Goal: Task Accomplishment & Management: Use online tool/utility

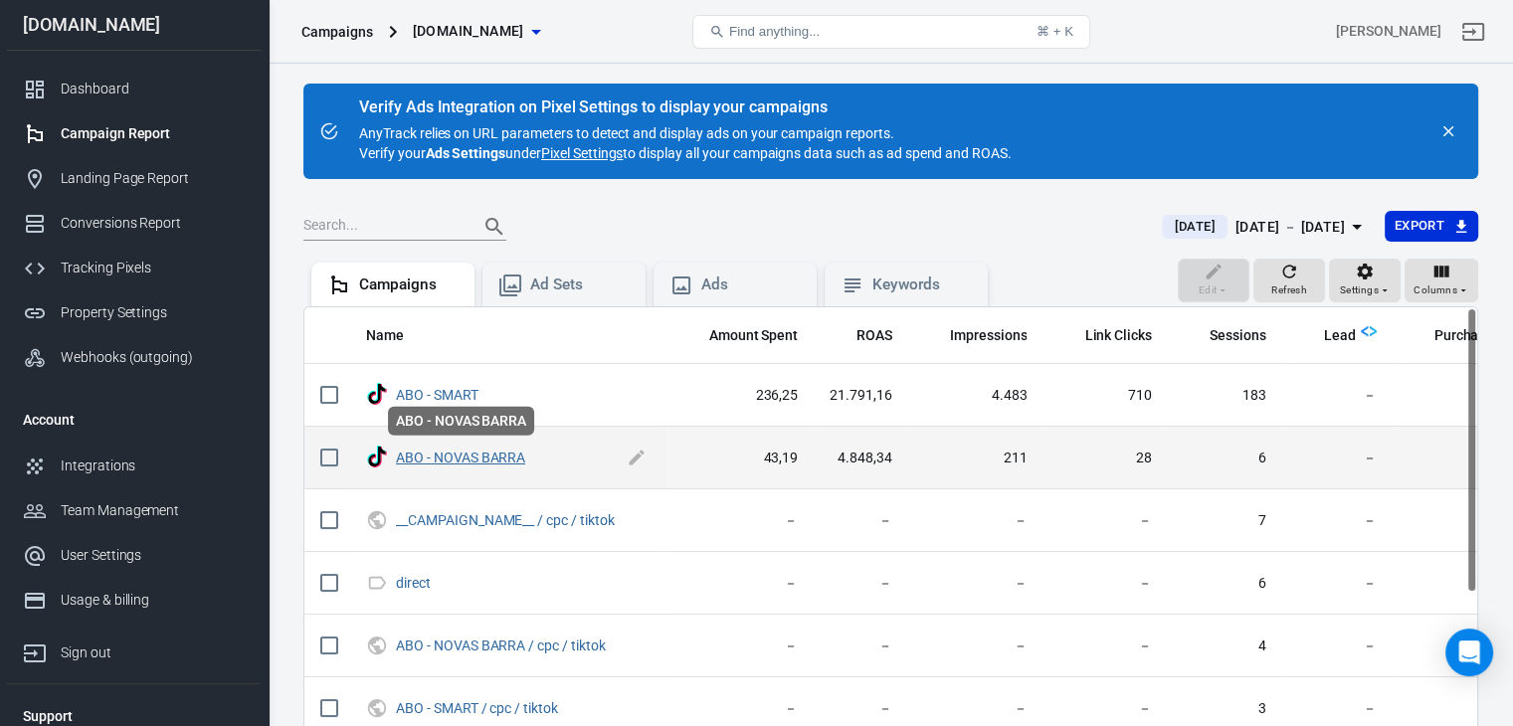
click at [503, 448] on div "ABO - NOVAS BARRA" at bounding box center [461, 427] width 150 height 45
click at [494, 455] on link "ABO - NOVAS BARRA" at bounding box center [460, 458] width 129 height 16
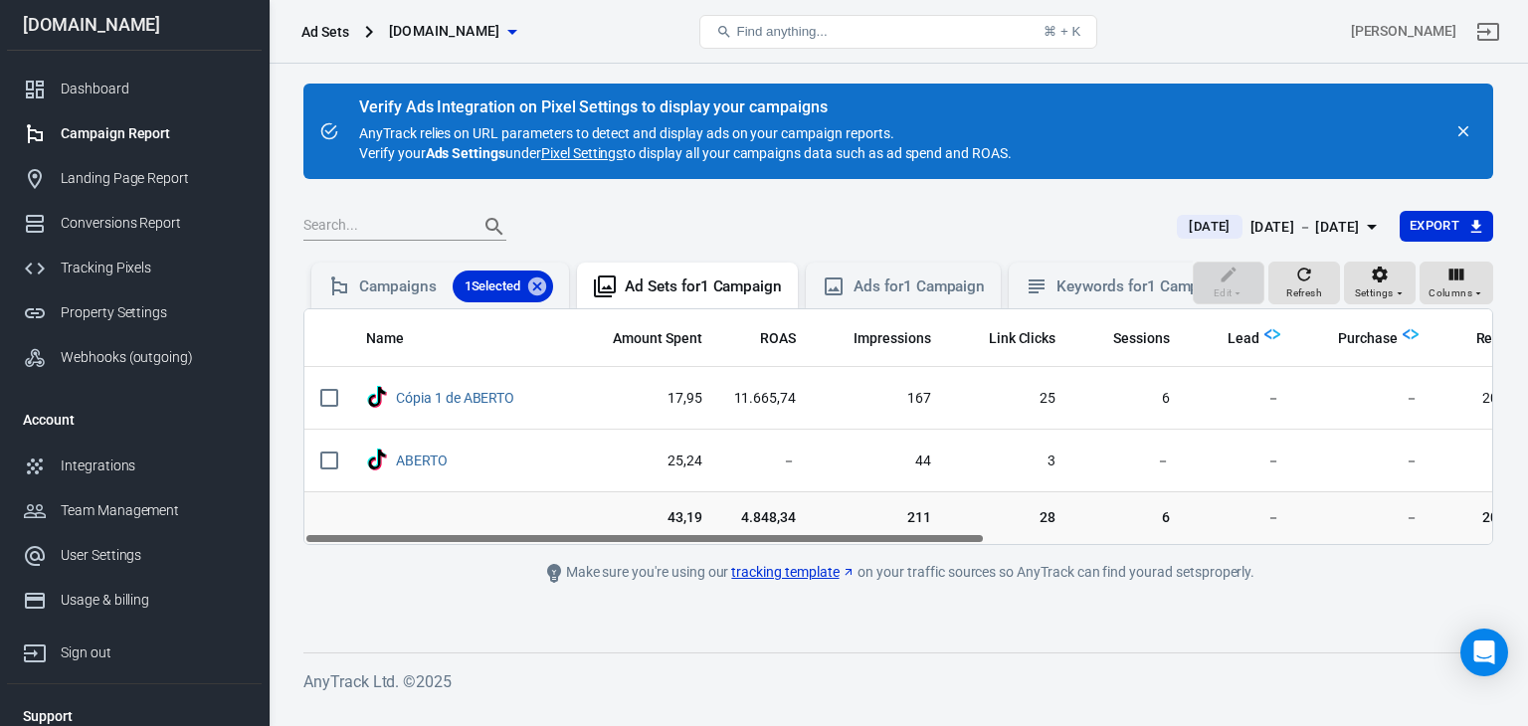
drag, startPoint x: 647, startPoint y: 546, endPoint x: 667, endPoint y: 549, distance: 21.1
click at [667, 545] on td "43,19" at bounding box center [644, 518] width 147 height 54
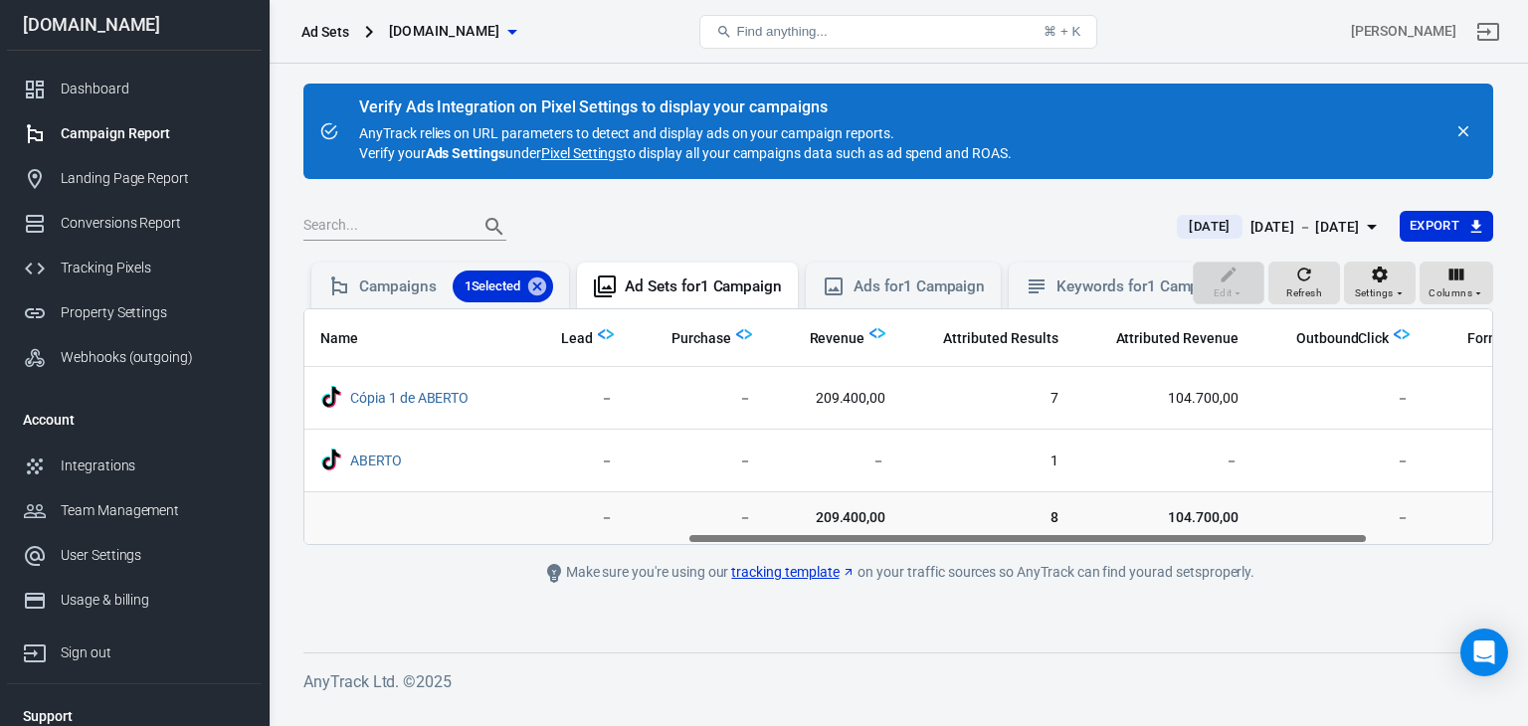
scroll to position [0, 668]
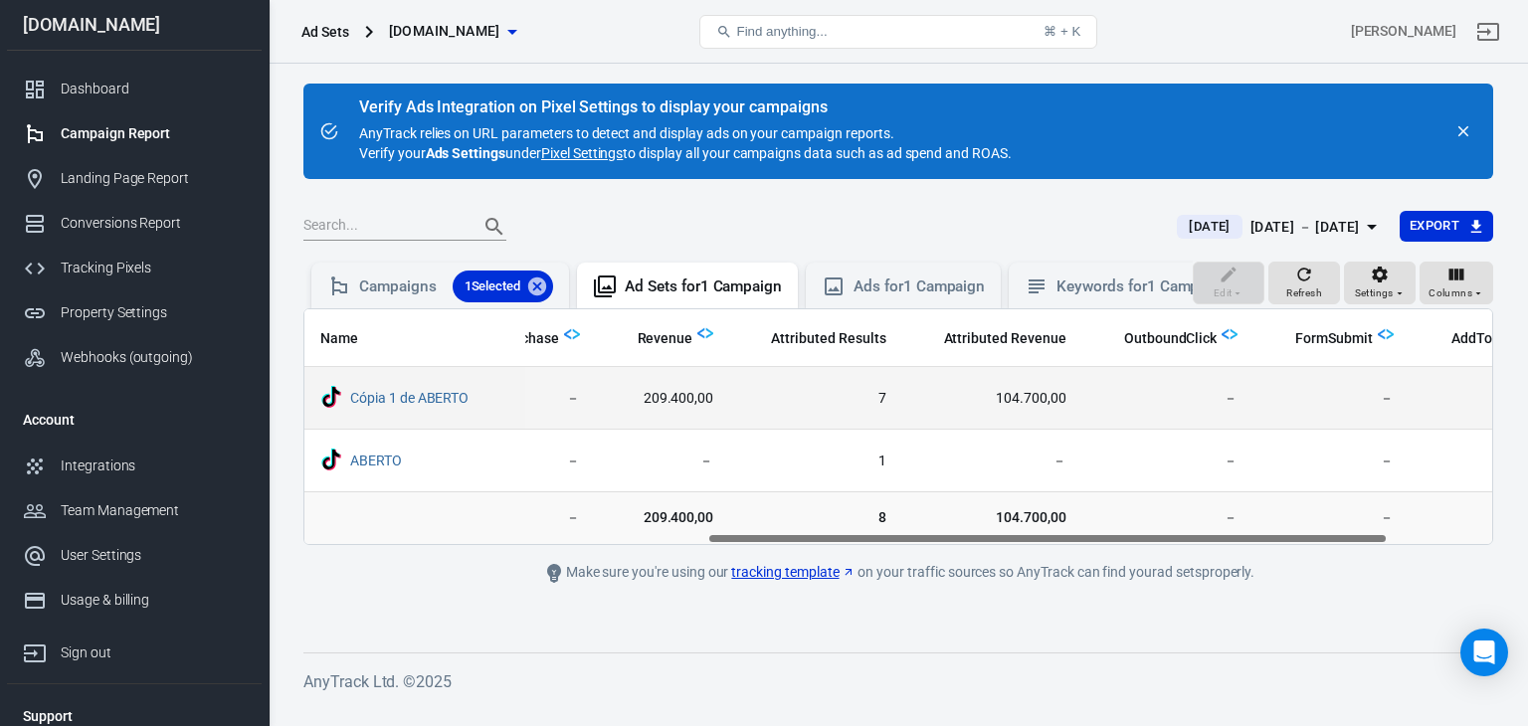
drag, startPoint x: 664, startPoint y: 550, endPoint x: 1176, endPoint y: 400, distance: 532.9
click at [1176, 400] on div "Name Amount Spent ROAS Impressions Link Clicks Sessions Lead Purchase Revenue A…" at bounding box center [898, 426] width 1190 height 237
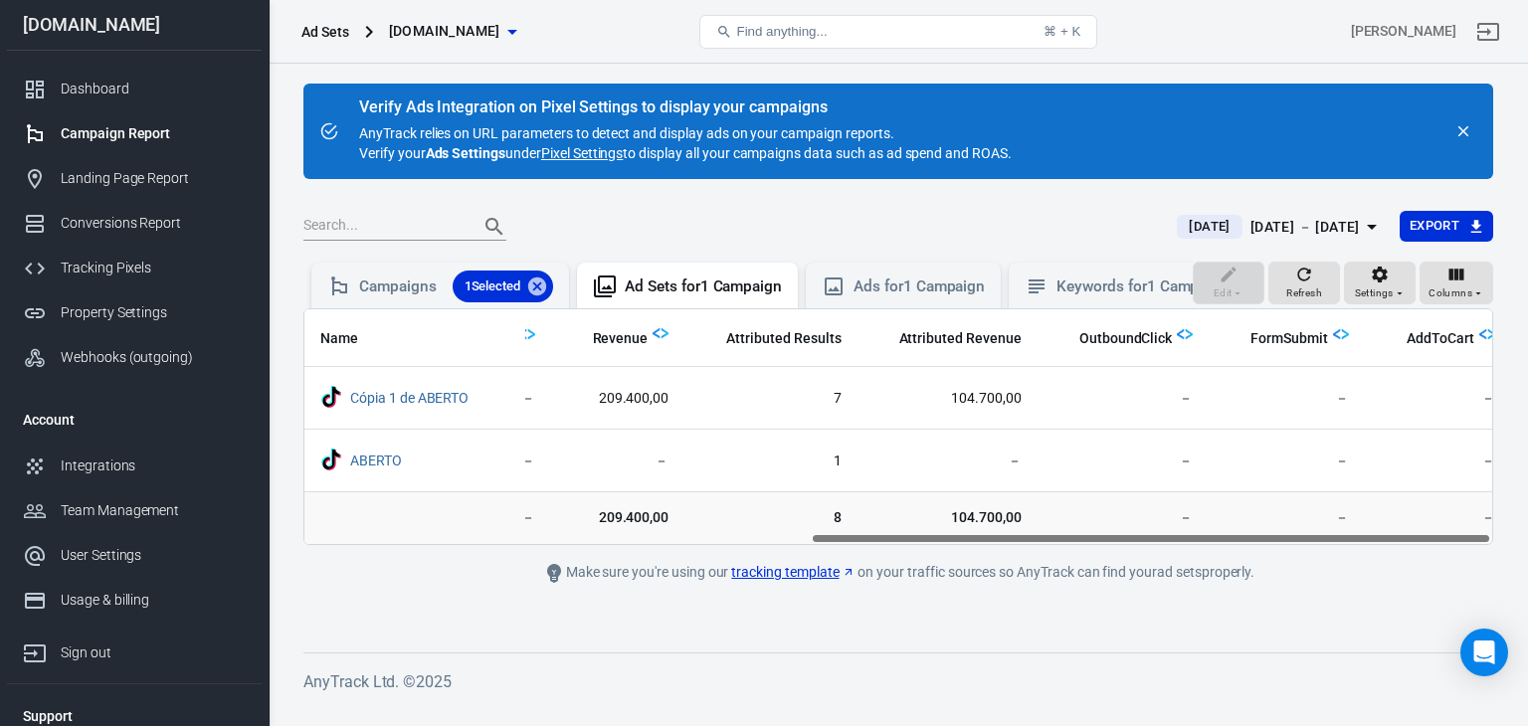
drag, startPoint x: 1125, startPoint y: 550, endPoint x: 1255, endPoint y: 540, distance: 130.7
click at [1255, 540] on div "Name Amount Spent ROAS Impressions Link Clicks Sessions Lead Purchase Revenue A…" at bounding box center [898, 426] width 1190 height 237
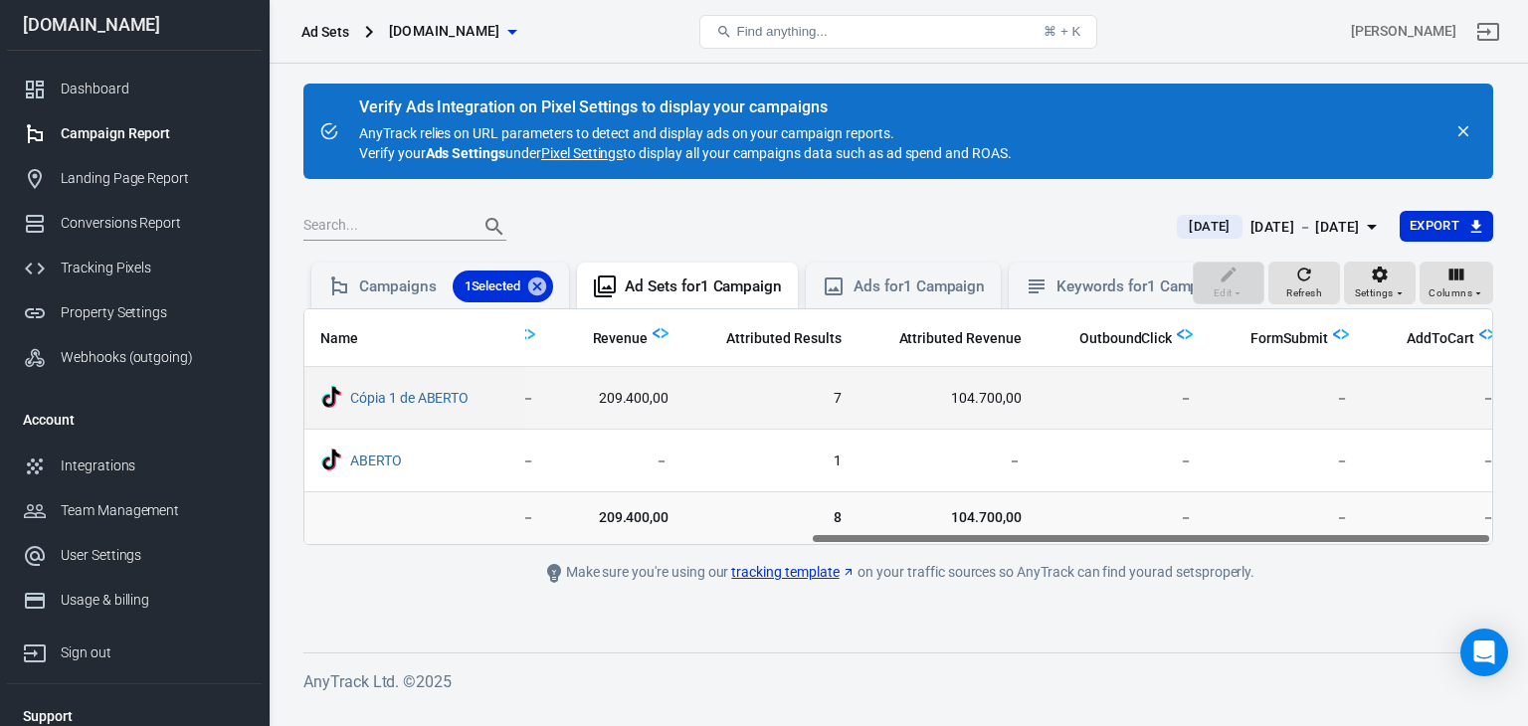
drag, startPoint x: 1237, startPoint y: 554, endPoint x: 1304, endPoint y: 415, distance: 154.4
click at [1304, 415] on div "Name Amount Spent ROAS Impressions Link Clicks Sessions Lead Purchase Revenue A…" at bounding box center [898, 426] width 1190 height 237
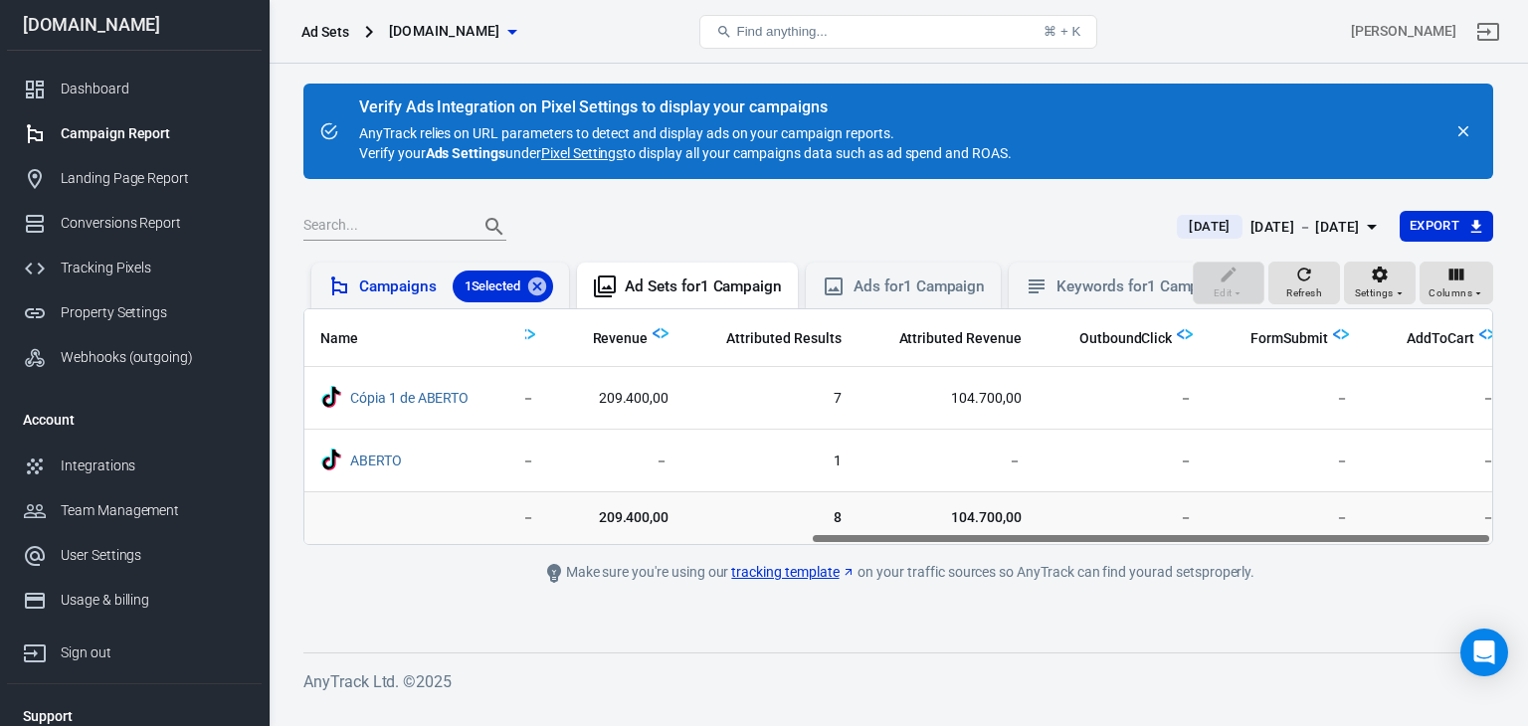
click at [422, 280] on div "Campaigns 1 Selected" at bounding box center [456, 287] width 194 height 32
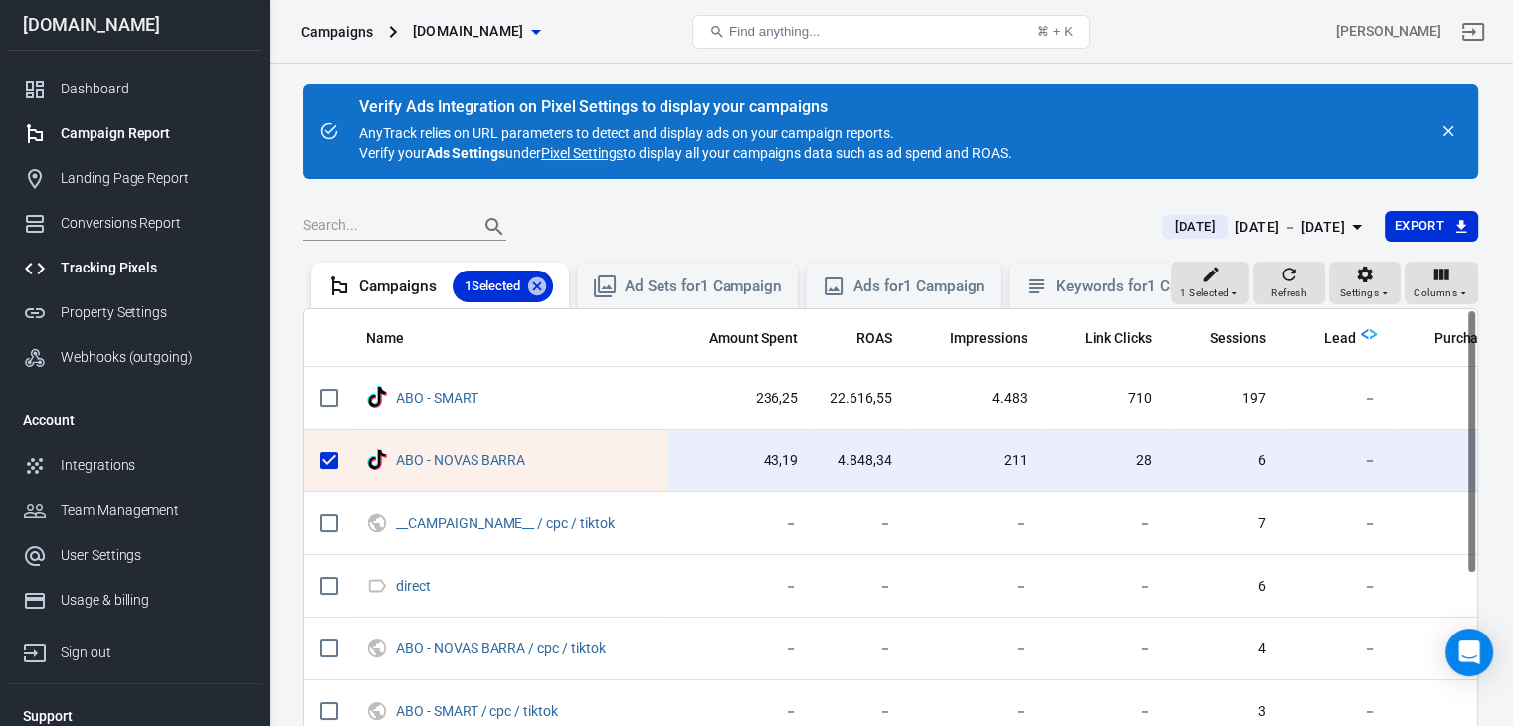
click at [152, 259] on div "Tracking Pixels" at bounding box center [153, 268] width 185 height 21
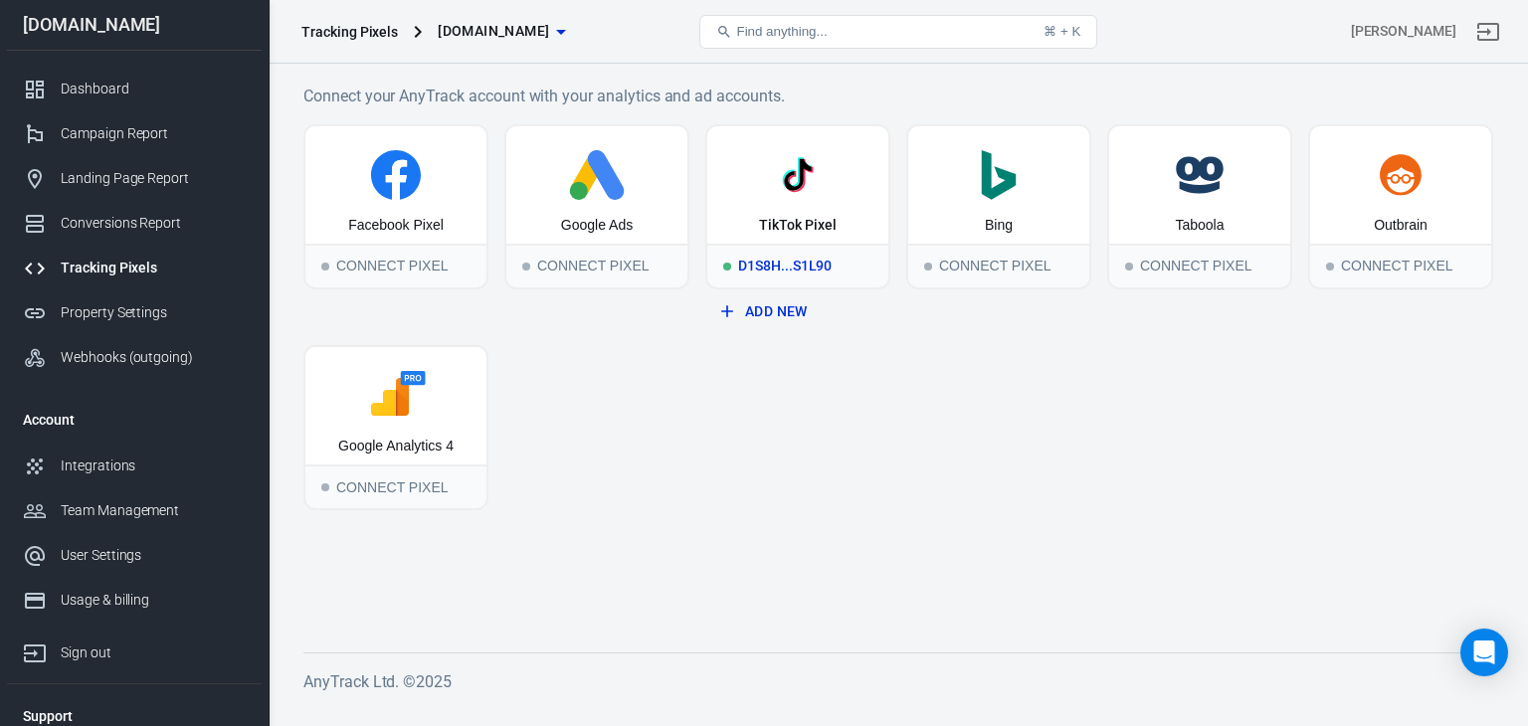
click at [722, 218] on div "TikTok Pixel" at bounding box center [797, 184] width 181 height 117
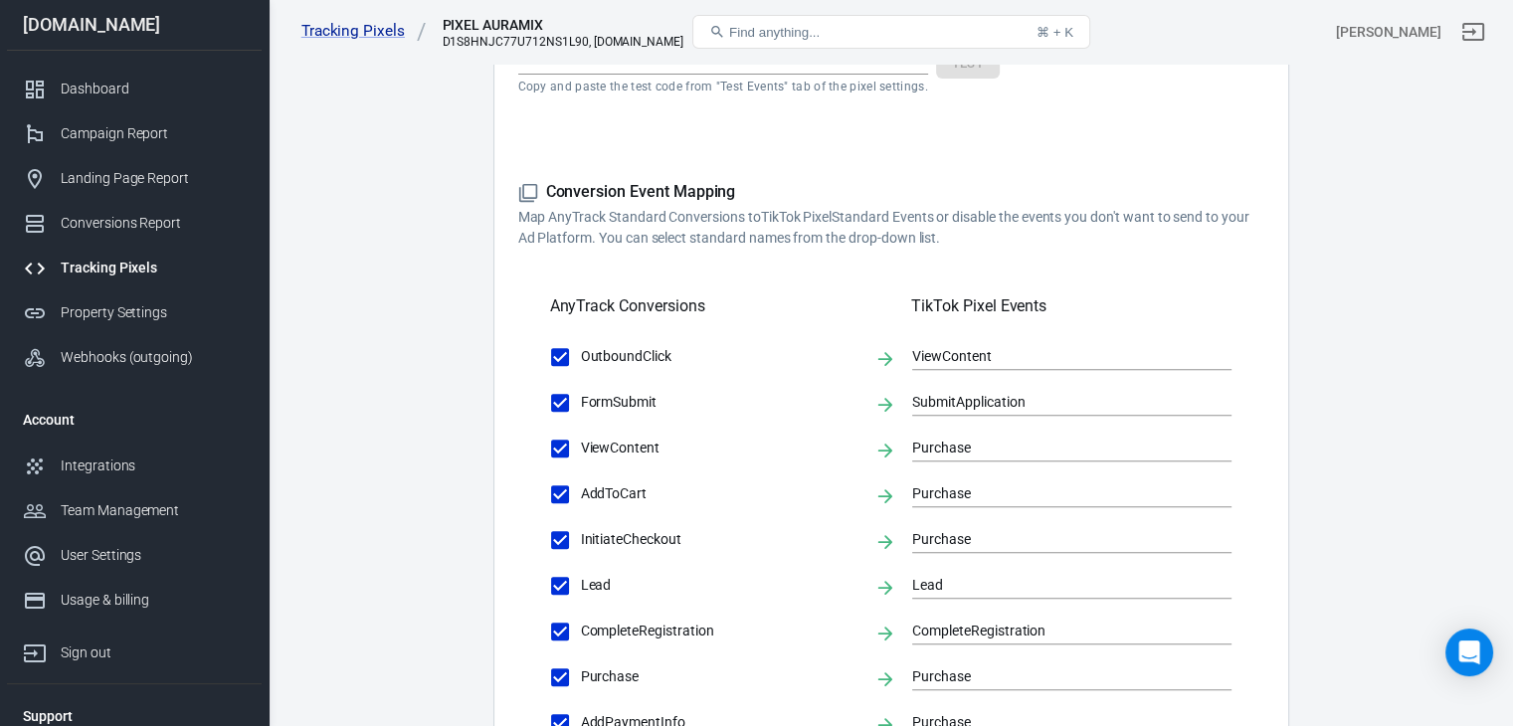
scroll to position [738, 0]
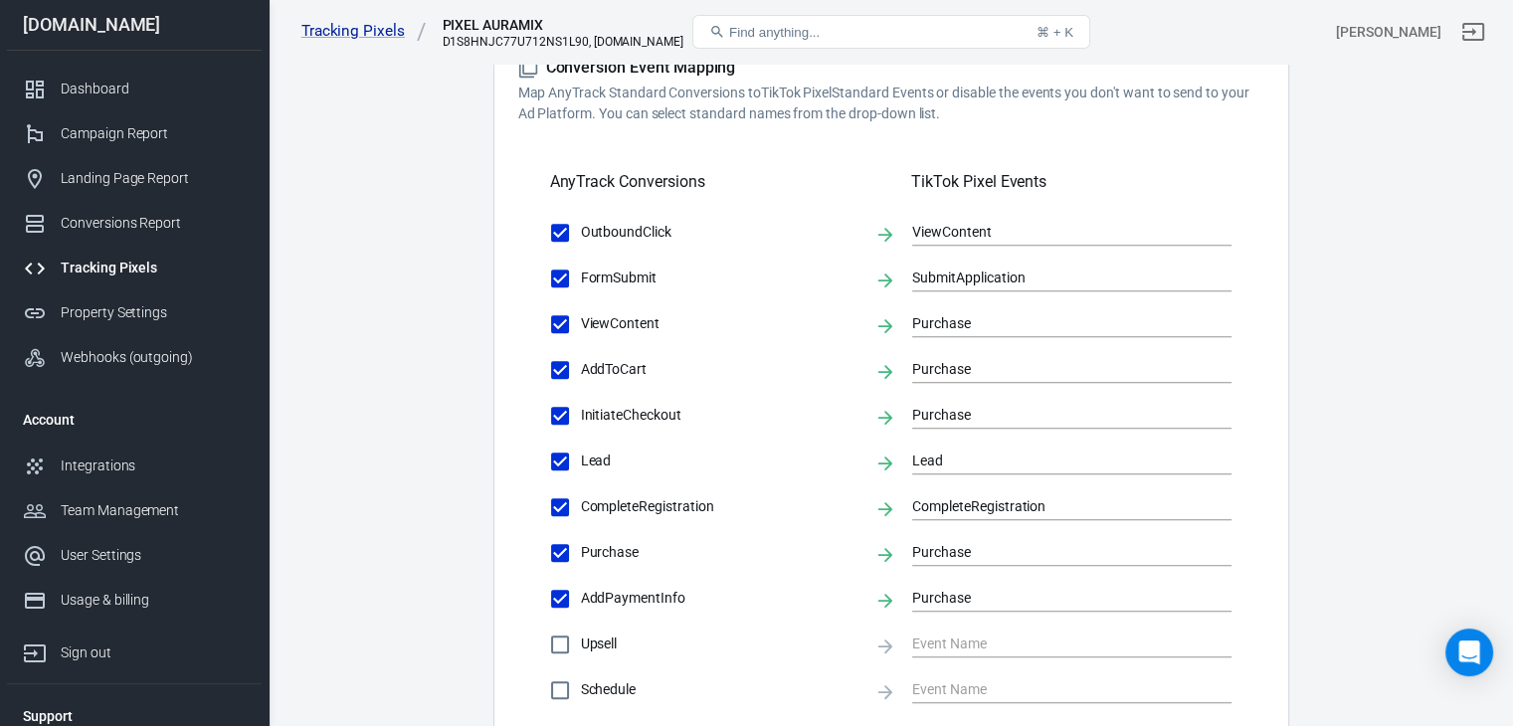
click at [617, 307] on label "ViewContent" at bounding box center [698, 324] width 319 height 42
click at [581, 307] on input "ViewContent" at bounding box center [560, 324] width 42 height 42
checkbox input "false"
click at [585, 364] on span "AddToCart" at bounding box center [720, 369] width 278 height 21
click at [581, 364] on input "AddToCart" at bounding box center [560, 370] width 42 height 42
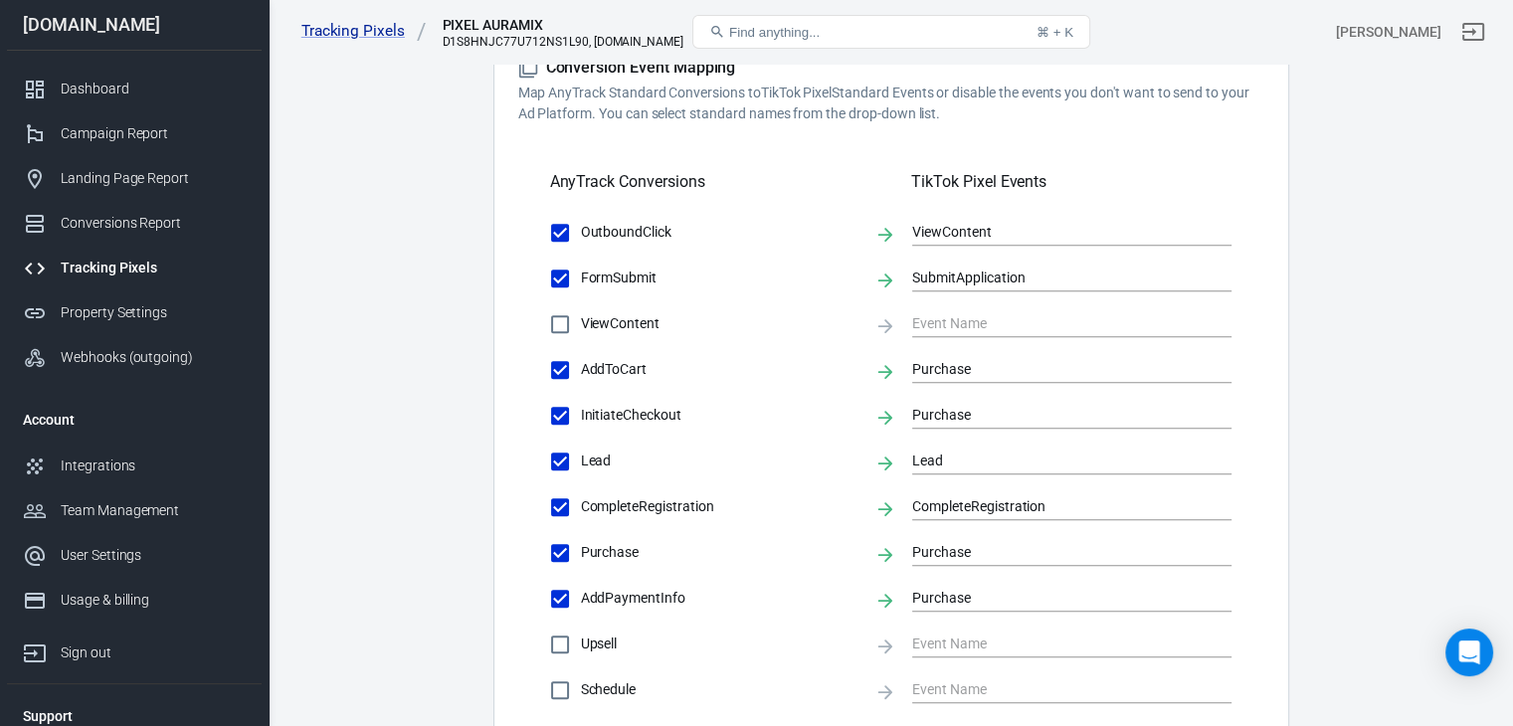
checkbox input "false"
click at [614, 371] on span "AddToCart" at bounding box center [720, 369] width 278 height 21
click at [581, 371] on input "AddToCart" at bounding box center [560, 370] width 42 height 42
checkbox input "true"
type input "Purchase"
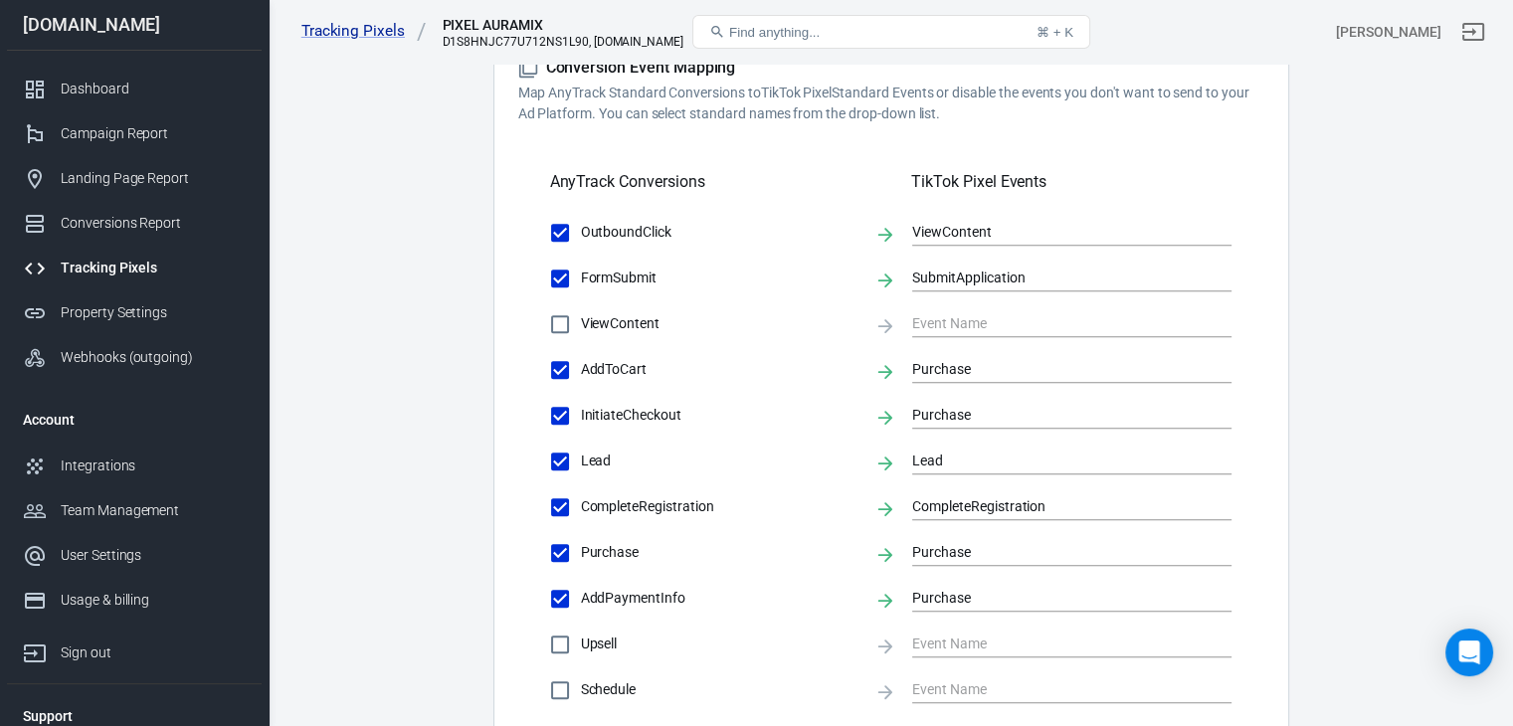
click at [645, 325] on span "ViewContent" at bounding box center [720, 323] width 278 height 21
click at [581, 325] on input "ViewContent" at bounding box center [560, 324] width 42 height 42
checkbox input "true"
click at [963, 323] on input "Purchase" at bounding box center [1056, 323] width 289 height 25
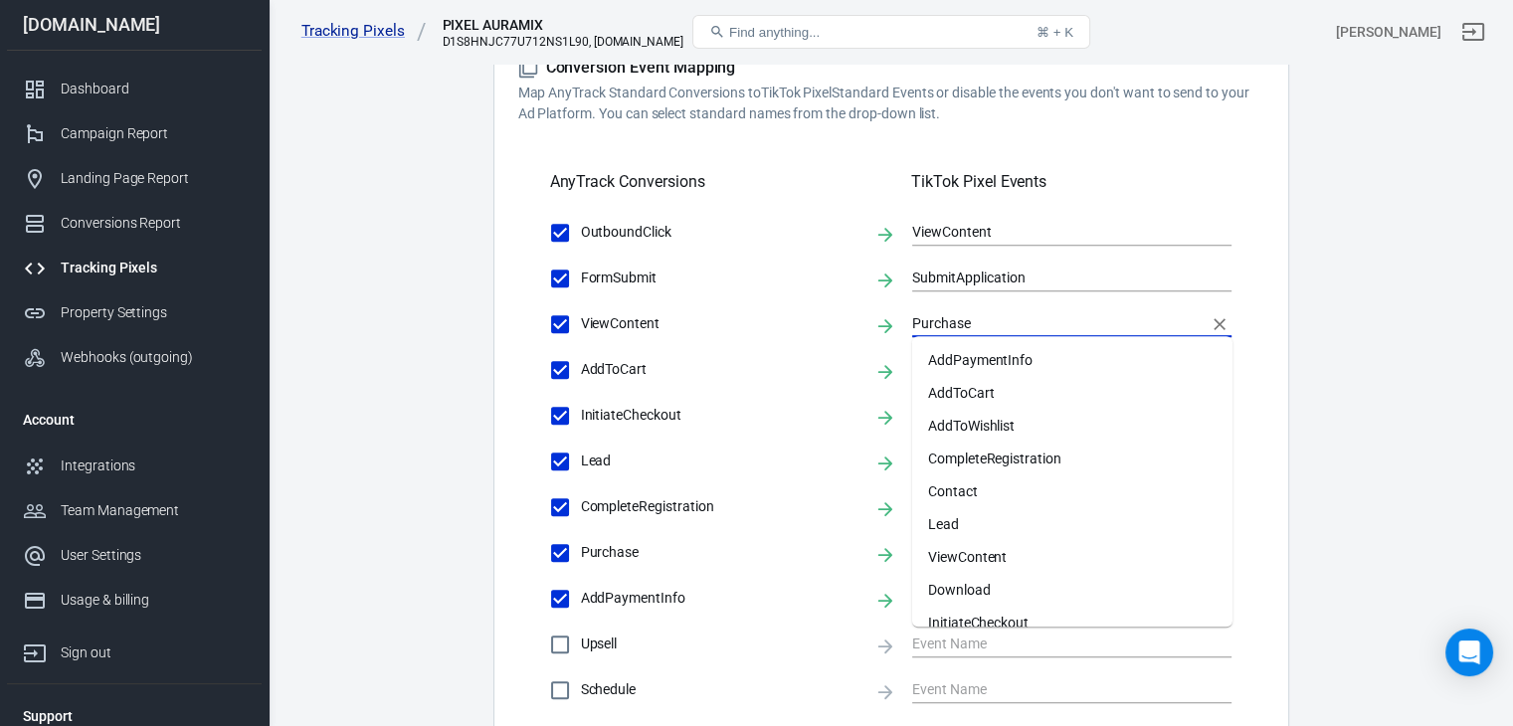
scroll to position [46, 0]
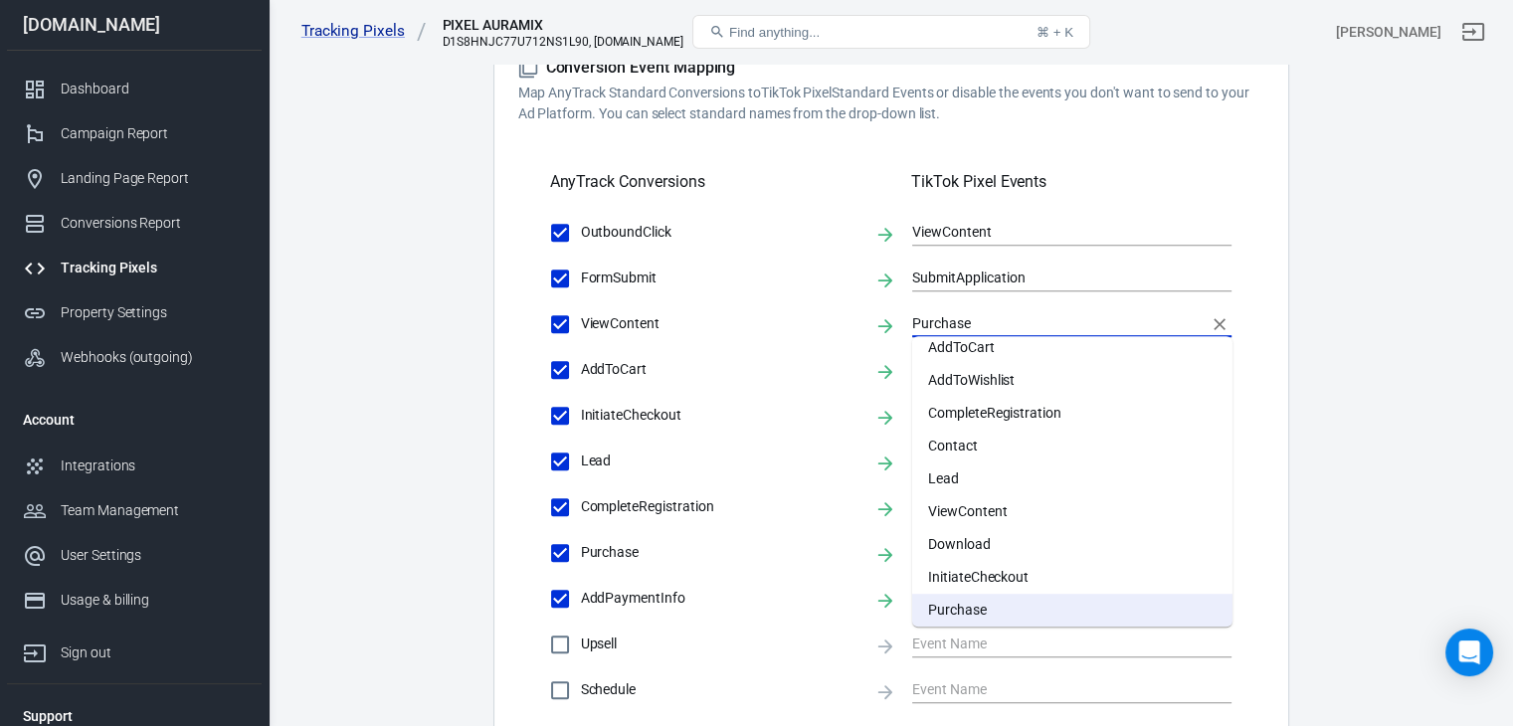
click at [936, 502] on li "ViewContent" at bounding box center [1072, 511] width 320 height 33
type input "ViewContent"
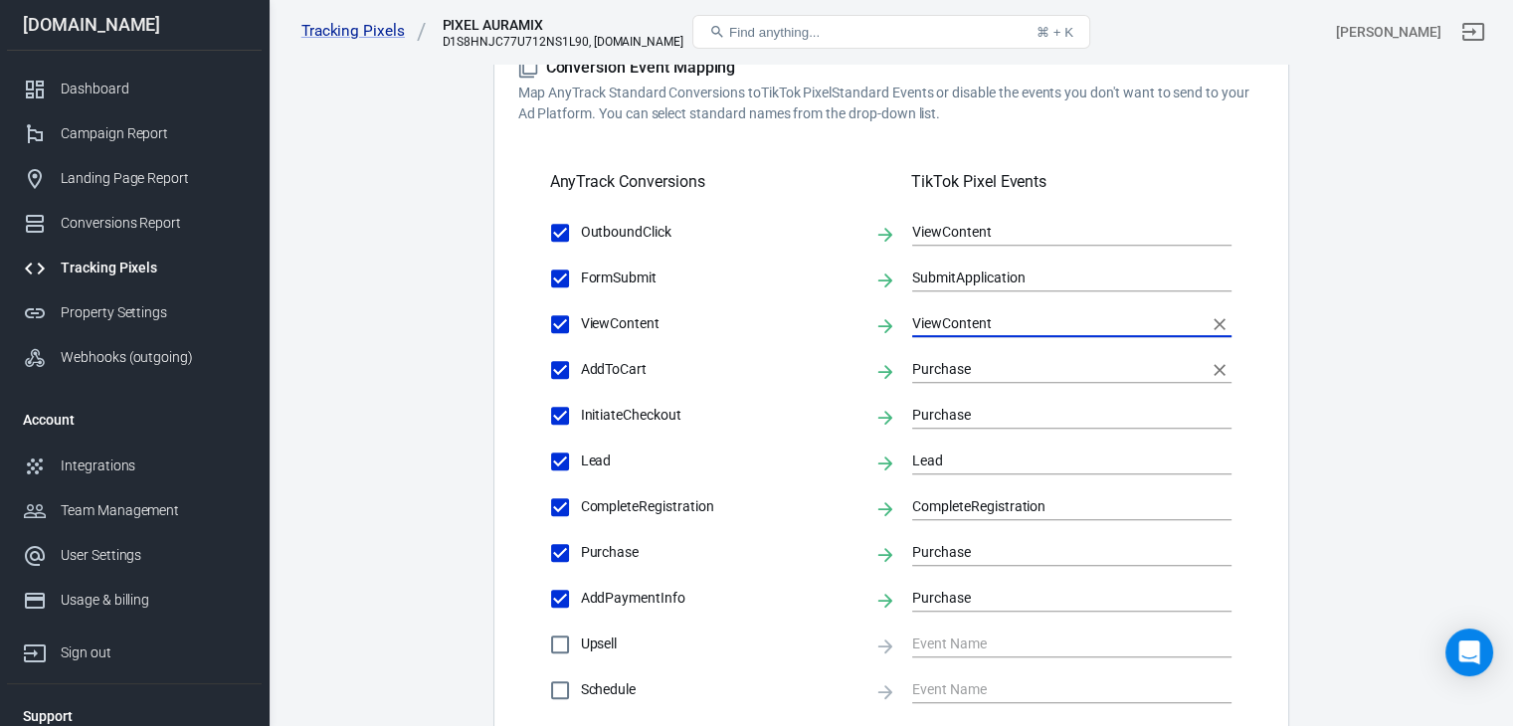
click at [951, 365] on input "Purchase" at bounding box center [1056, 369] width 289 height 25
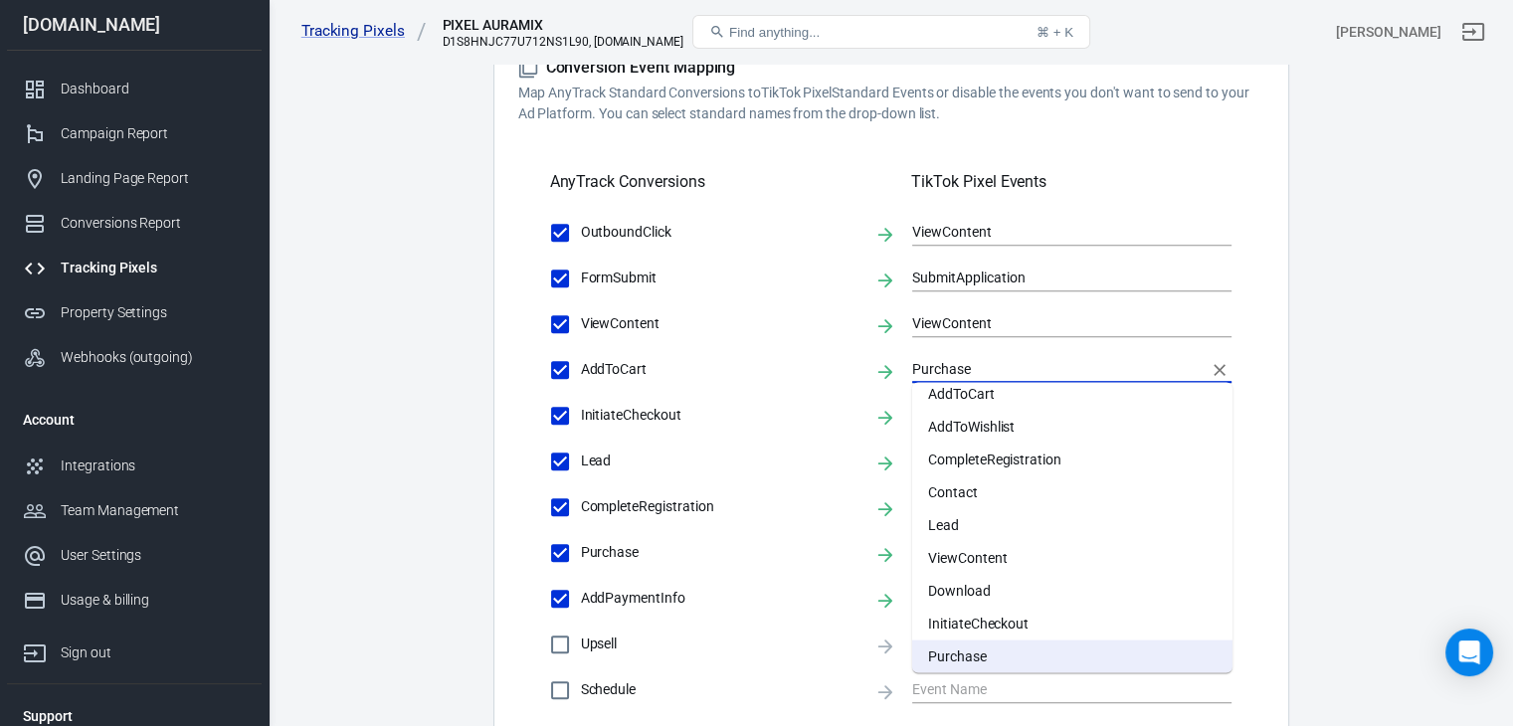
click at [957, 392] on li "AddToCart" at bounding box center [1072, 393] width 320 height 33
type input "AddToCart"
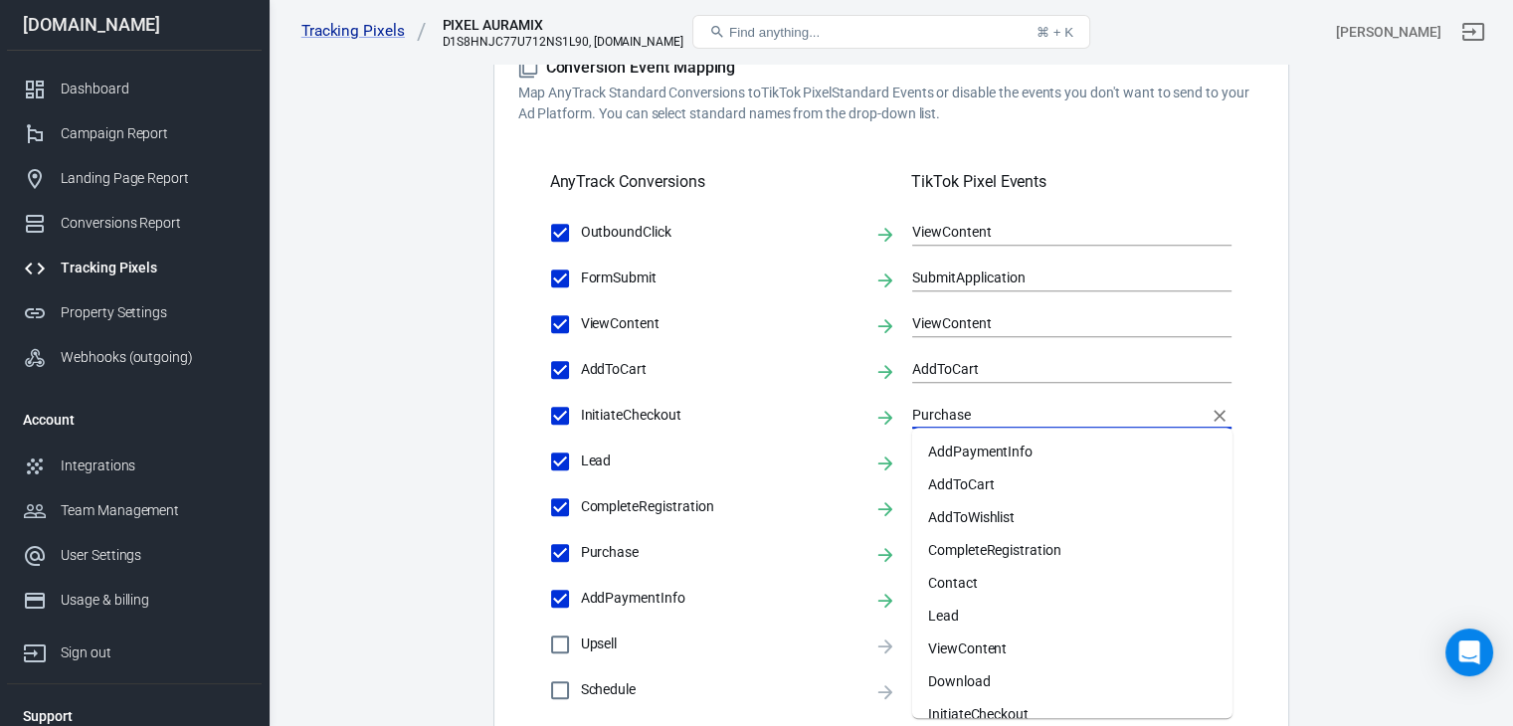
click at [943, 417] on input "Purchase" at bounding box center [1056, 415] width 289 height 25
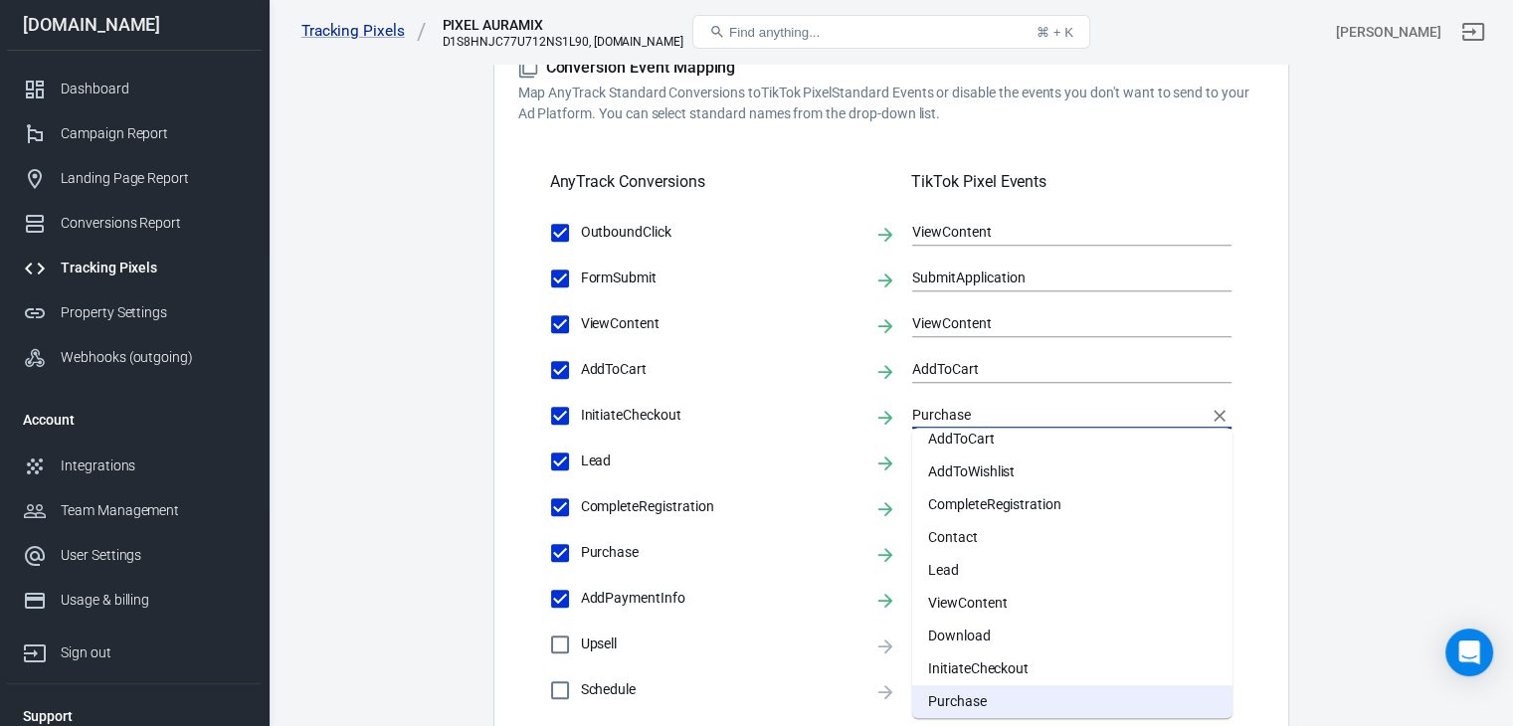
click at [966, 658] on li "InitiateCheckout" at bounding box center [1072, 669] width 320 height 33
type input "InitiateCheckout"
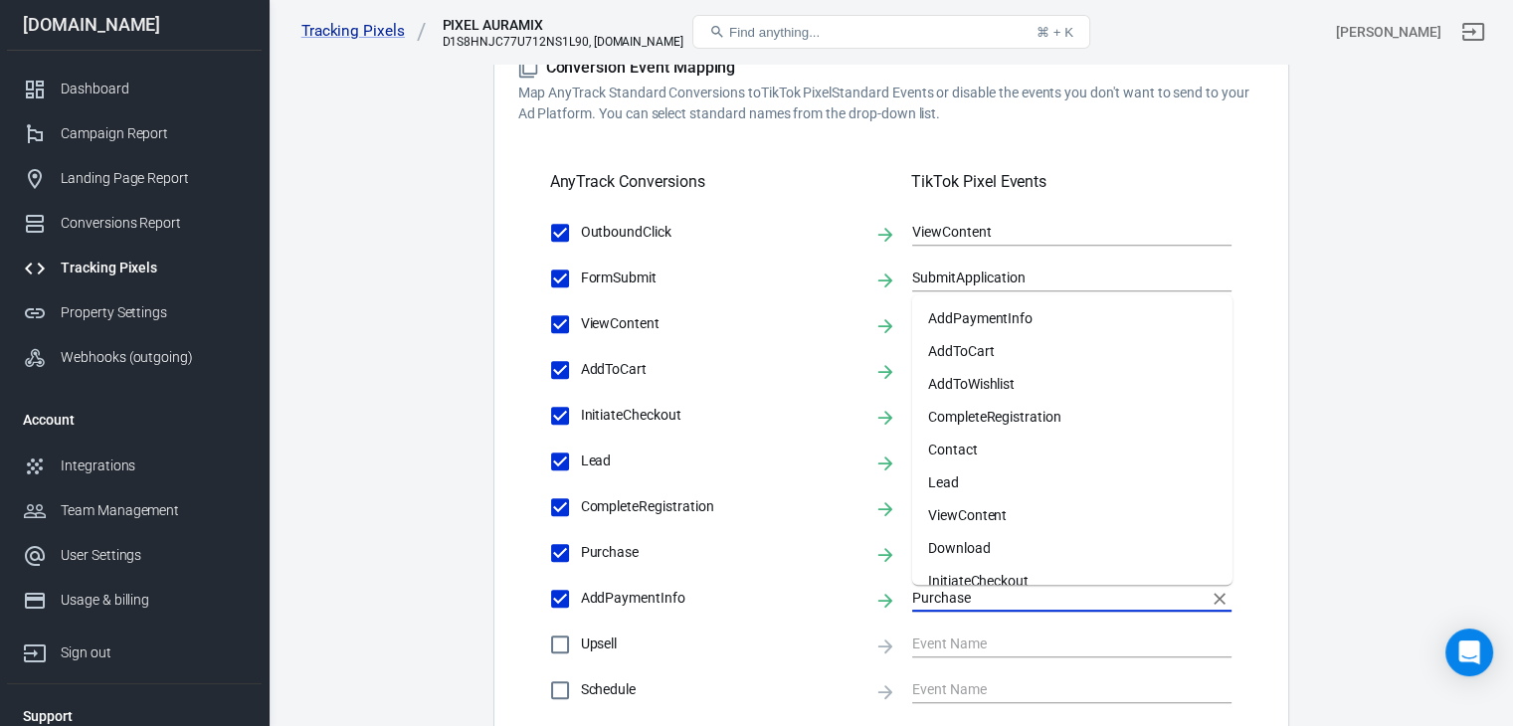
click at [965, 594] on input "Purchase" at bounding box center [1056, 598] width 289 height 25
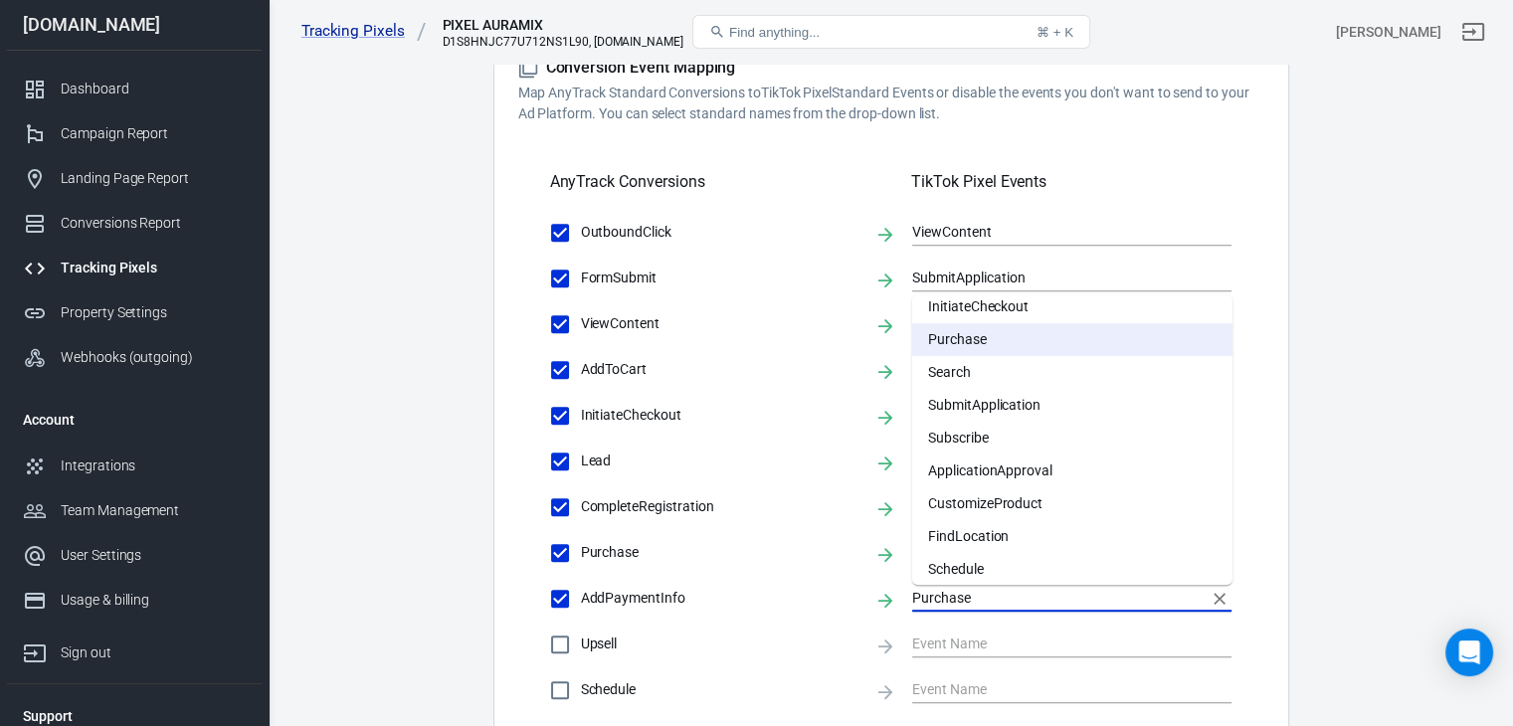
scroll to position [0, 0]
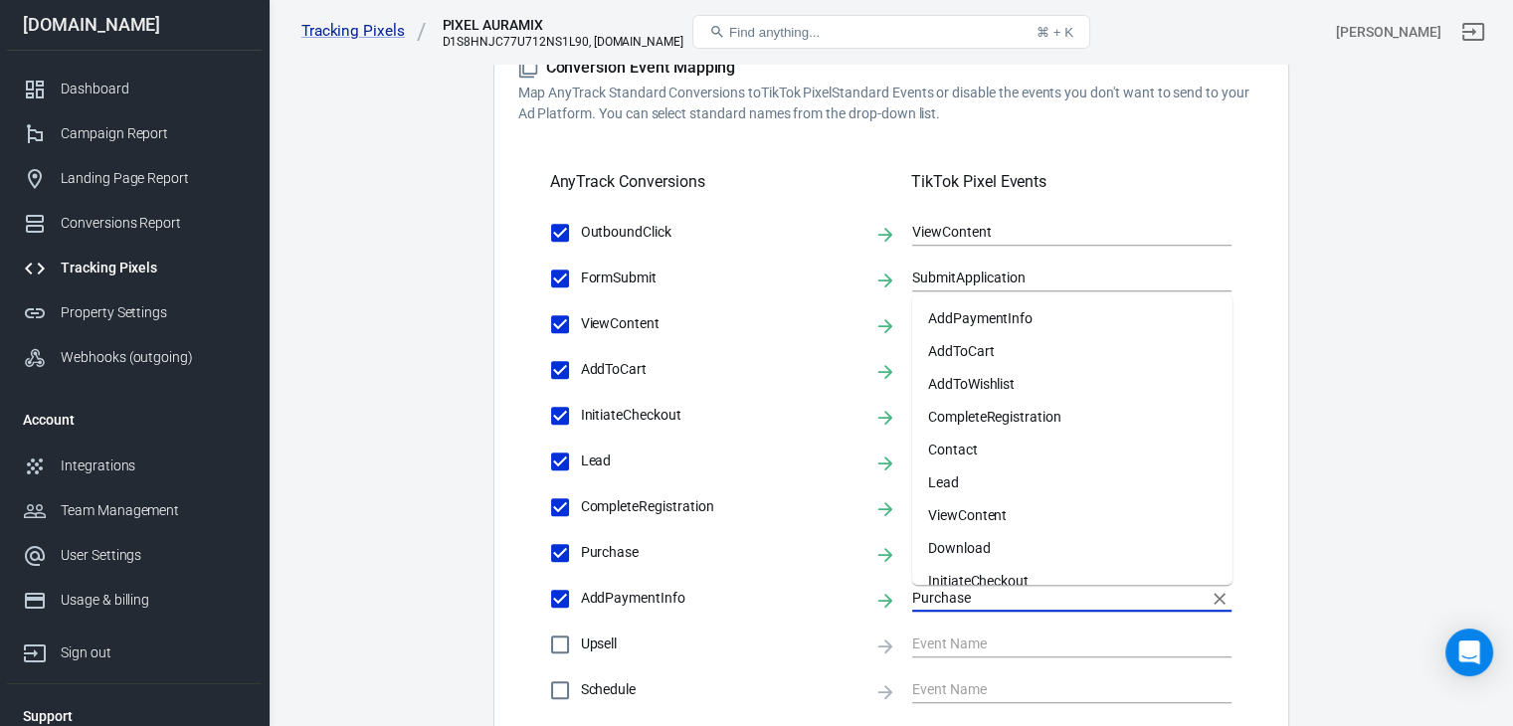
click at [1074, 322] on li "AddPaymentInfo" at bounding box center [1072, 318] width 320 height 33
type input "AddPaymentInfo"
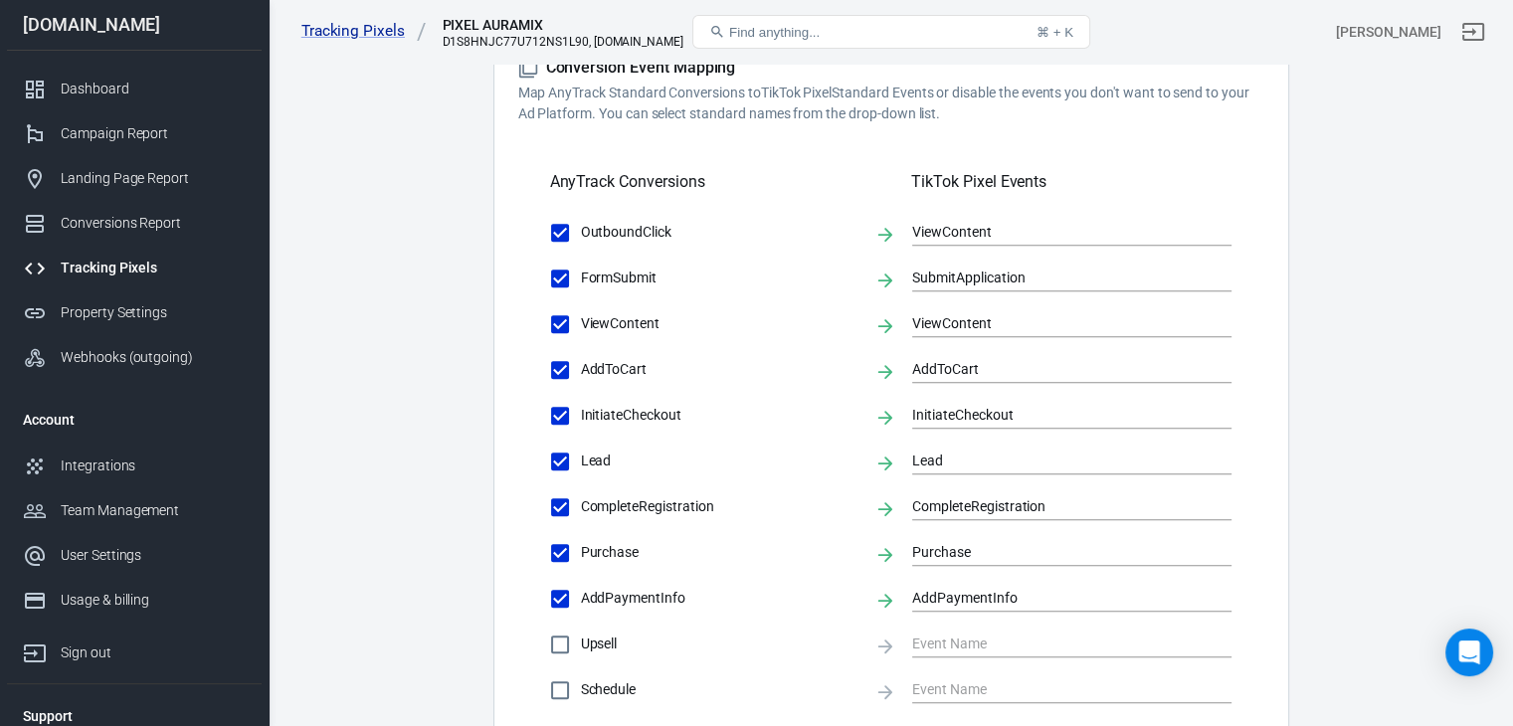
click at [1354, 326] on main "Conversions Ads Integration Settings Conversions Settings Account Connection Co…" at bounding box center [890, 113] width 1175 height 1602
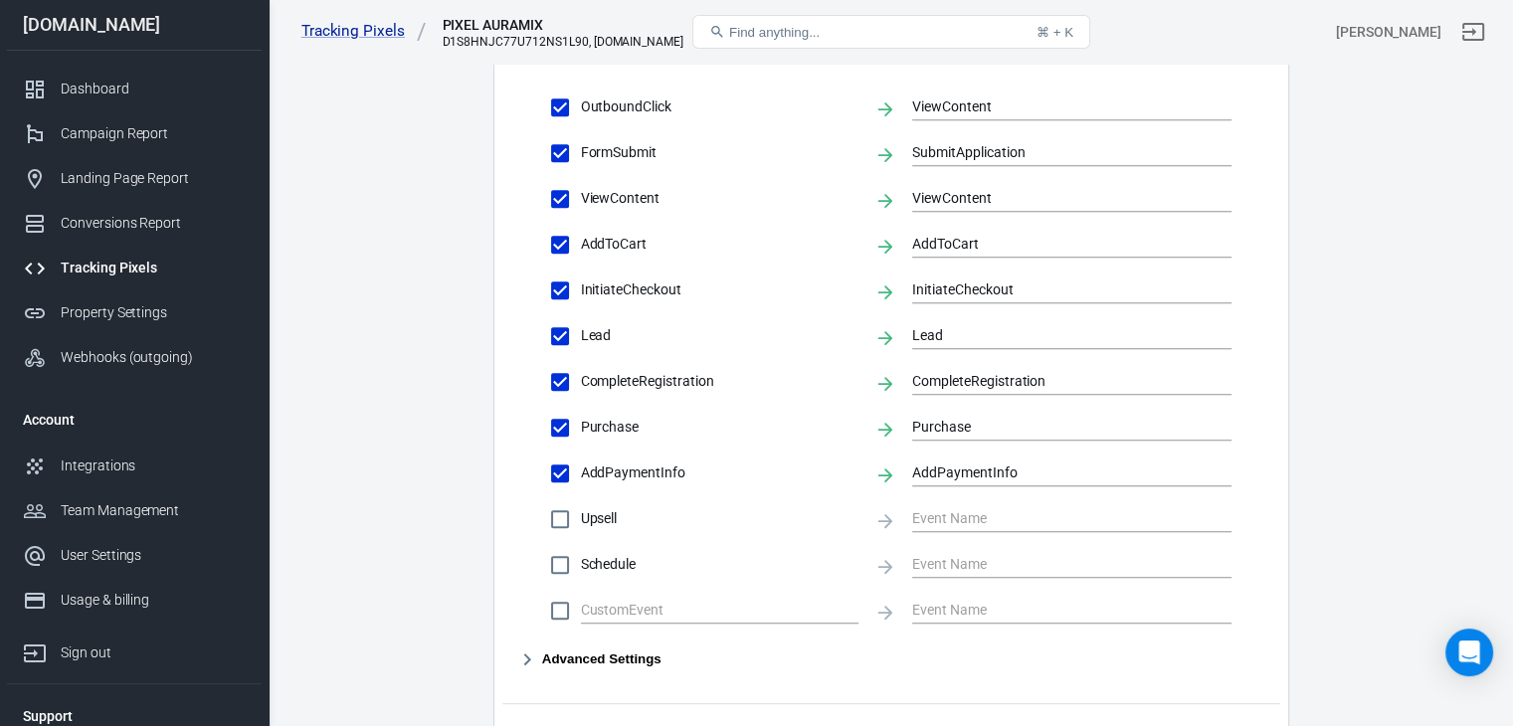
scroll to position [1010, 0]
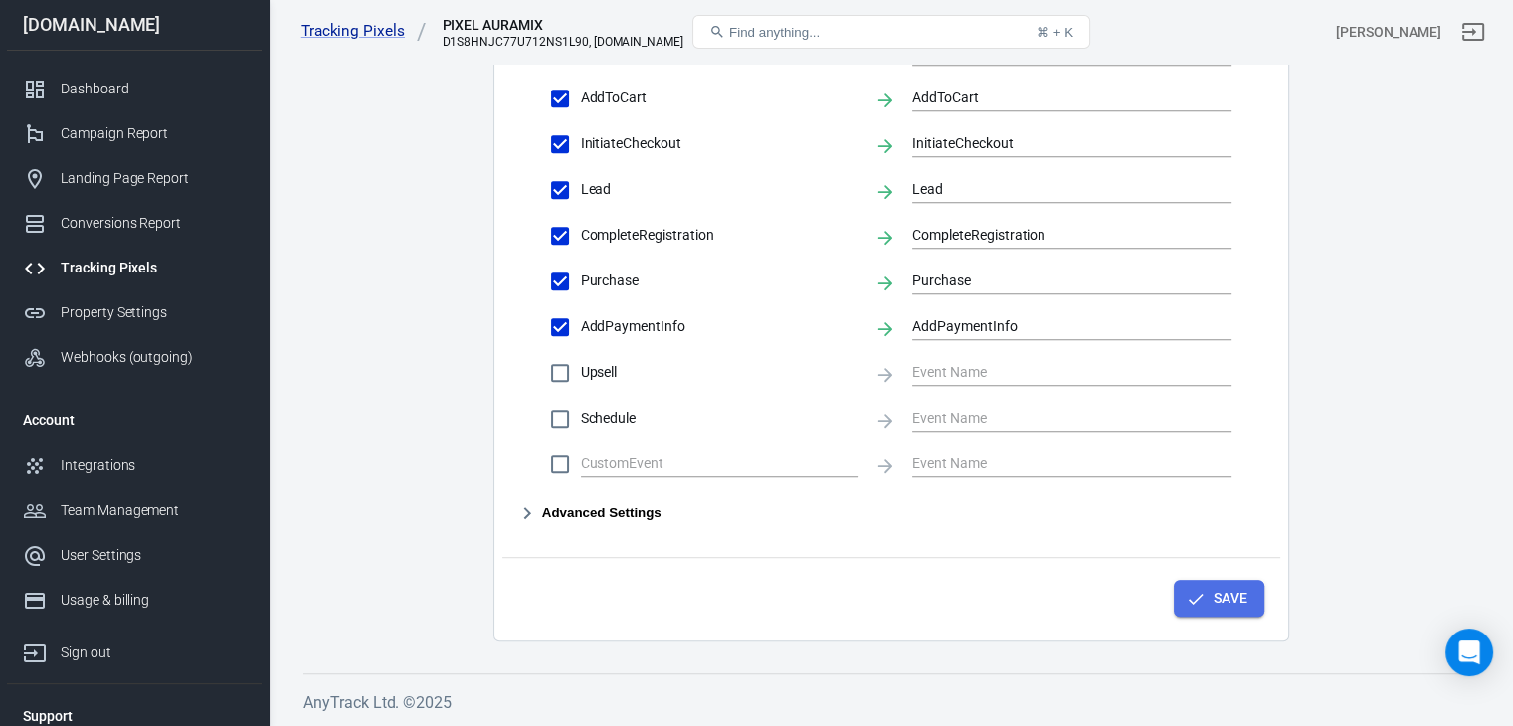
click at [1239, 586] on button "Save" at bounding box center [1219, 598] width 91 height 37
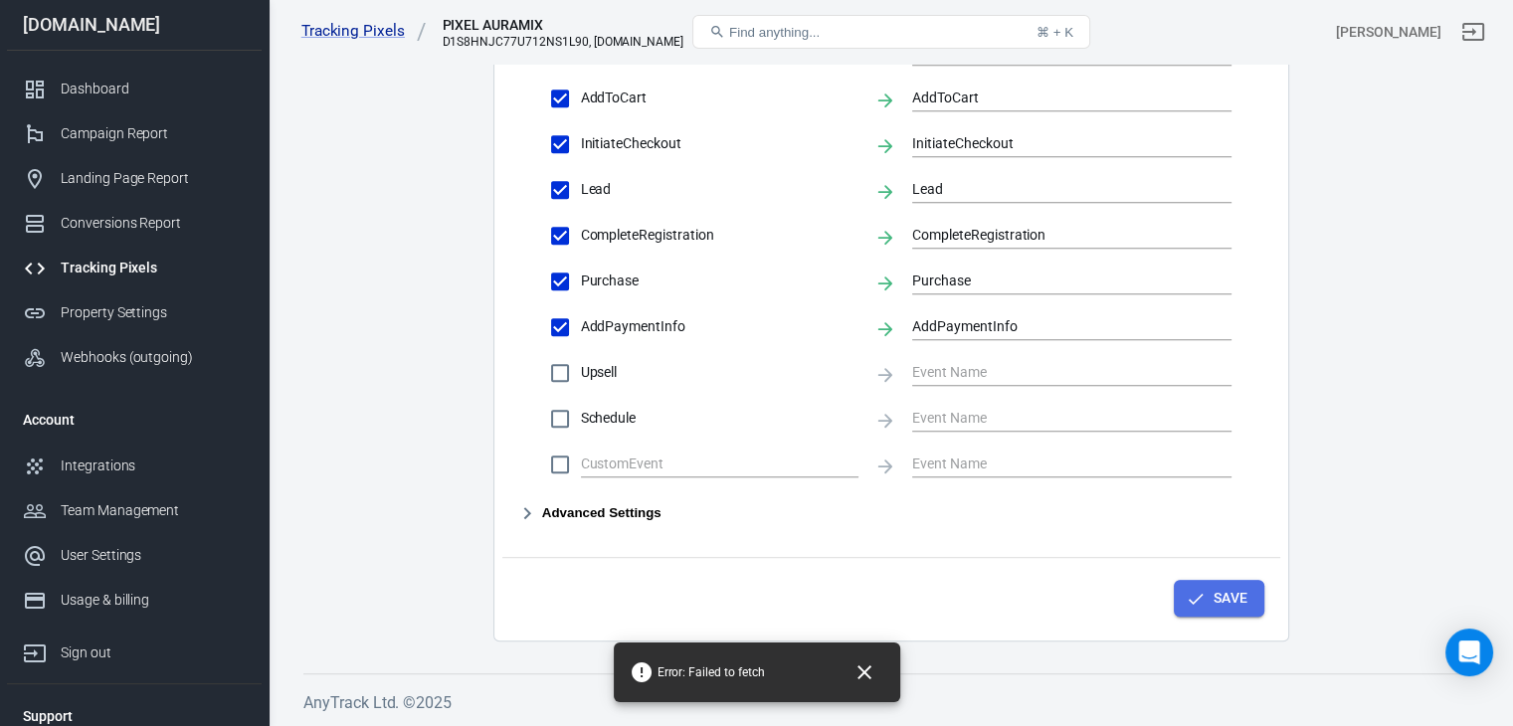
click at [1200, 586] on button "Save" at bounding box center [1219, 598] width 91 height 37
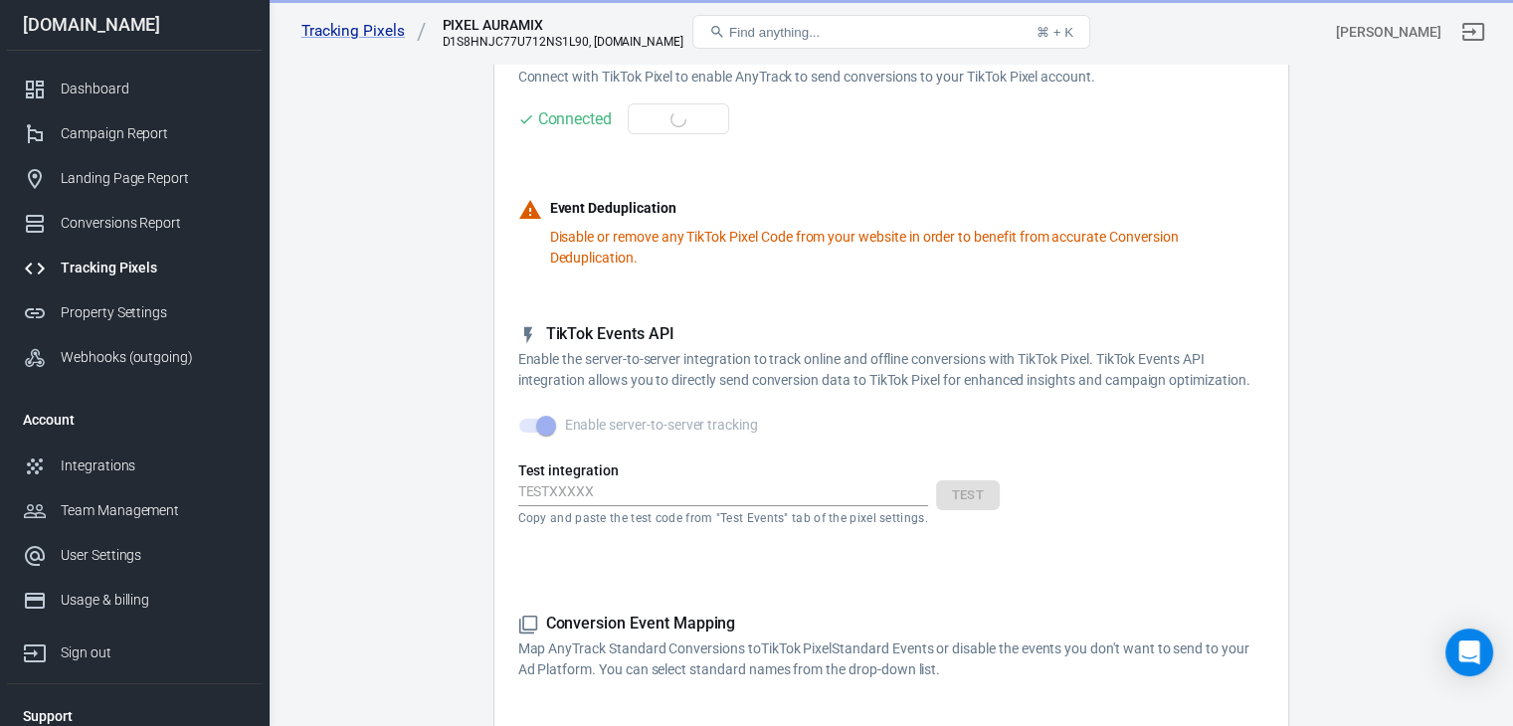
scroll to position [0, 0]
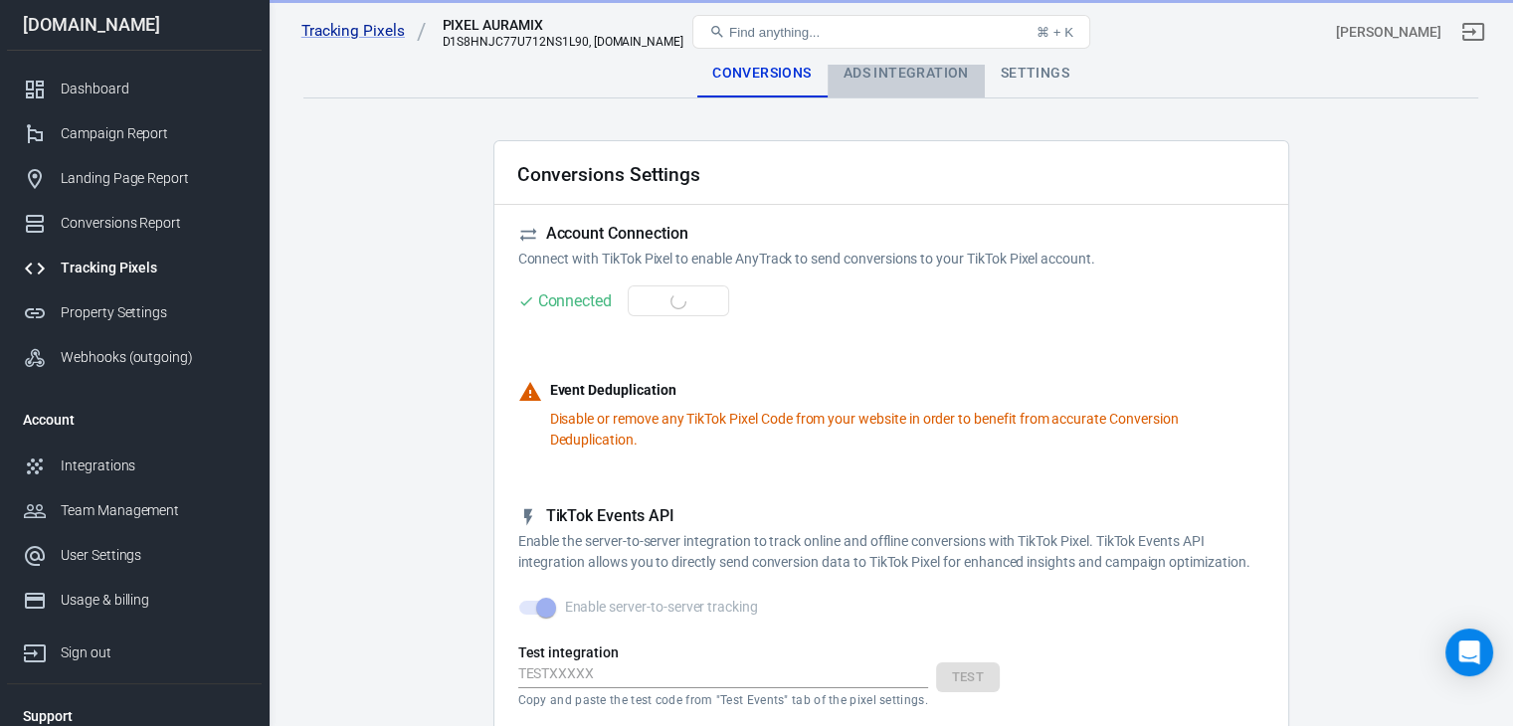
click at [905, 64] on div "Ads Integration" at bounding box center [906, 74] width 157 height 48
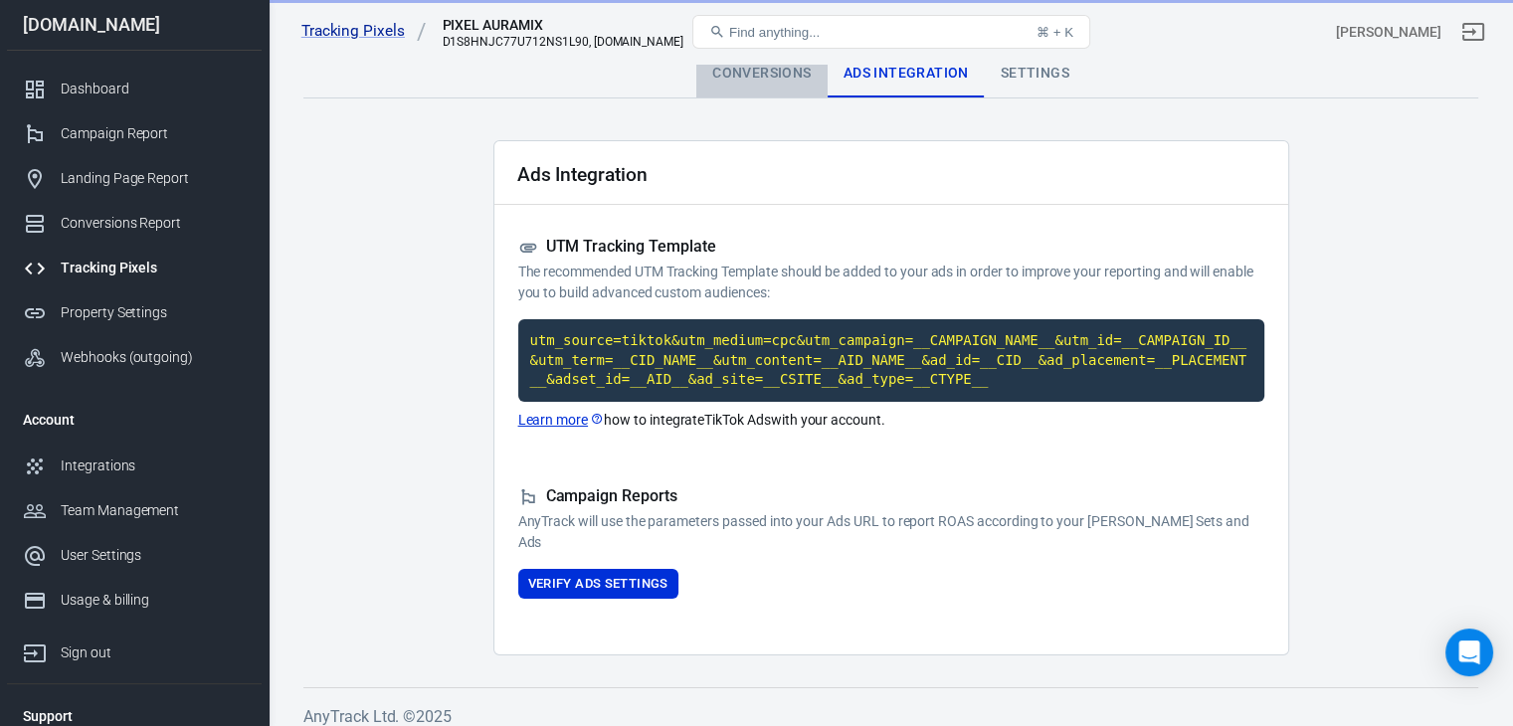
click at [738, 87] on div "Conversions" at bounding box center [761, 74] width 130 height 48
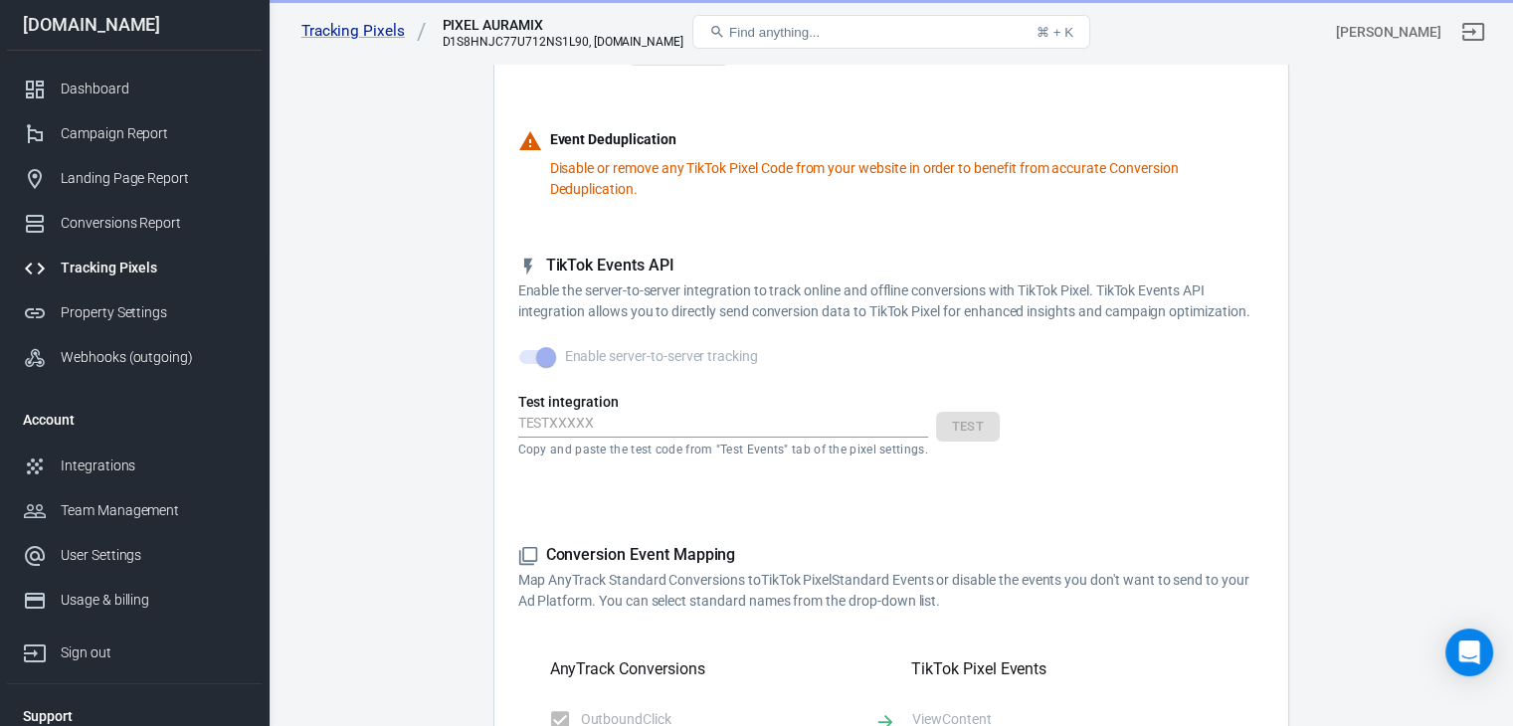
scroll to position [57, 0]
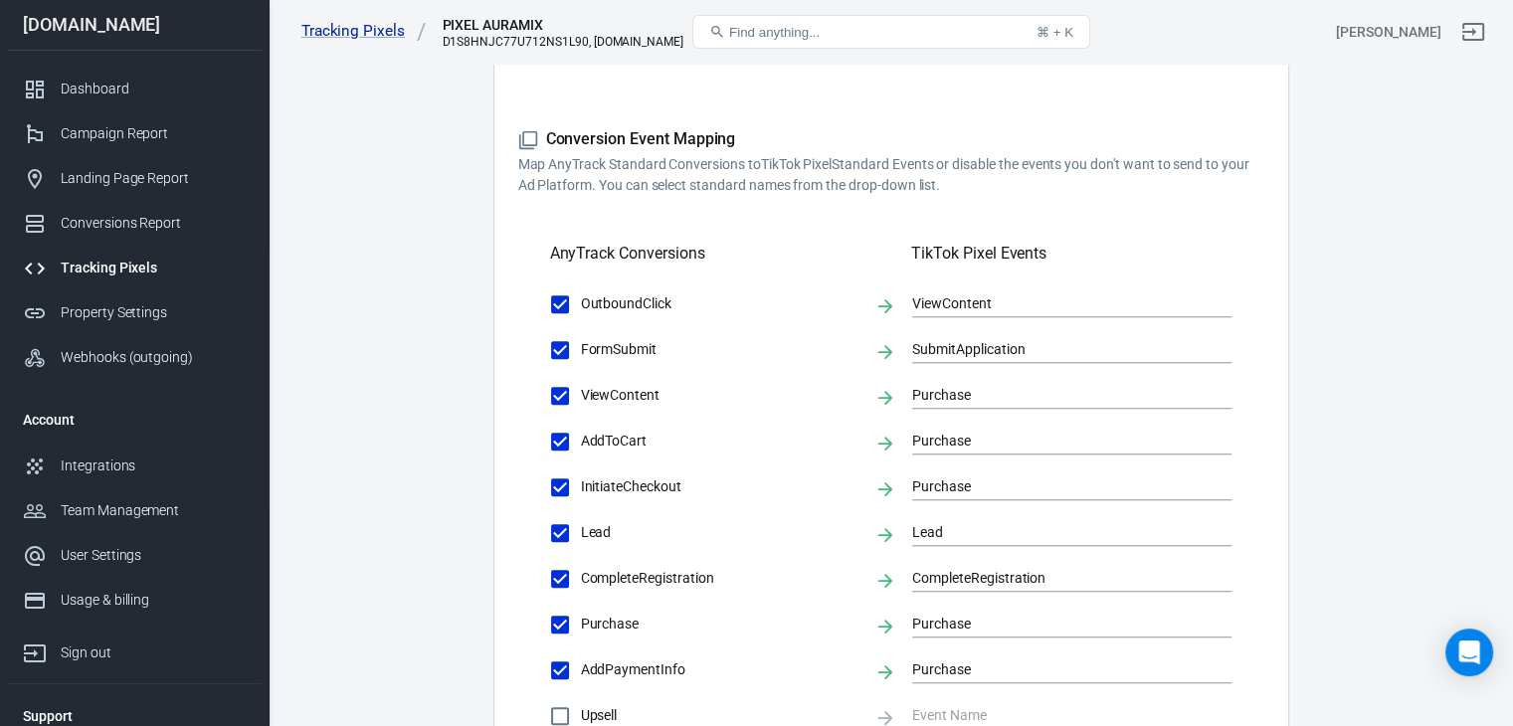
scroll to position [696, 0]
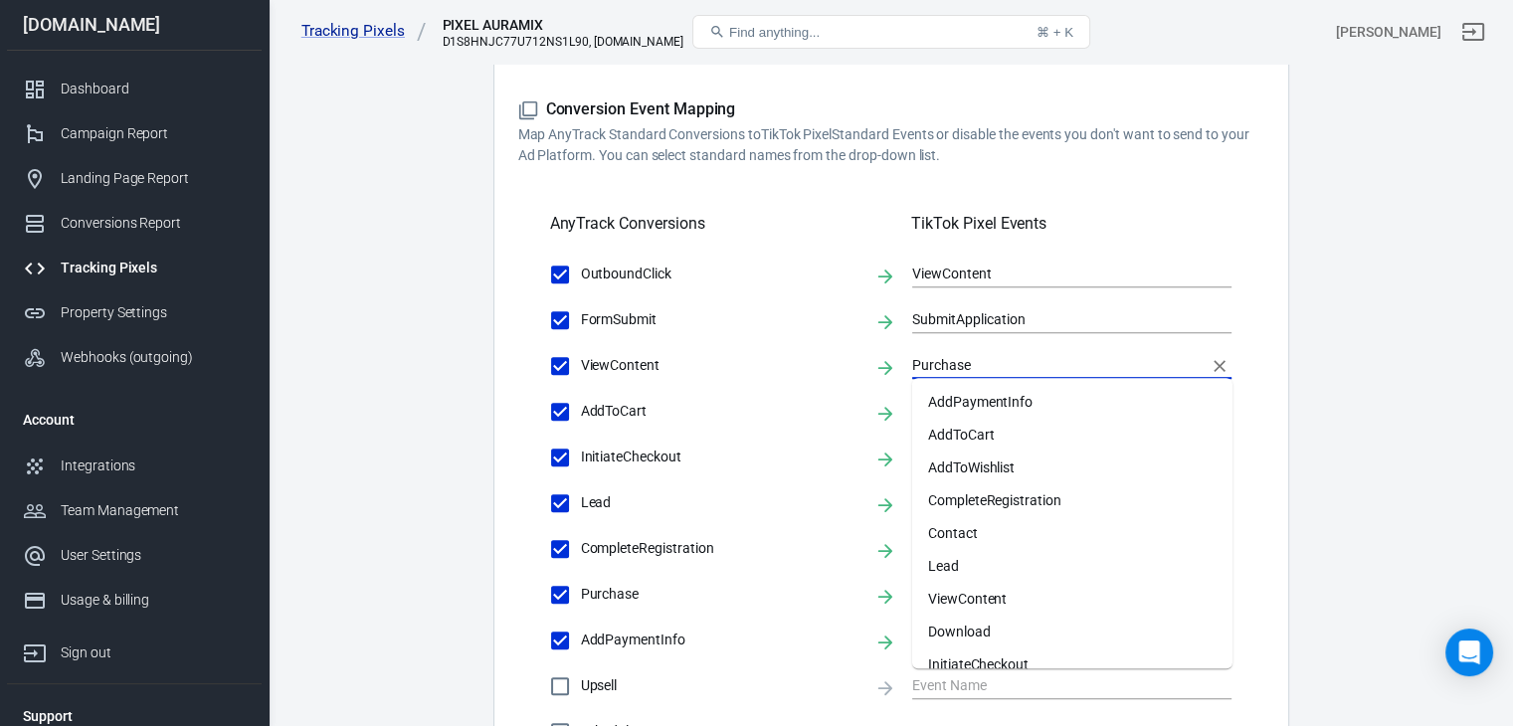
click at [943, 362] on input "Purchase" at bounding box center [1056, 365] width 289 height 25
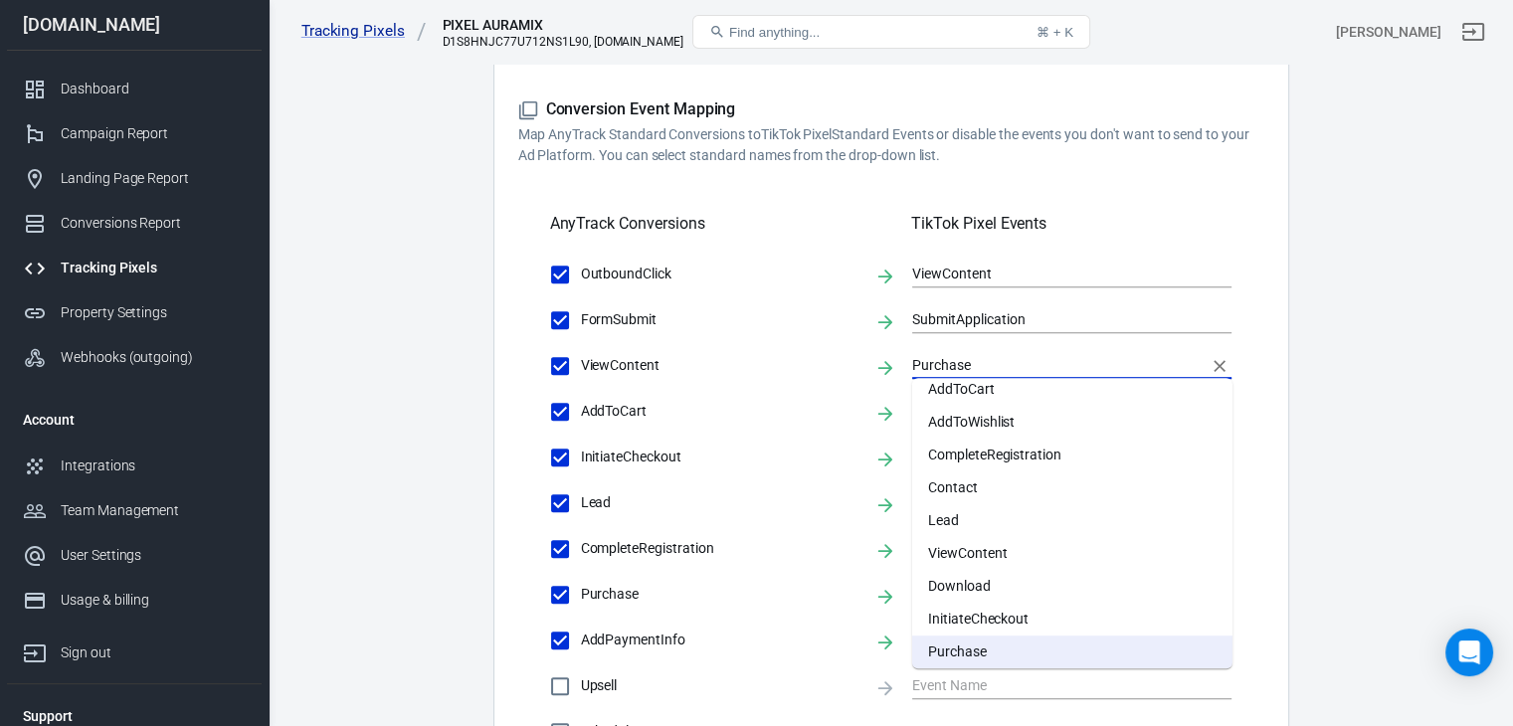
click at [975, 540] on li "ViewContent" at bounding box center [1072, 553] width 320 height 33
type input "ViewContent"
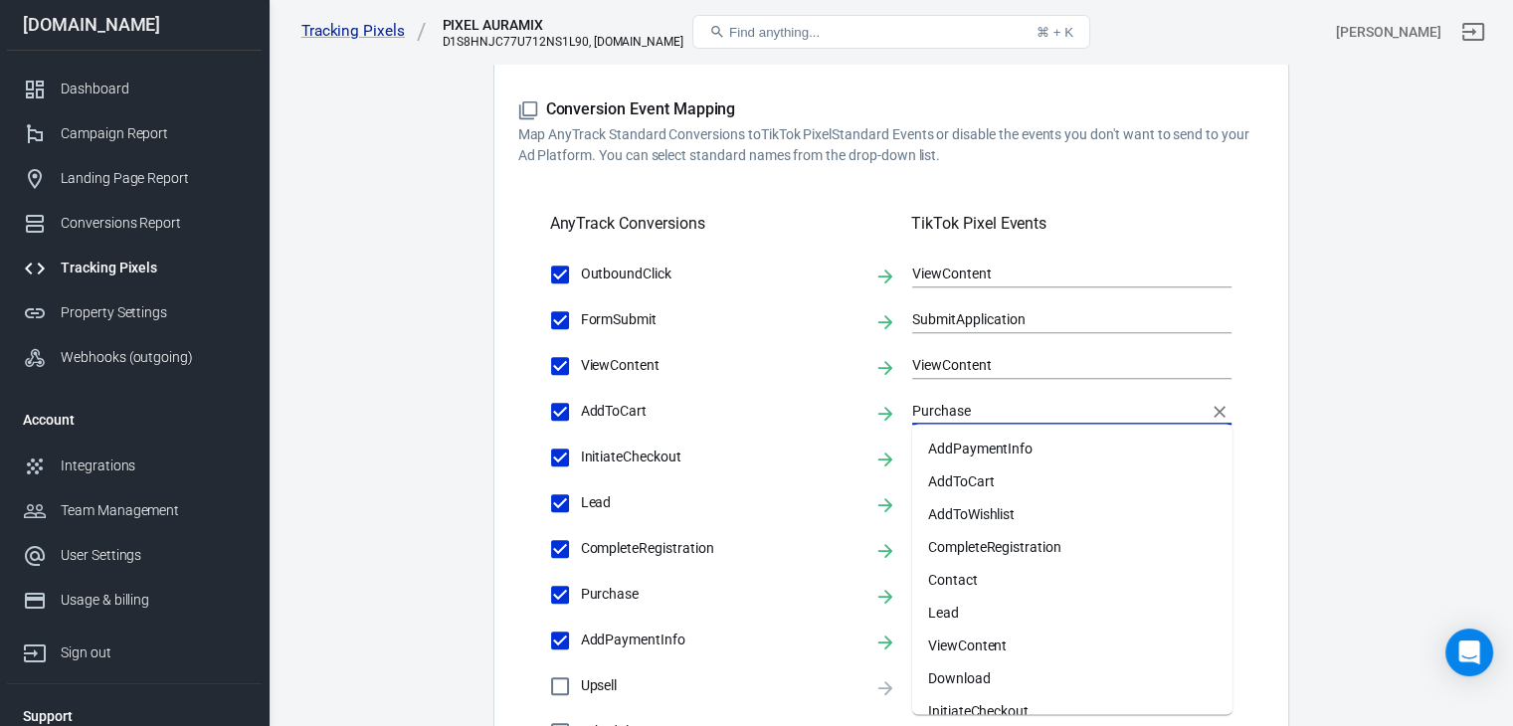
click at [967, 415] on input "Purchase" at bounding box center [1056, 411] width 289 height 25
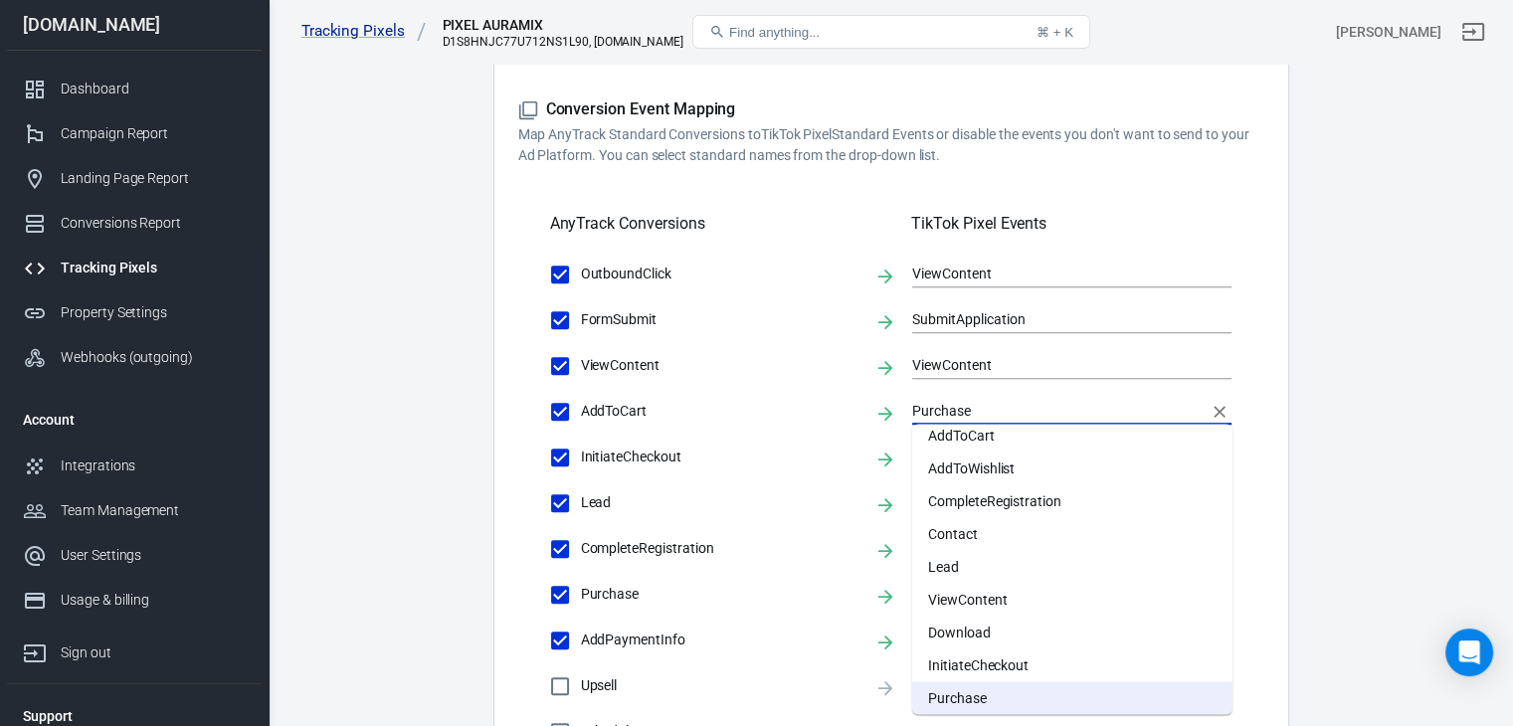
click at [979, 425] on li "AddToCart" at bounding box center [1072, 435] width 320 height 33
type input "AddToCart"
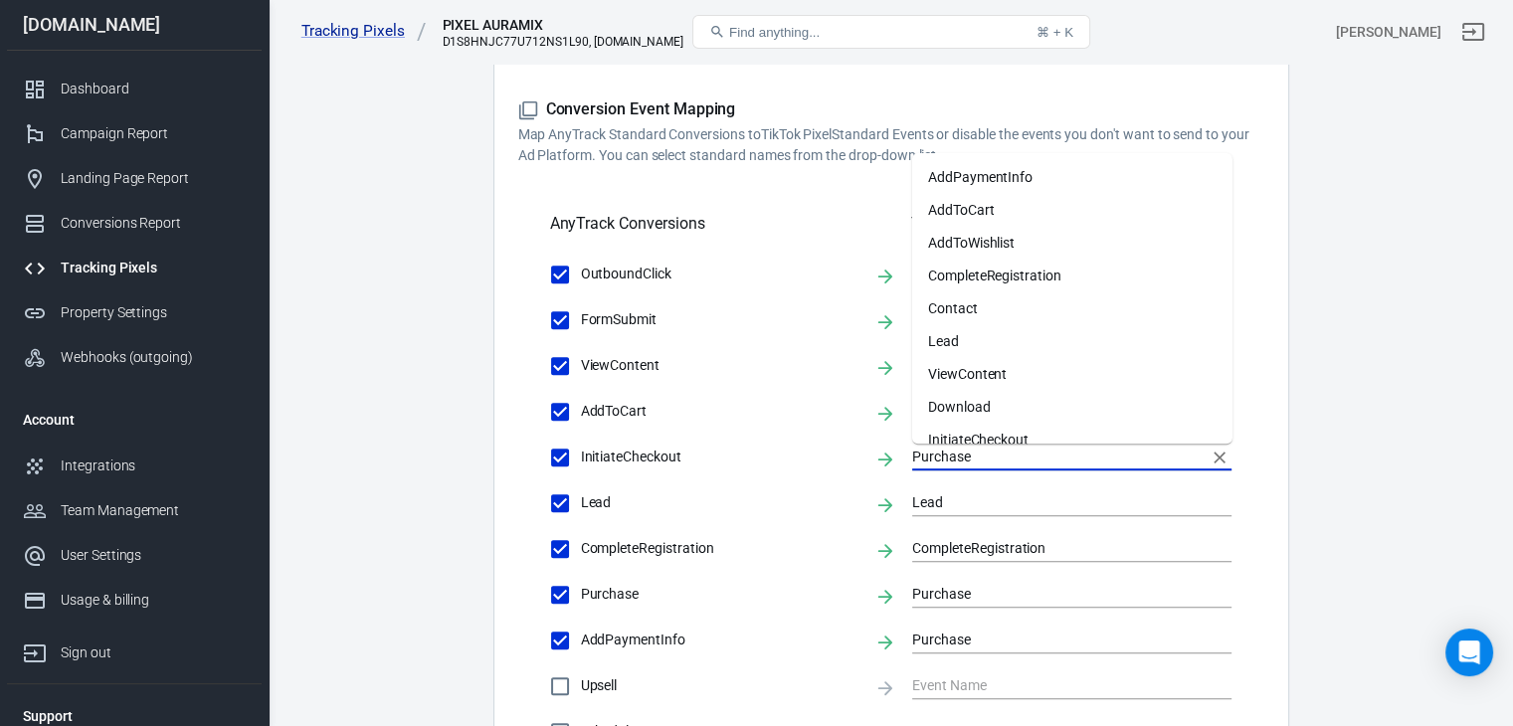
click at [979, 448] on input "Purchase" at bounding box center [1056, 457] width 289 height 25
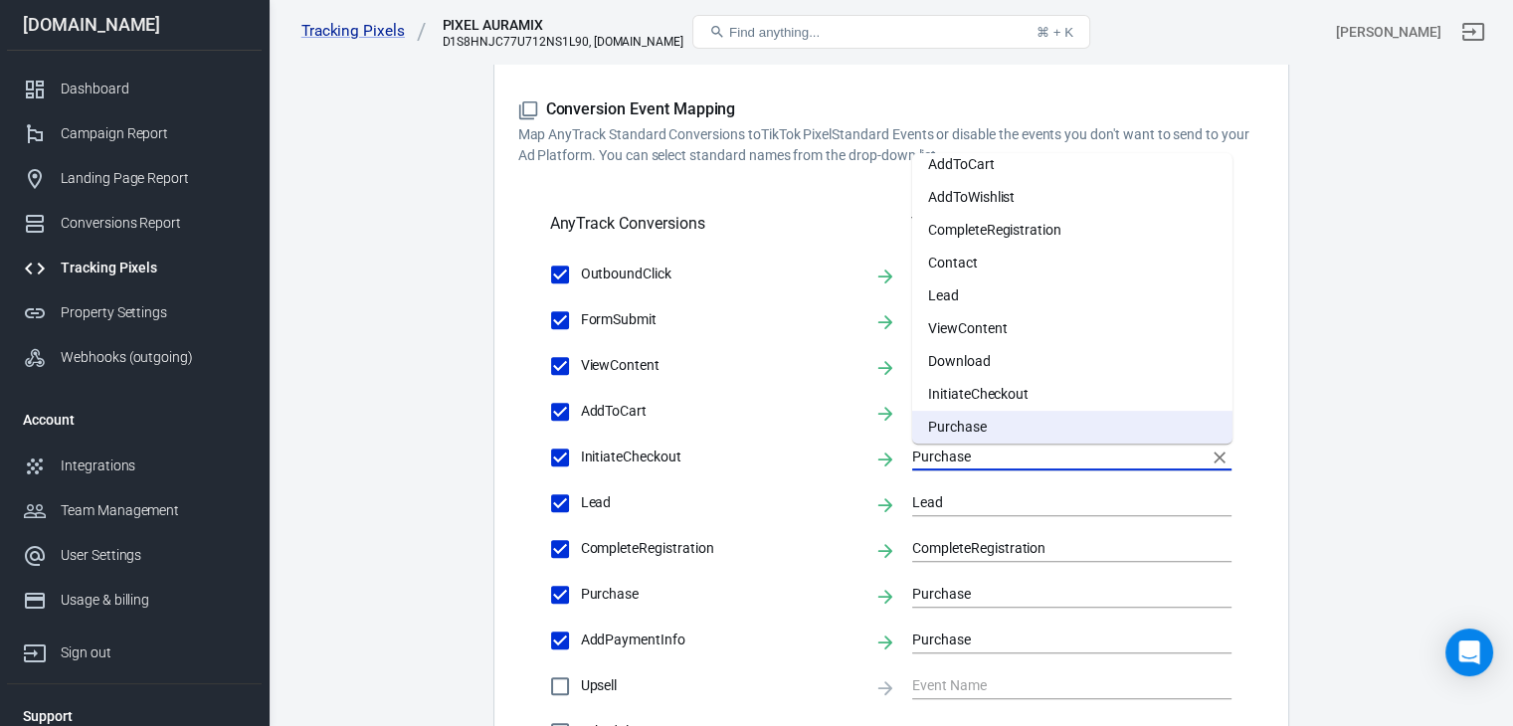
click at [1061, 394] on li "InitiateCheckout" at bounding box center [1072, 394] width 320 height 33
type input "InitiateCheckout"
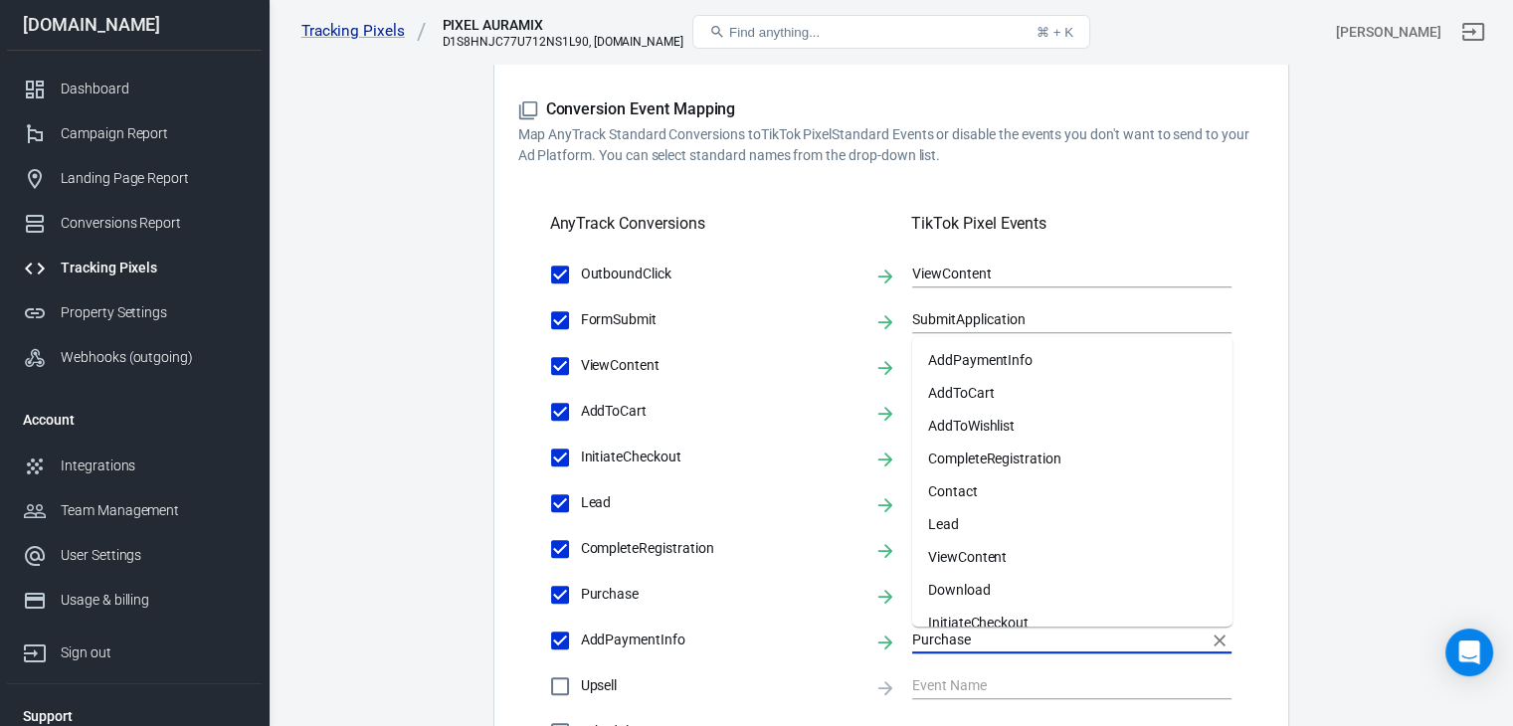
click at [968, 643] on input "Purchase" at bounding box center [1056, 640] width 289 height 25
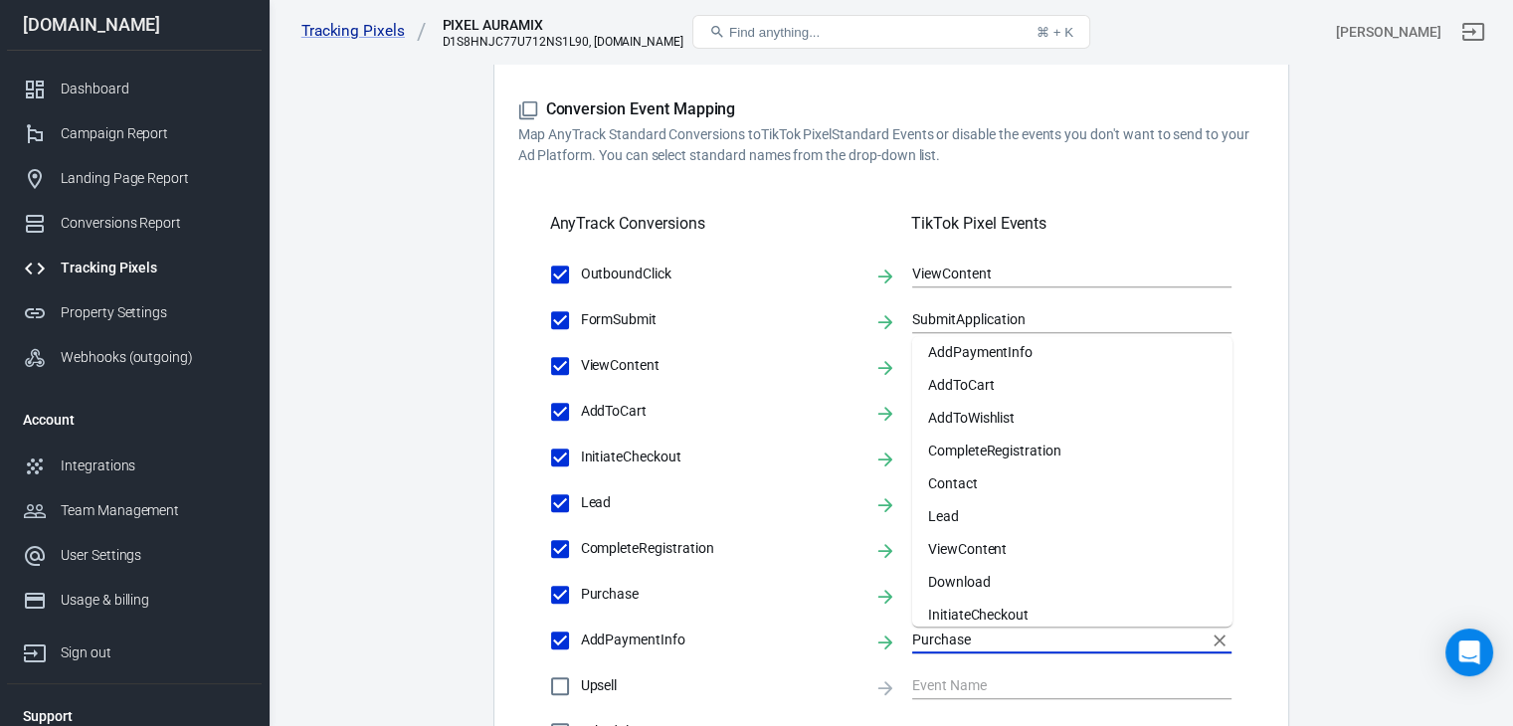
scroll to position [6, 0]
click at [1175, 368] on li "AddPaymentInfo" at bounding box center [1072, 354] width 320 height 33
type input "AddPaymentInfo"
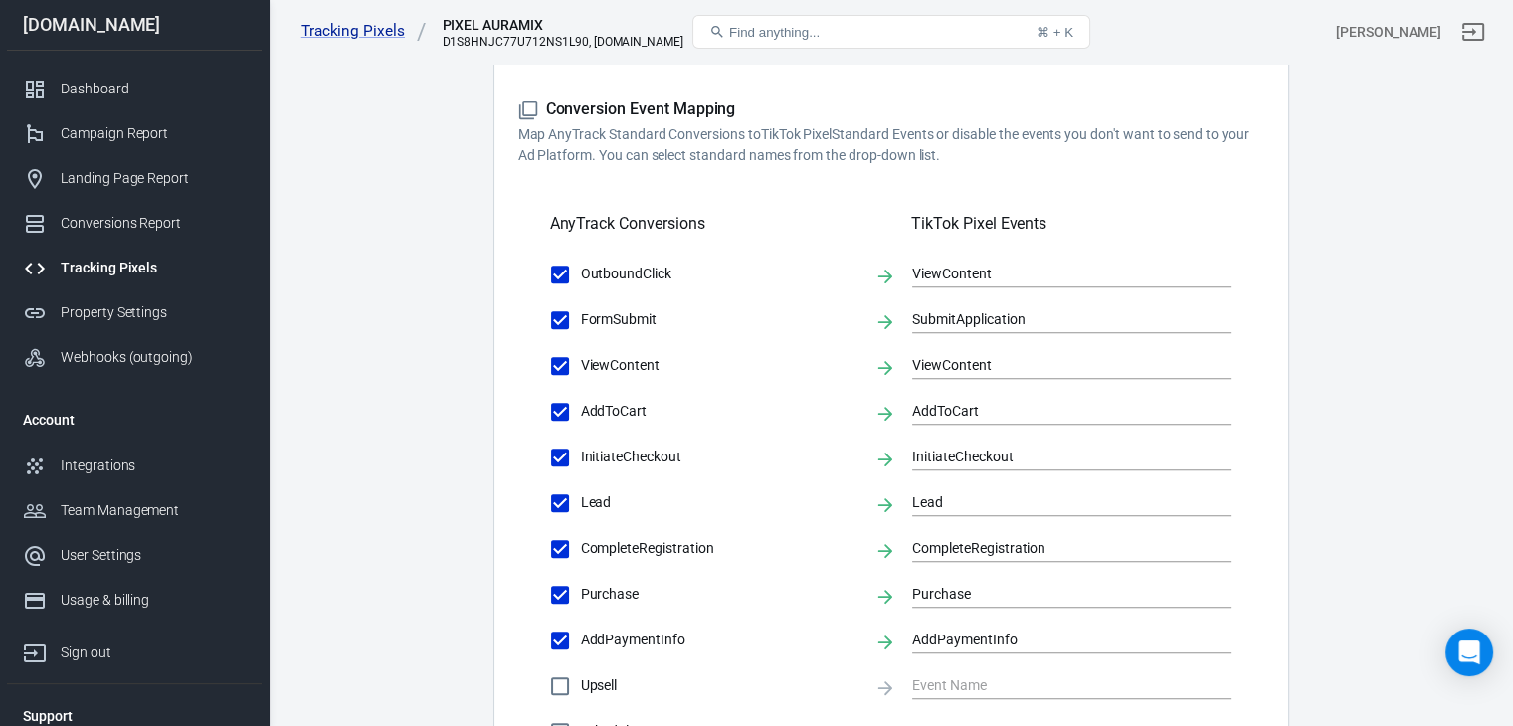
click at [1395, 378] on main "Conversions Ads Integration Settings Conversions Settings Account Connection Co…" at bounding box center [890, 154] width 1175 height 1602
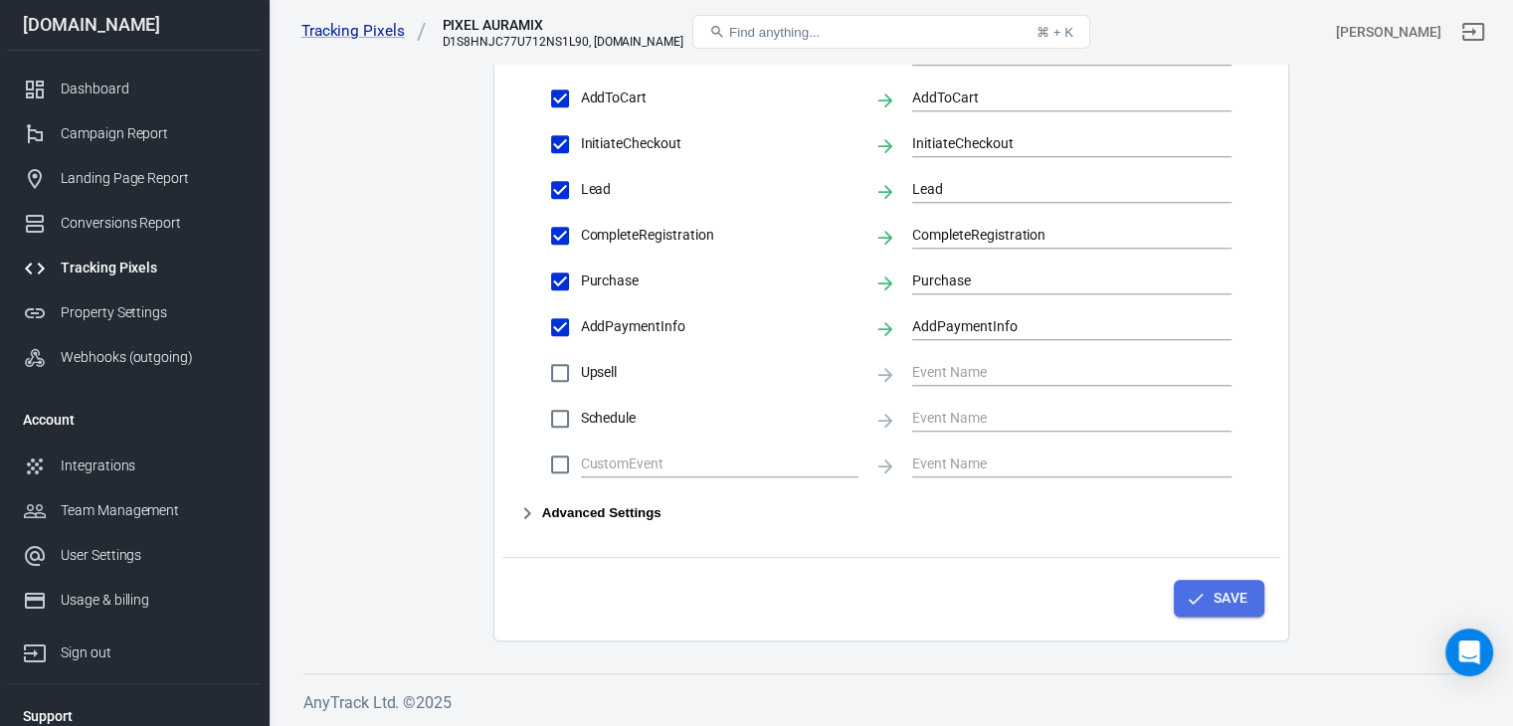
click at [1219, 598] on button "Save" at bounding box center [1219, 598] width 91 height 37
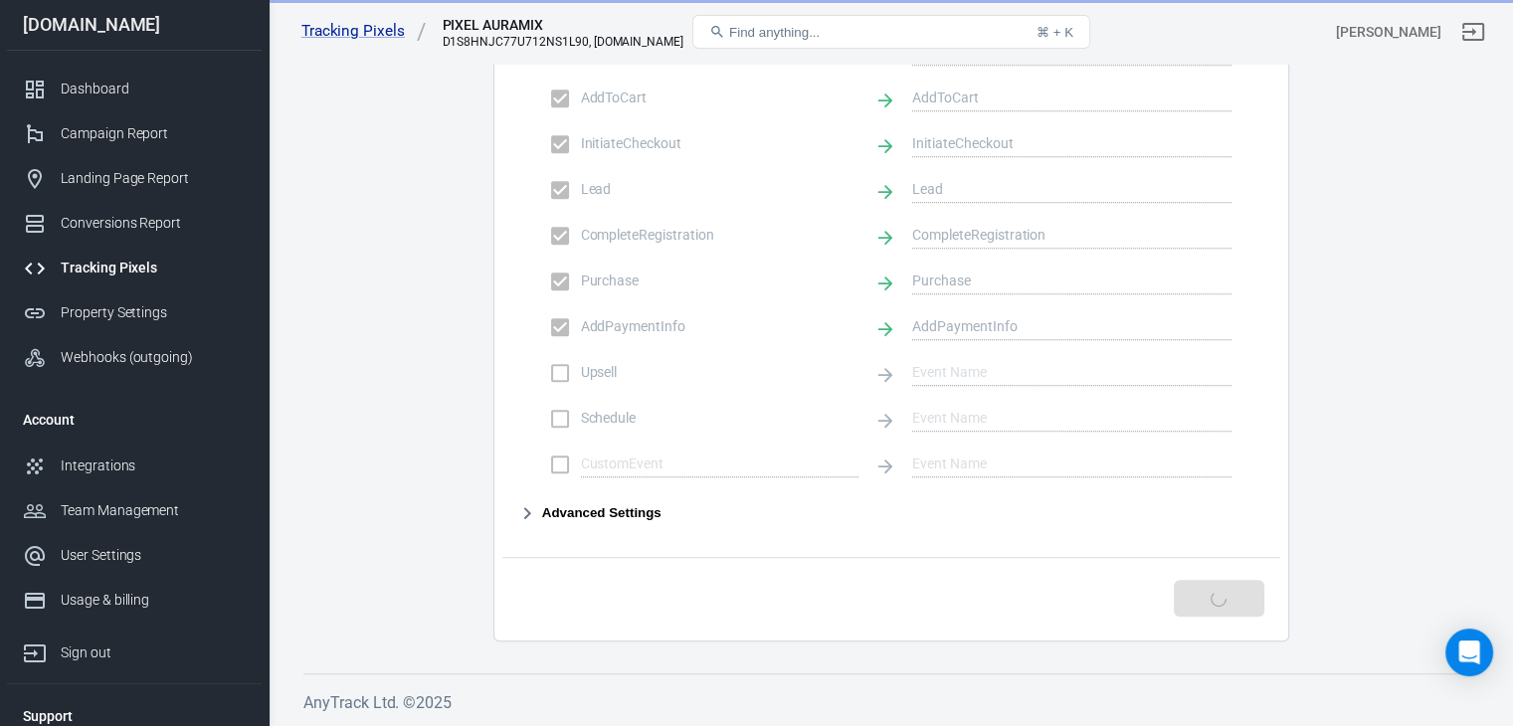
click at [1219, 598] on div "Save" at bounding box center [891, 595] width 778 height 76
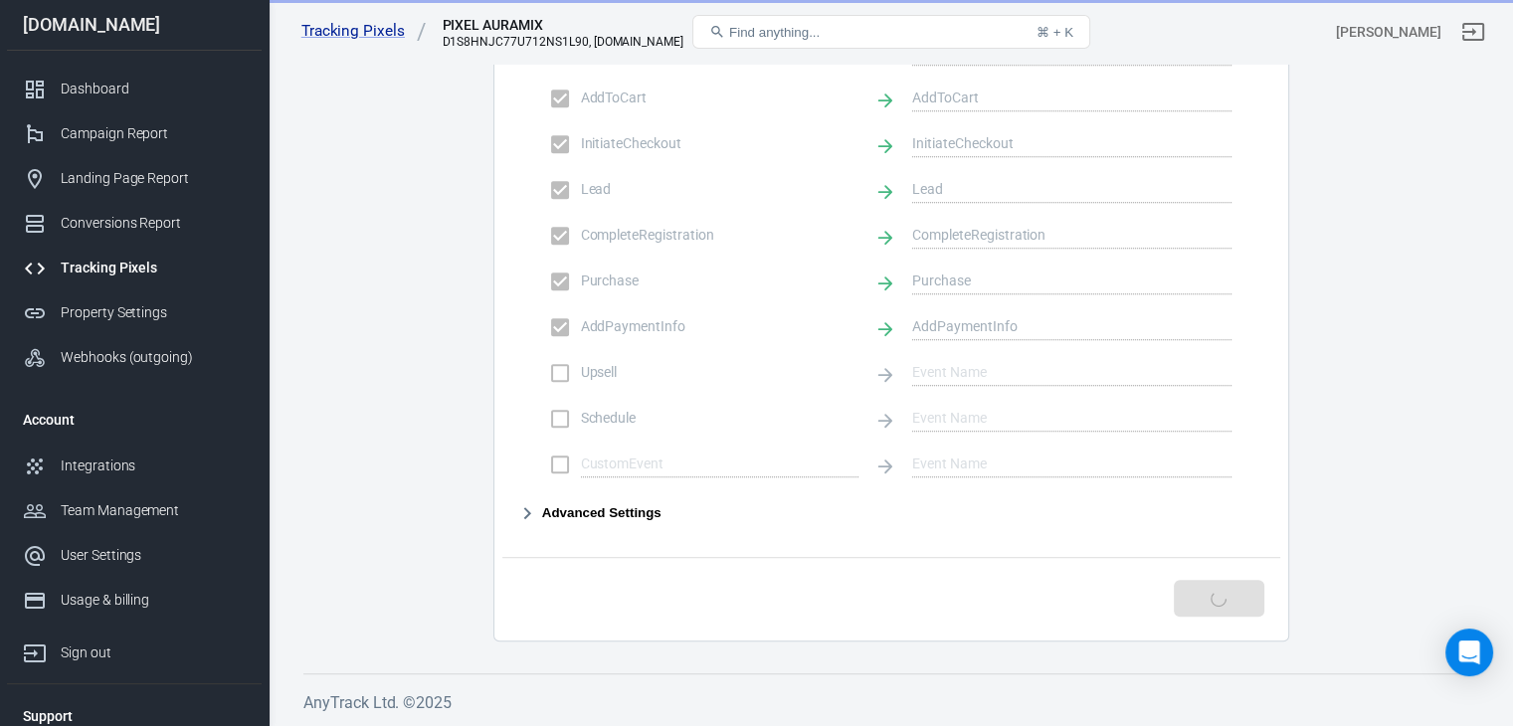
click at [1219, 598] on div "Save" at bounding box center [891, 595] width 778 height 76
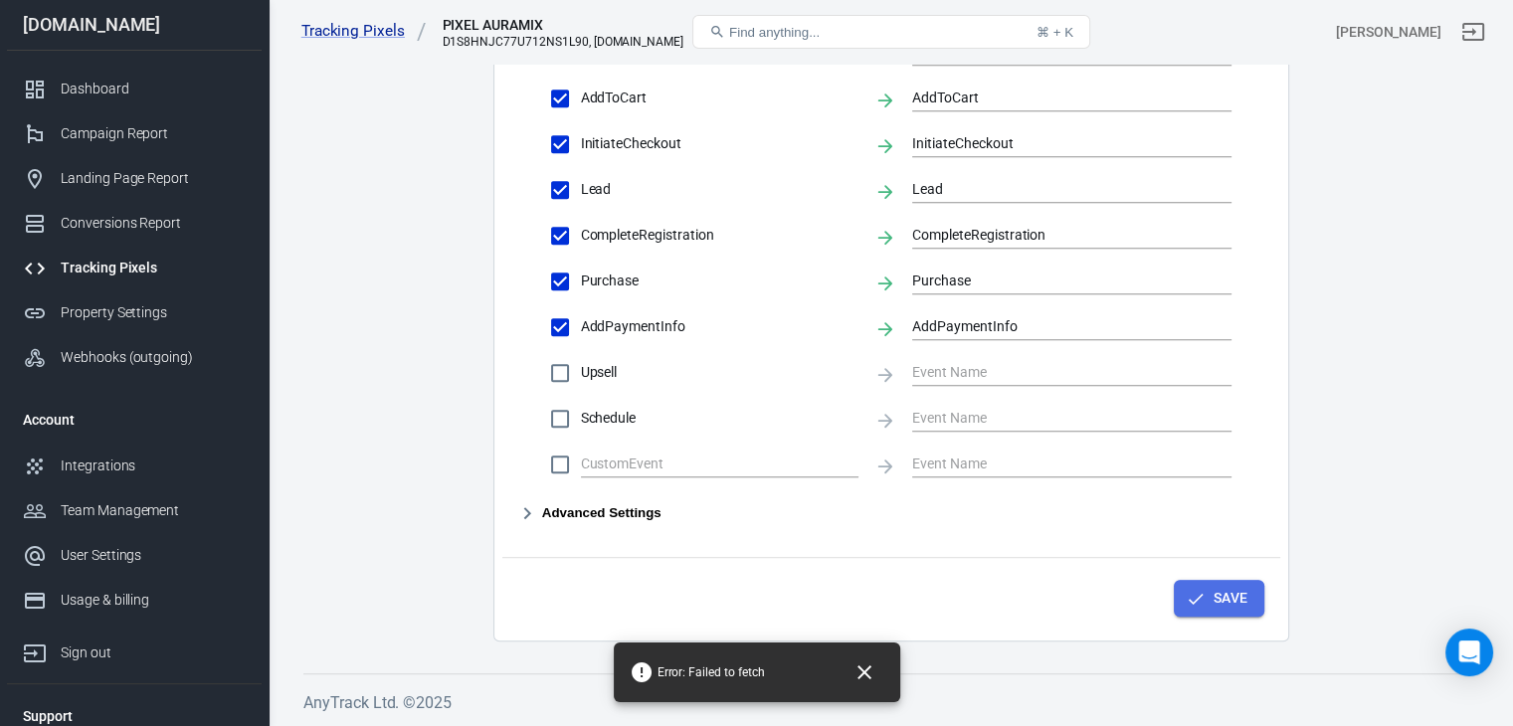
click at [1226, 589] on button "Save" at bounding box center [1219, 598] width 91 height 37
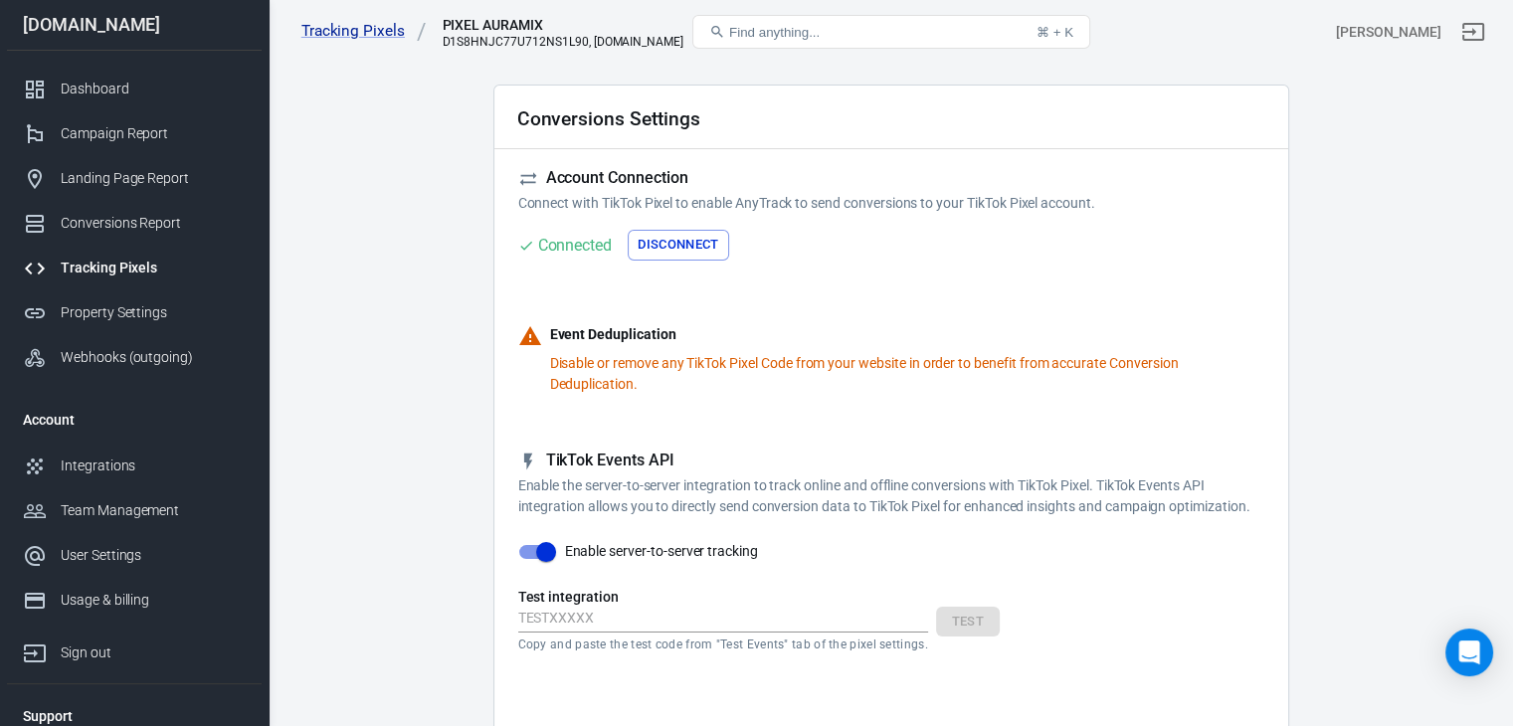
scroll to position [0, 0]
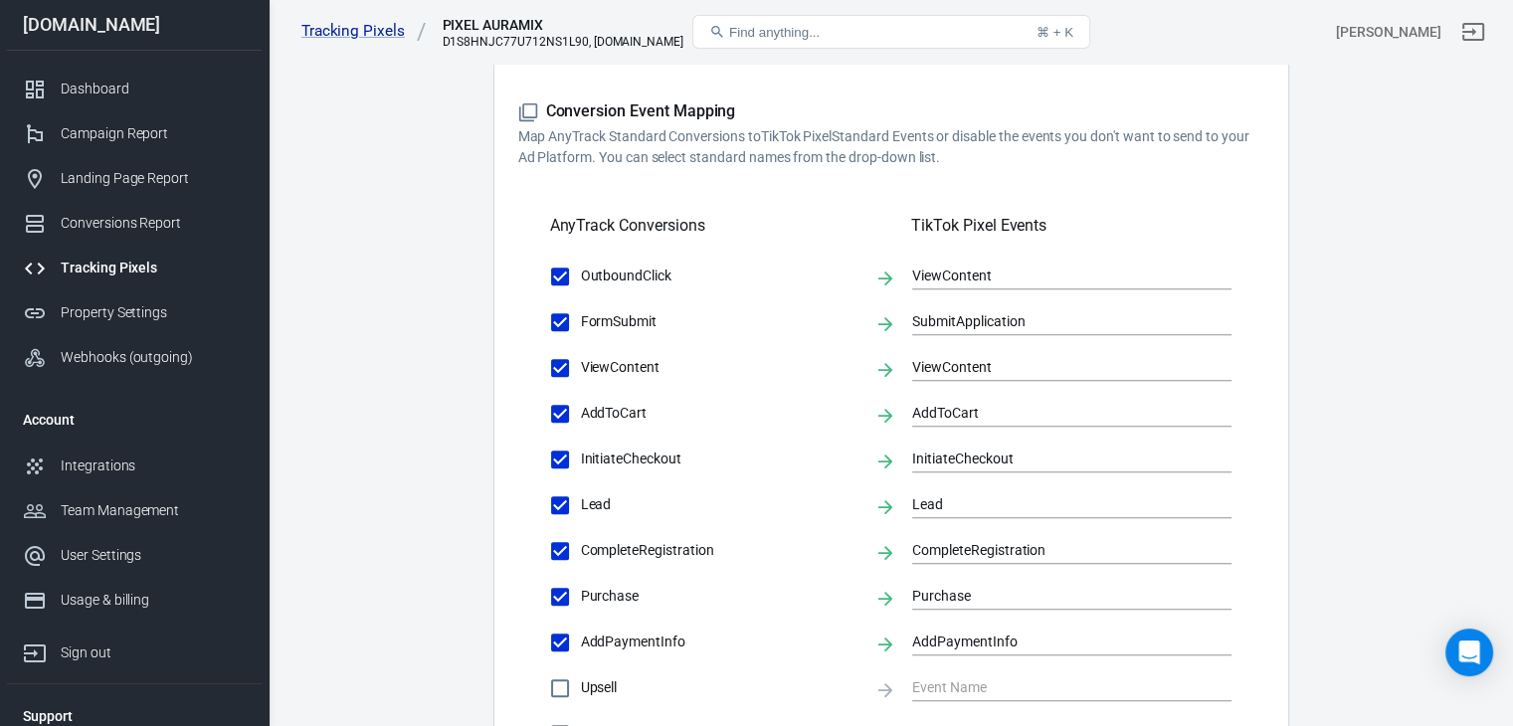
scroll to position [686, 0]
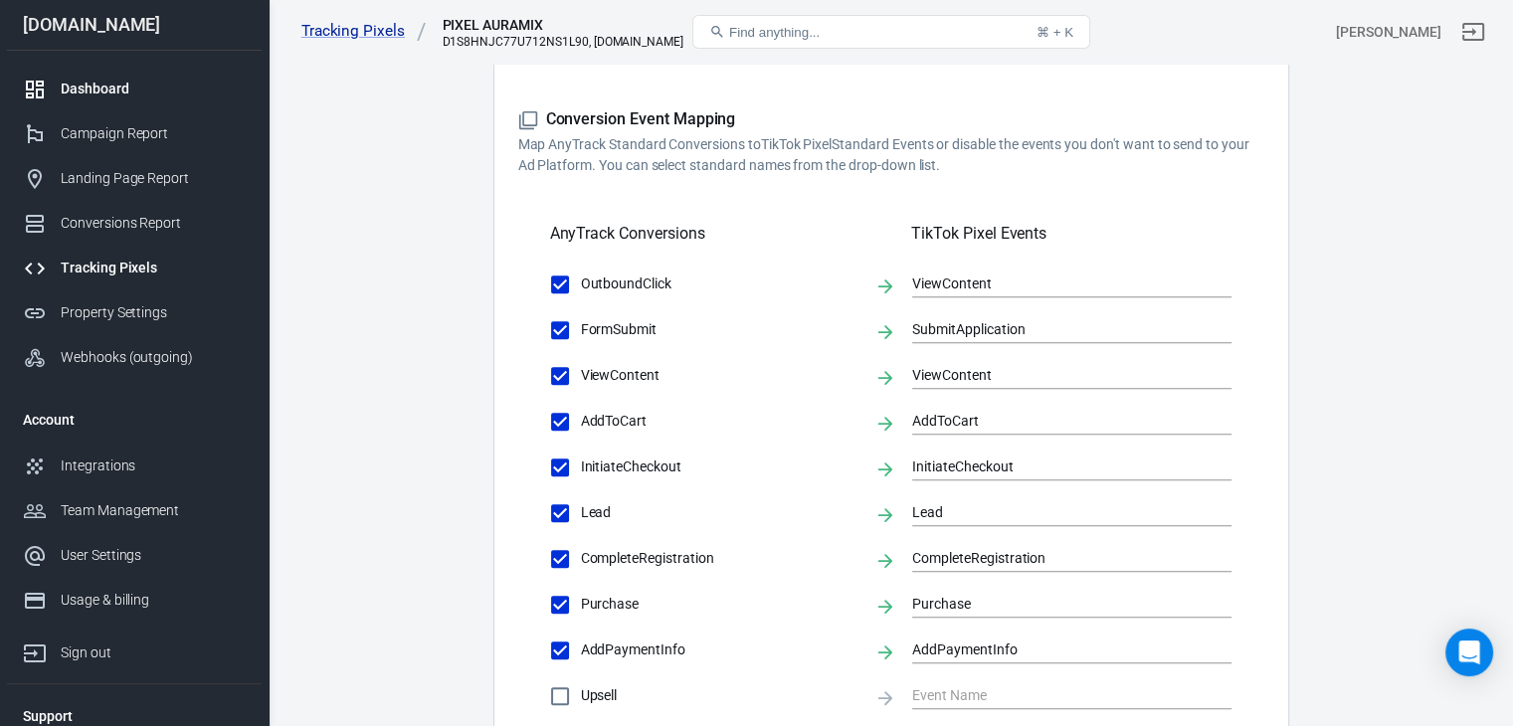
click at [184, 108] on link "Dashboard" at bounding box center [134, 89] width 255 height 45
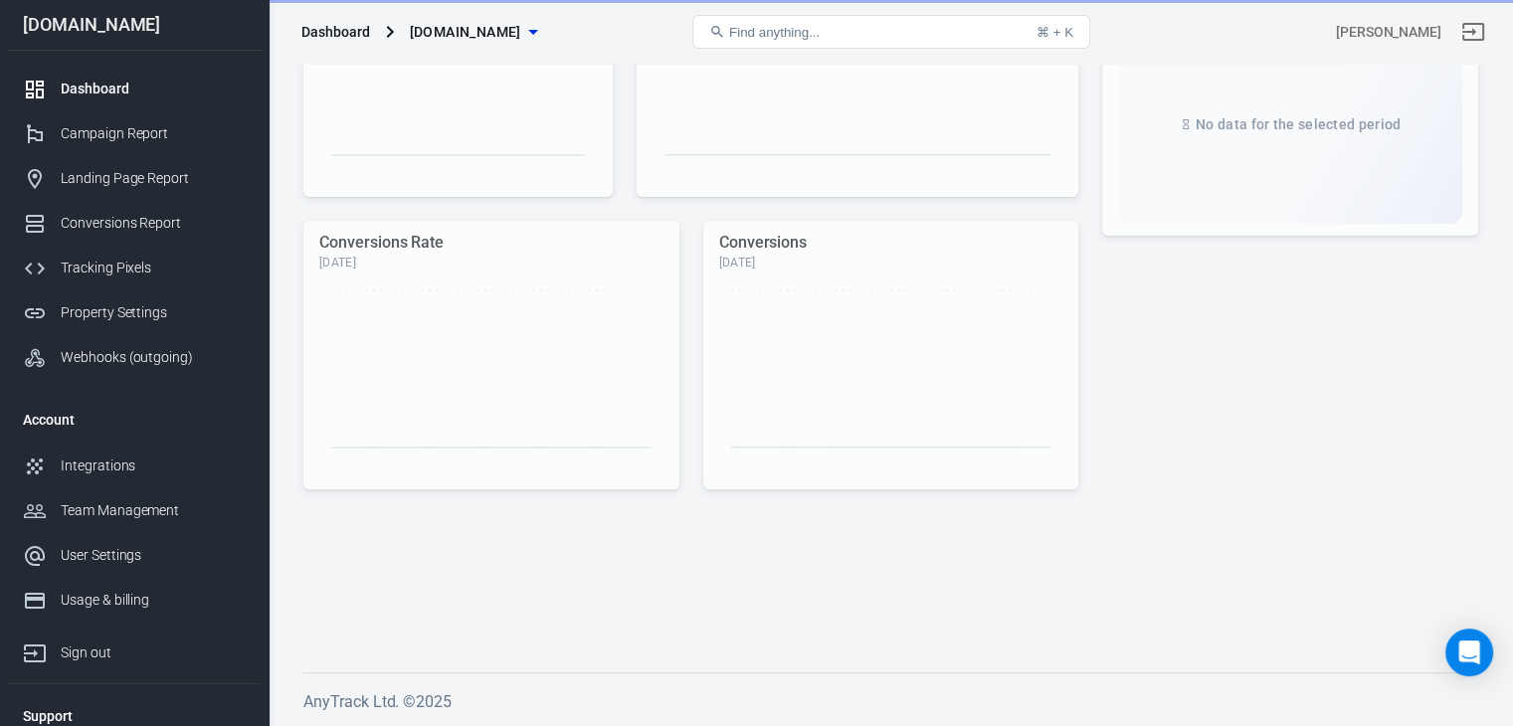
scroll to position [633, 0]
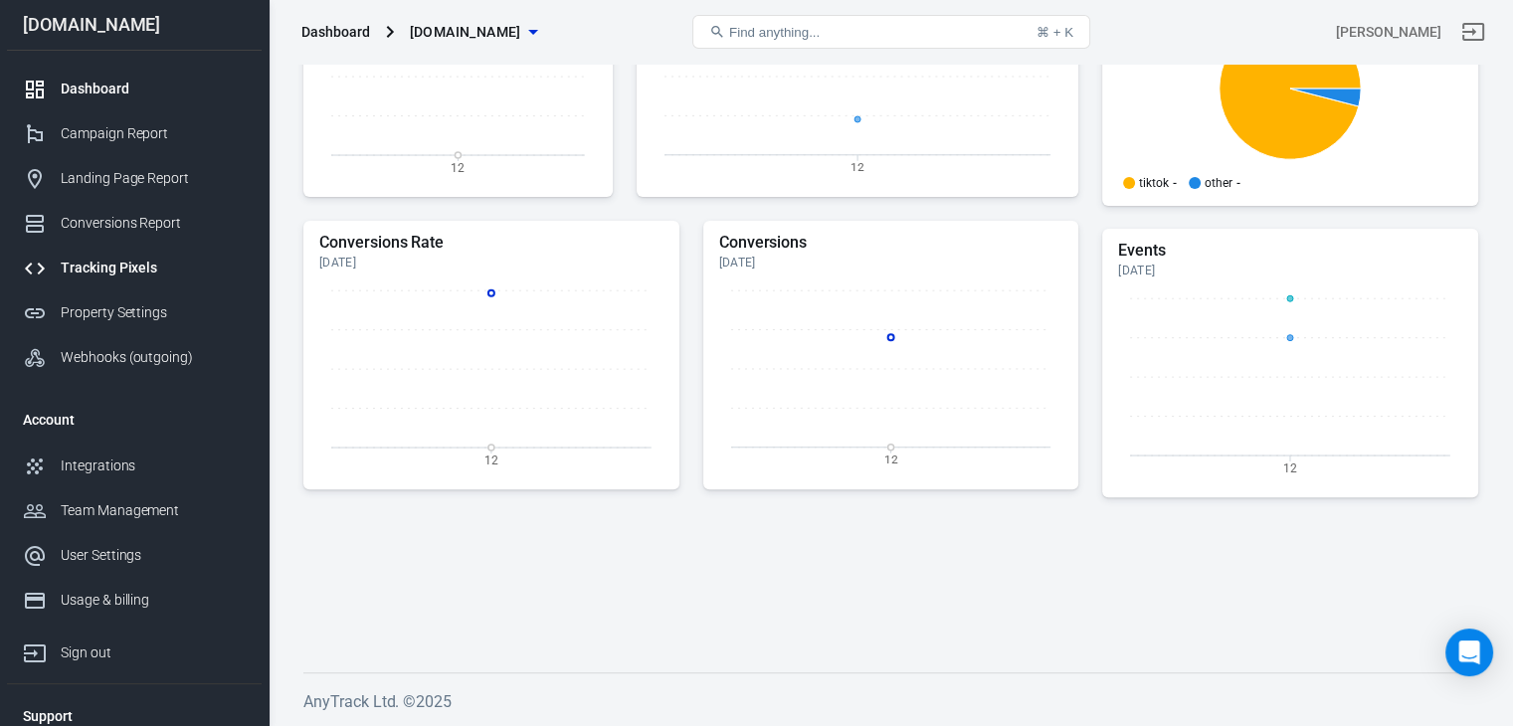
click at [127, 272] on div "Tracking Pixels" at bounding box center [153, 268] width 185 height 21
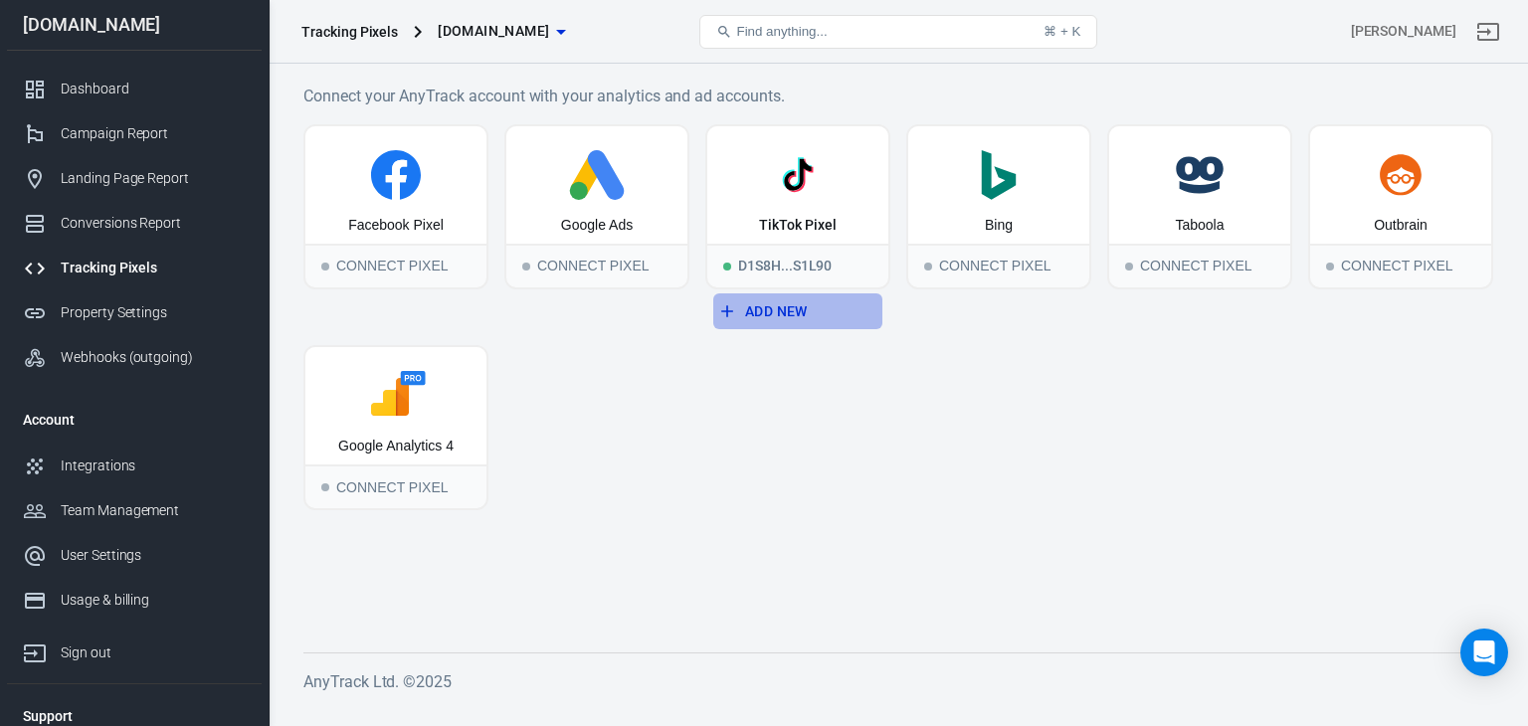
click at [784, 322] on button "Add New" at bounding box center [797, 311] width 169 height 37
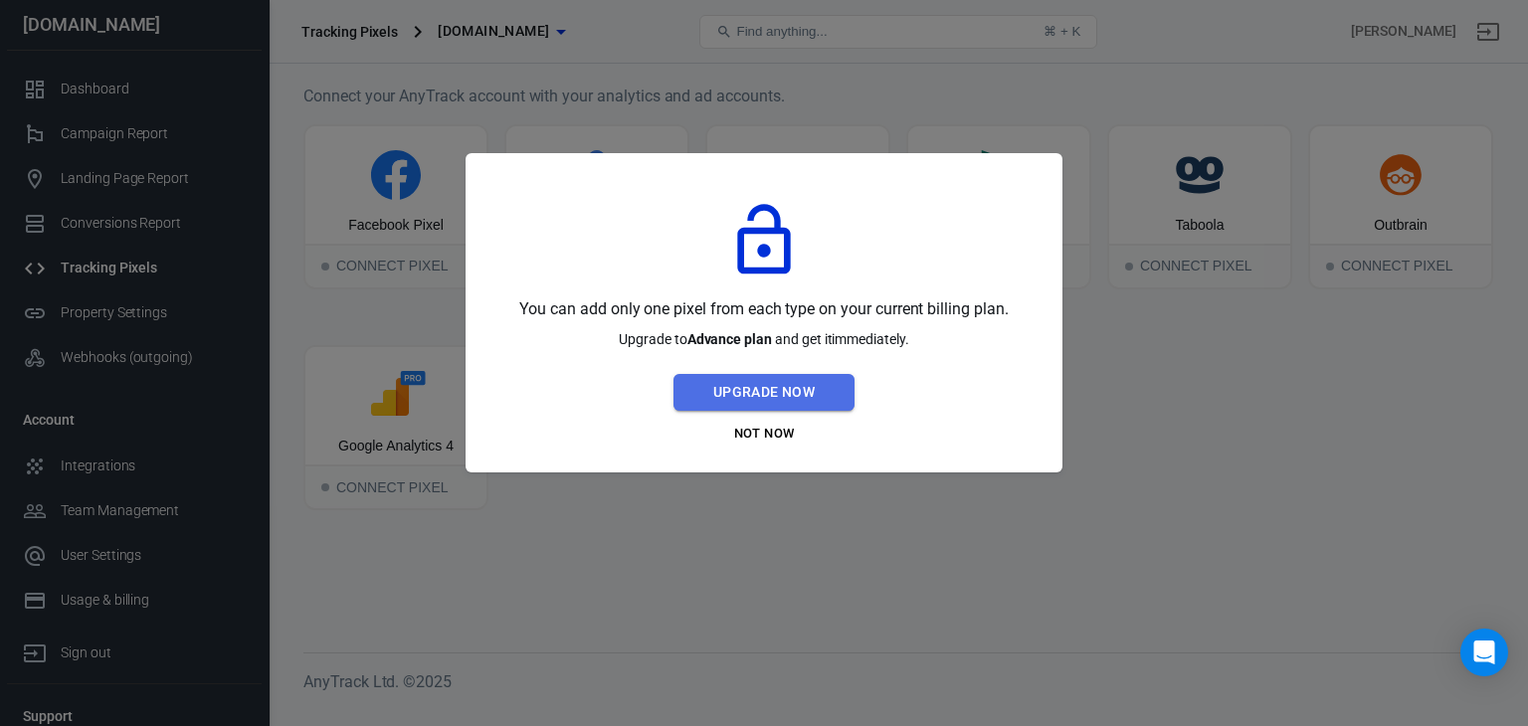
click at [791, 403] on button "Upgrade Now" at bounding box center [763, 392] width 181 height 37
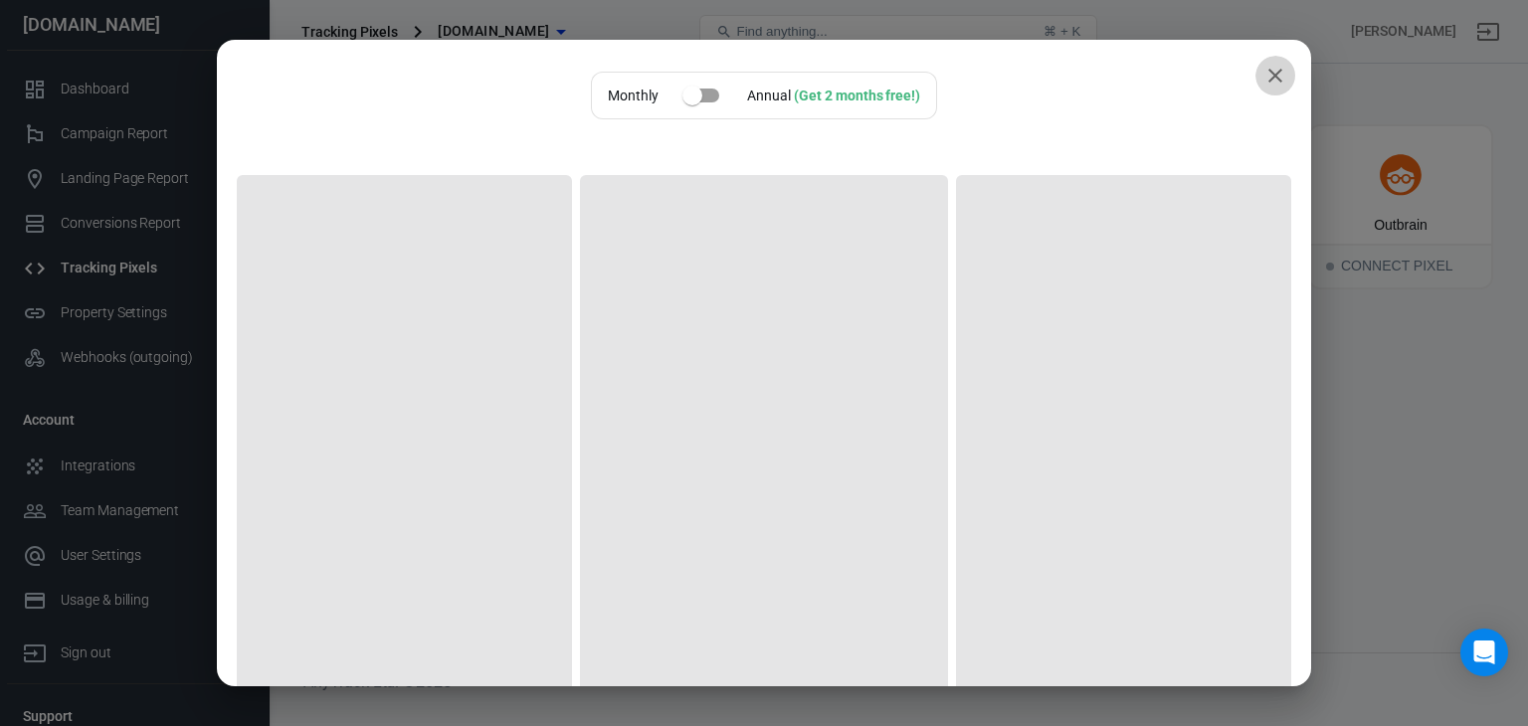
click at [1263, 70] on icon "close" at bounding box center [1275, 76] width 24 height 24
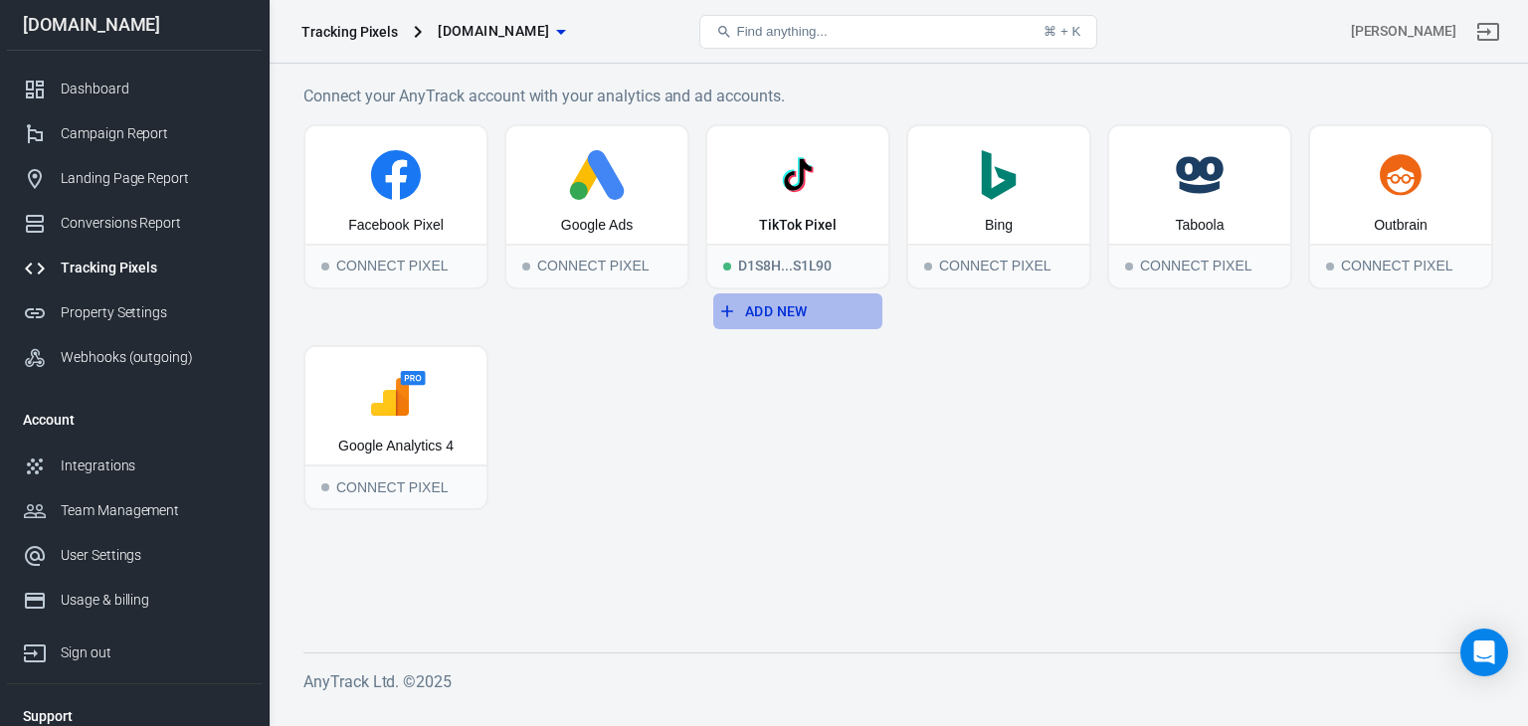
click at [793, 302] on button "Add New" at bounding box center [797, 311] width 169 height 37
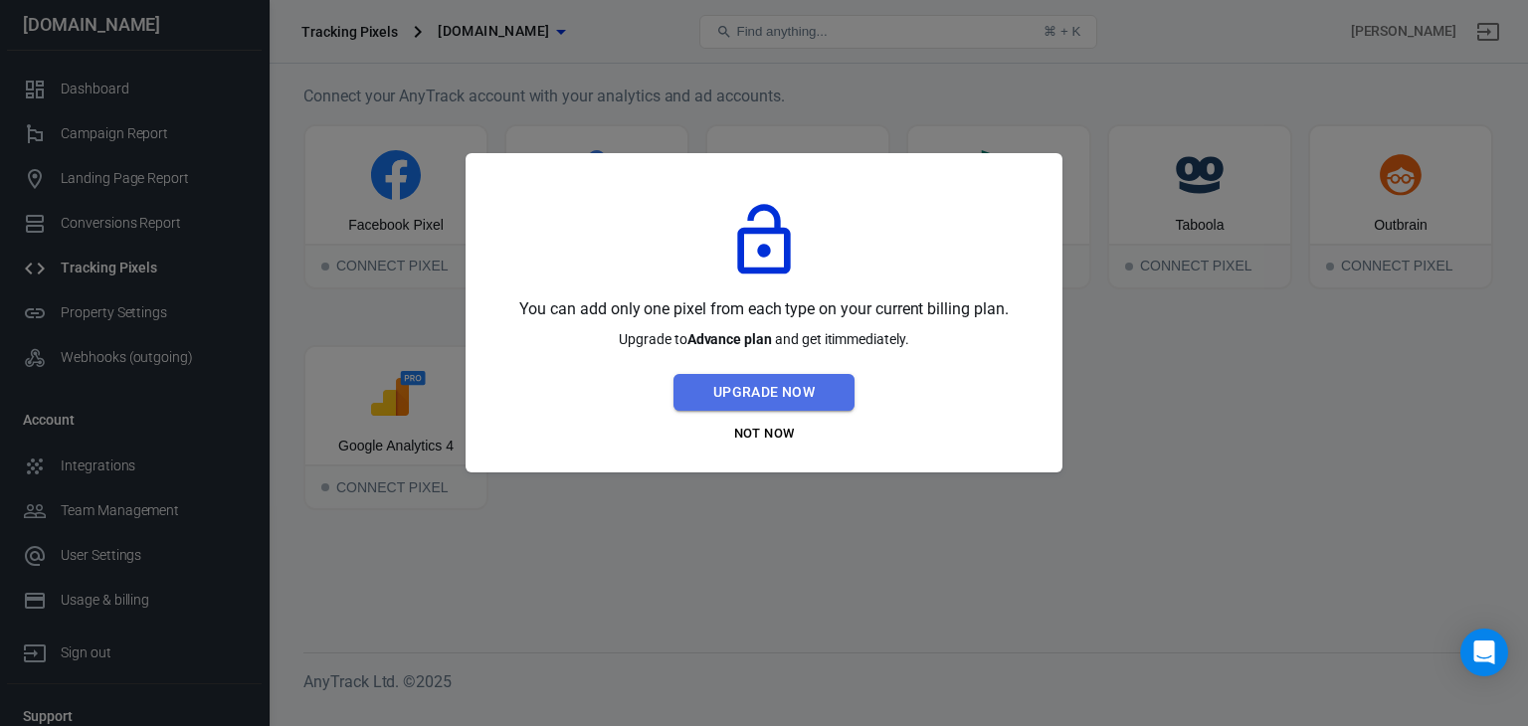
click at [752, 403] on button "Upgrade Now" at bounding box center [763, 392] width 181 height 37
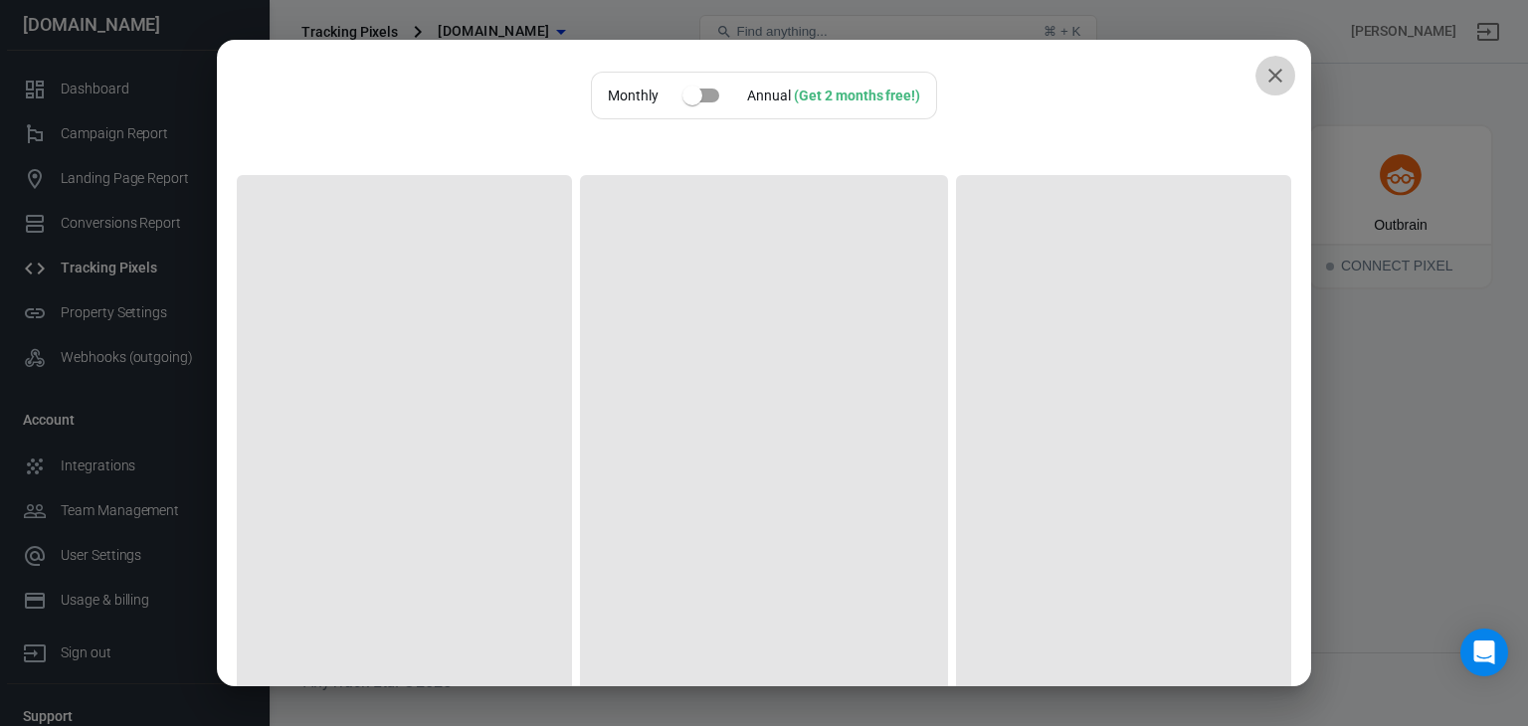
click at [1265, 94] on button "close" at bounding box center [1275, 76] width 40 height 40
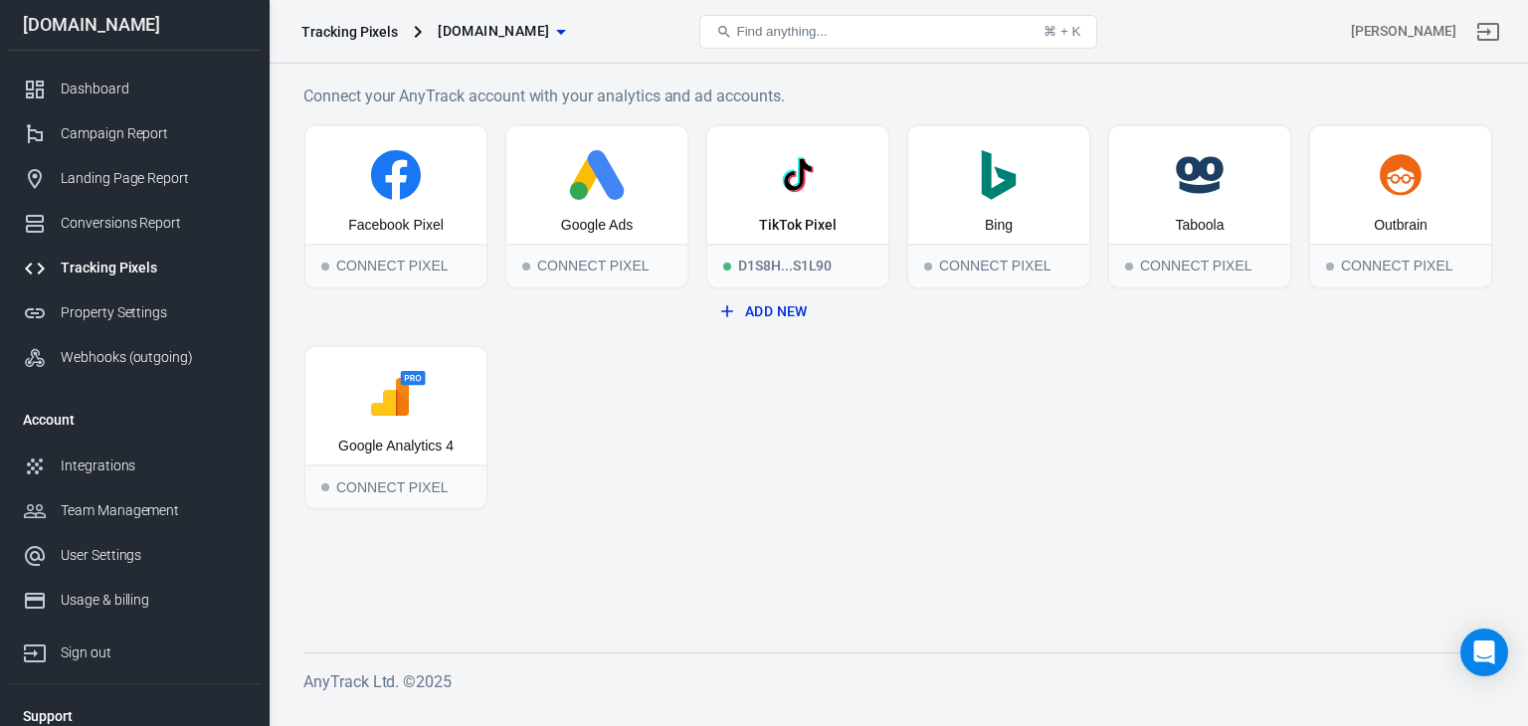
click at [1074, 673] on h6 "AnyTrack Ltd. © 2025" at bounding box center [898, 681] width 1190 height 25
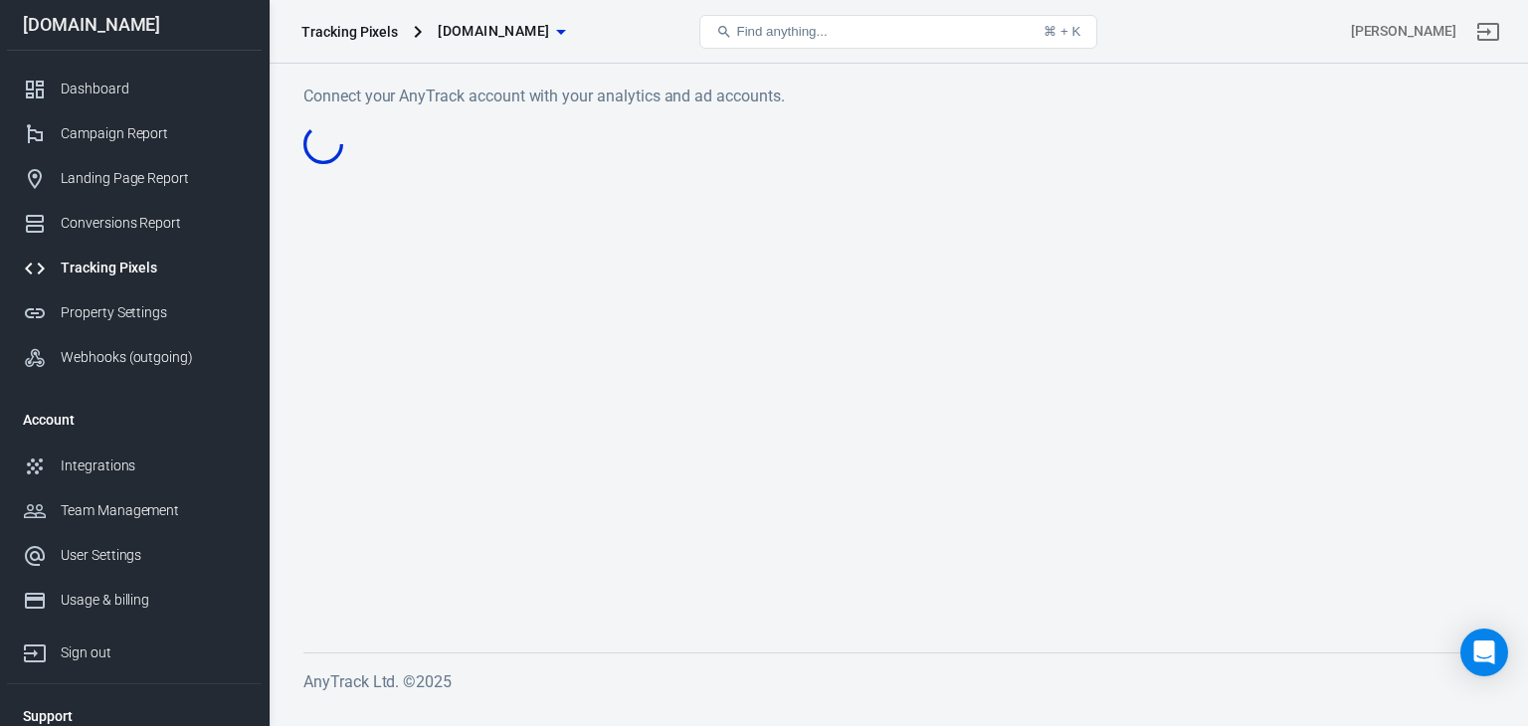
click at [680, 355] on main "Connect your AnyTrack account with your analytics and ad accounts." at bounding box center [898, 352] width 1190 height 537
click at [592, 39] on div "Tracking Pixels supermix.site" at bounding box center [492, 32] width 398 height 48
click at [733, 110] on main "Connect your AnyTrack account with your analytics and ad accounts." at bounding box center [898, 352] width 1190 height 537
click at [595, 152] on main "Connect your AnyTrack account with your analytics and ad accounts." at bounding box center [898, 352] width 1190 height 537
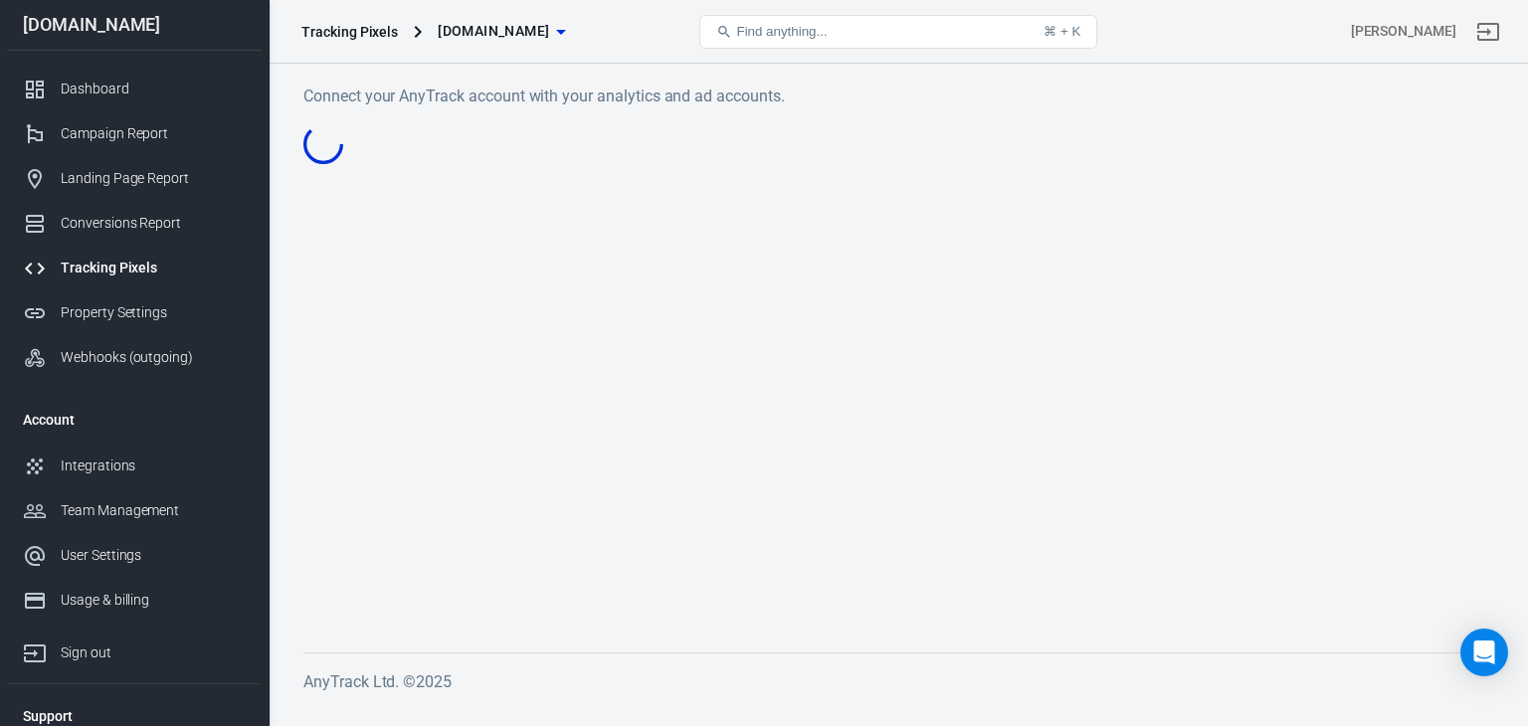
click at [517, 86] on h6 "Connect your AnyTrack account with your analytics and ad accounts." at bounding box center [898, 96] width 1190 height 25
click at [521, 170] on main "Connect your AnyTrack account with your analytics and ad accounts." at bounding box center [898, 352] width 1190 height 537
click at [488, 148] on main "Connect your AnyTrack account with your analytics and ad accounts." at bounding box center [898, 352] width 1190 height 537
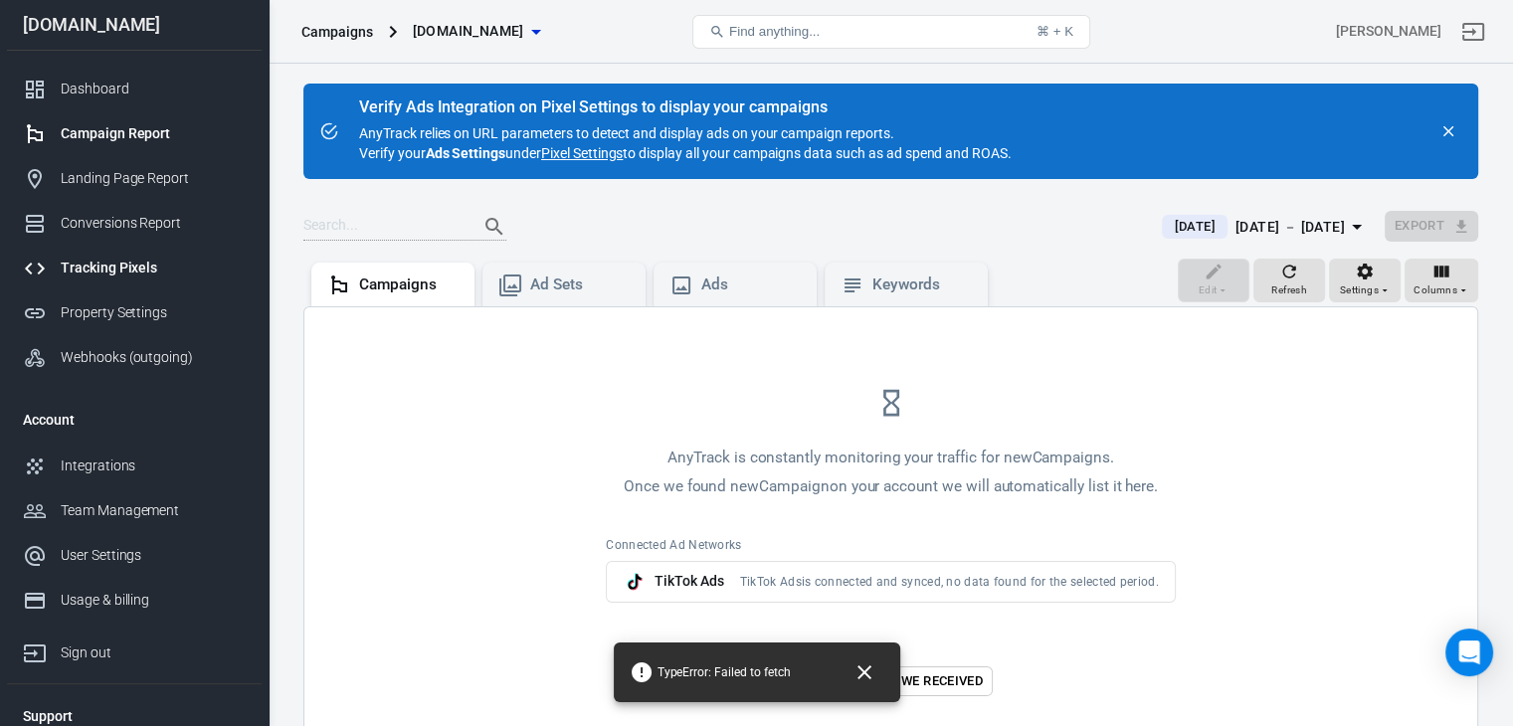
click at [125, 280] on link "Tracking Pixels" at bounding box center [134, 268] width 255 height 45
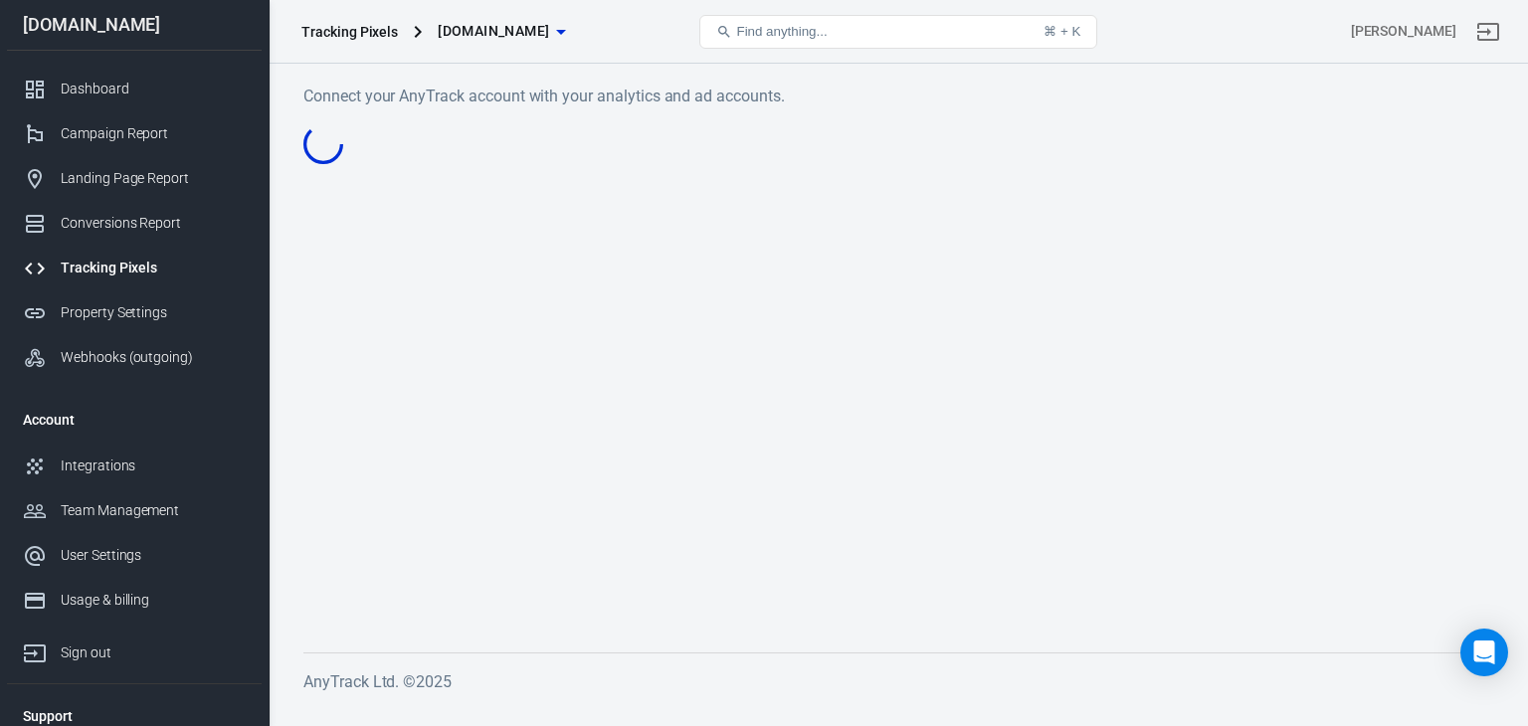
click at [155, 256] on link "Tracking Pixels" at bounding box center [134, 268] width 255 height 45
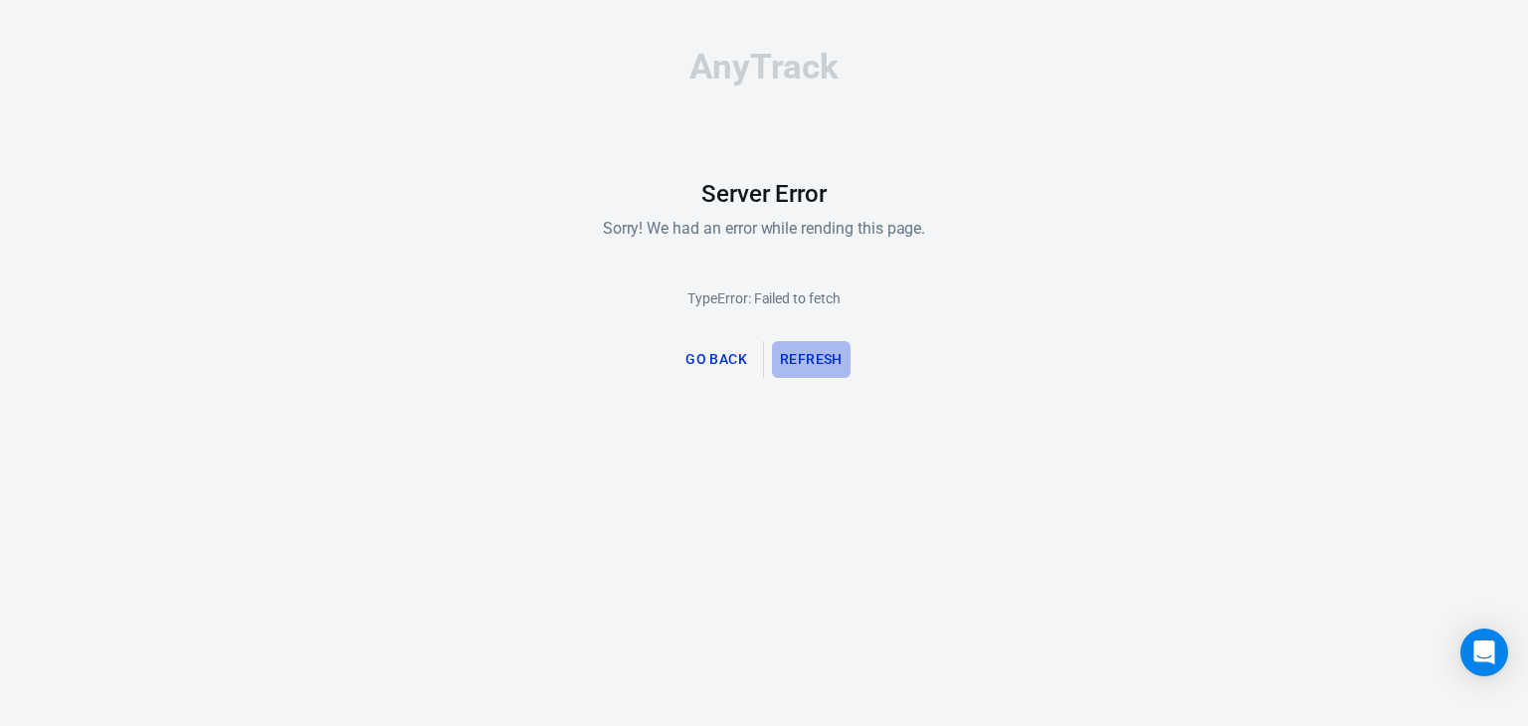
click at [791, 354] on button "Refresh" at bounding box center [811, 359] width 79 height 37
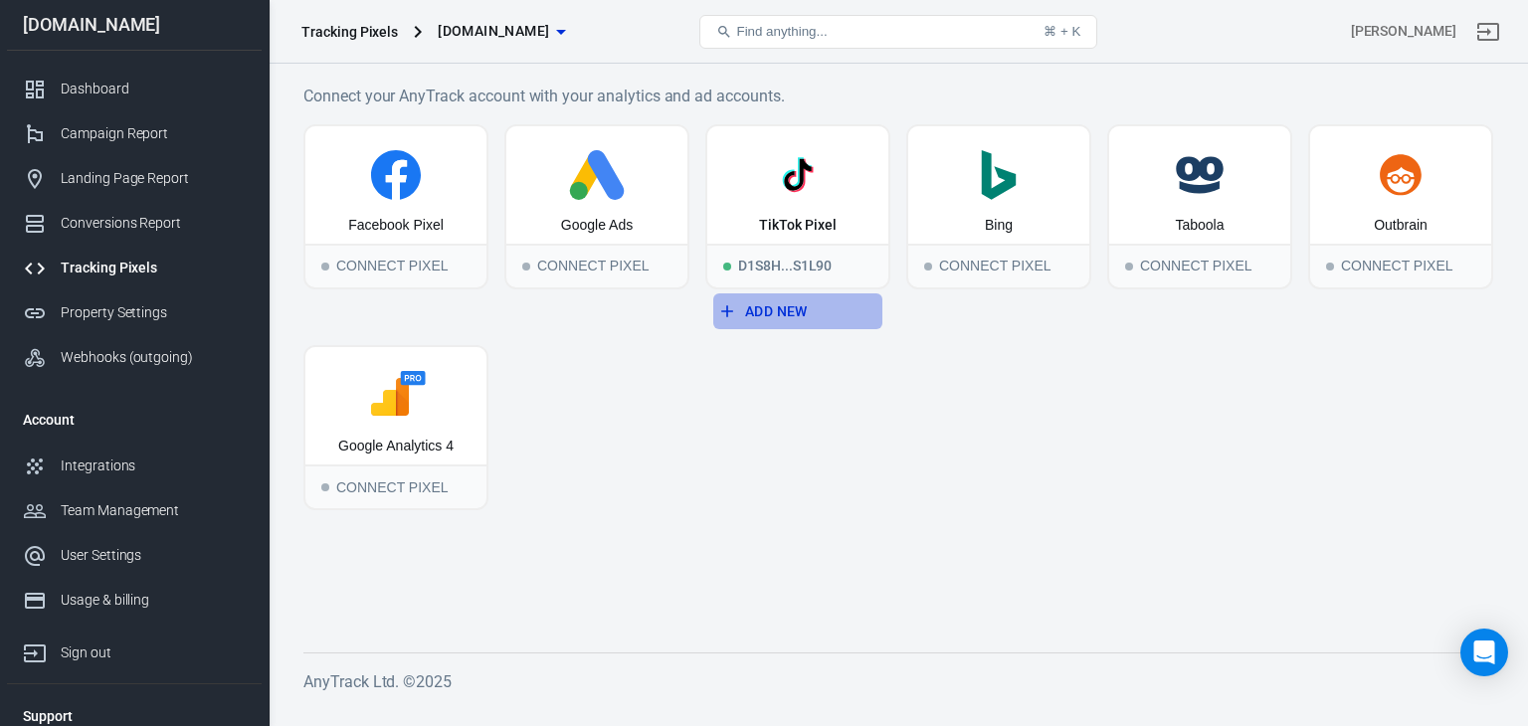
click at [821, 301] on button "Add New" at bounding box center [797, 311] width 169 height 37
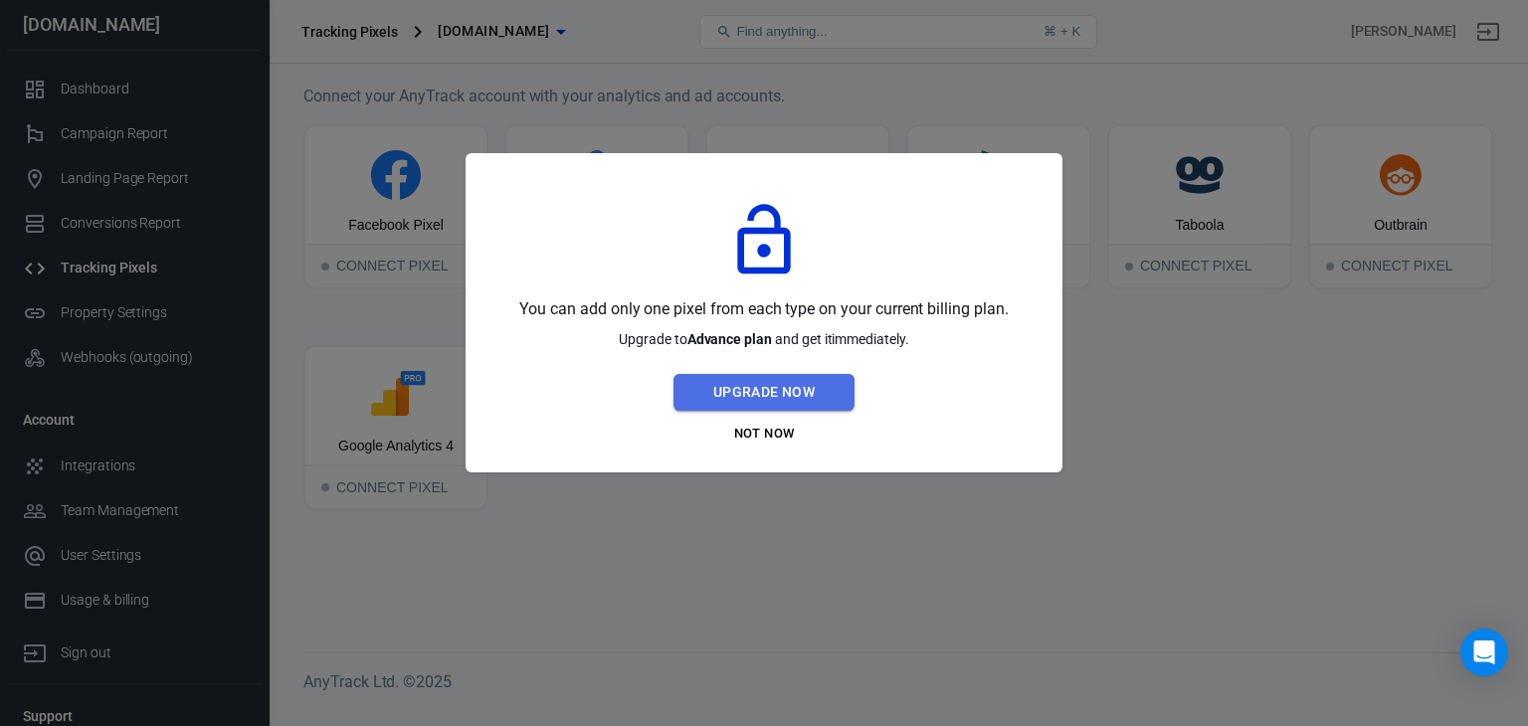
click at [792, 408] on button "Upgrade Now" at bounding box center [763, 392] width 181 height 37
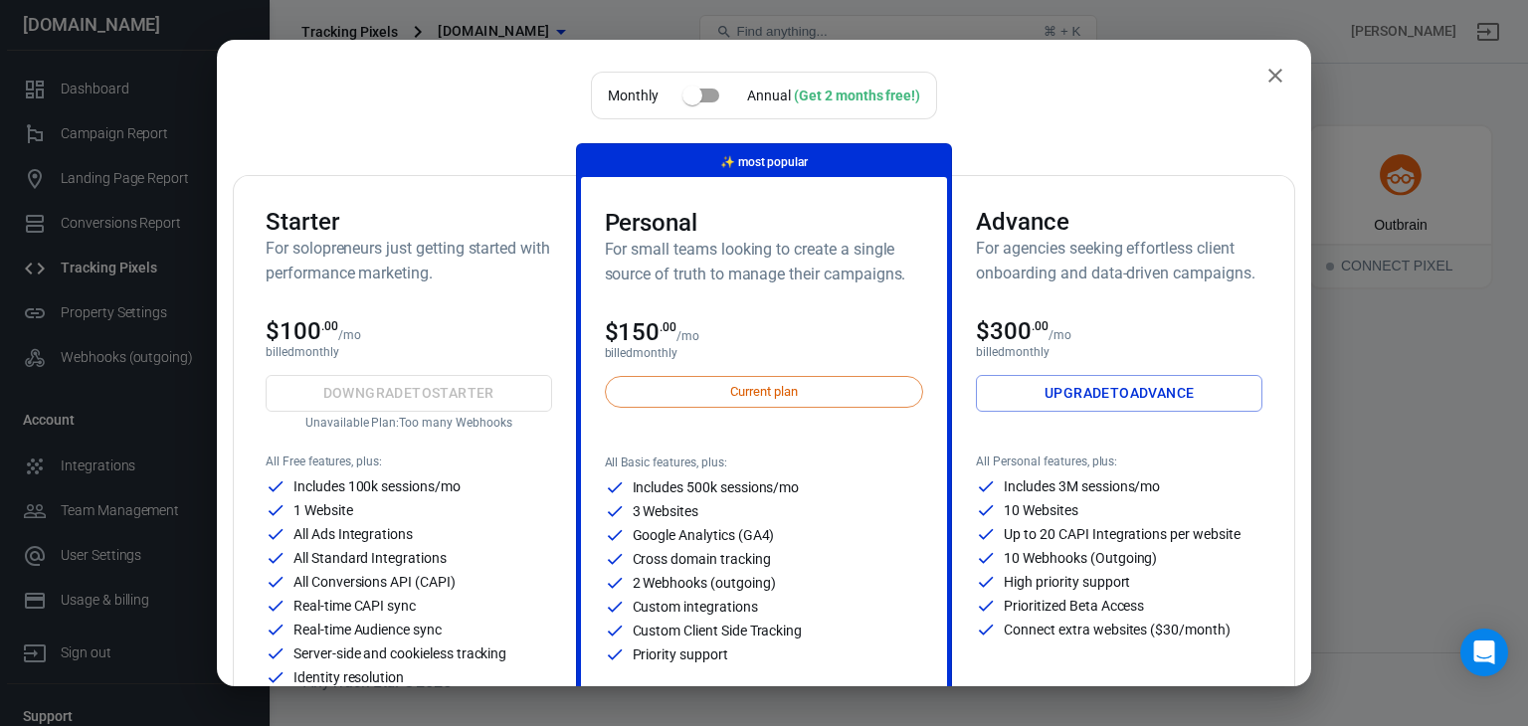
click at [1086, 394] on link "Upgrade to Advance" at bounding box center [1119, 393] width 286 height 37
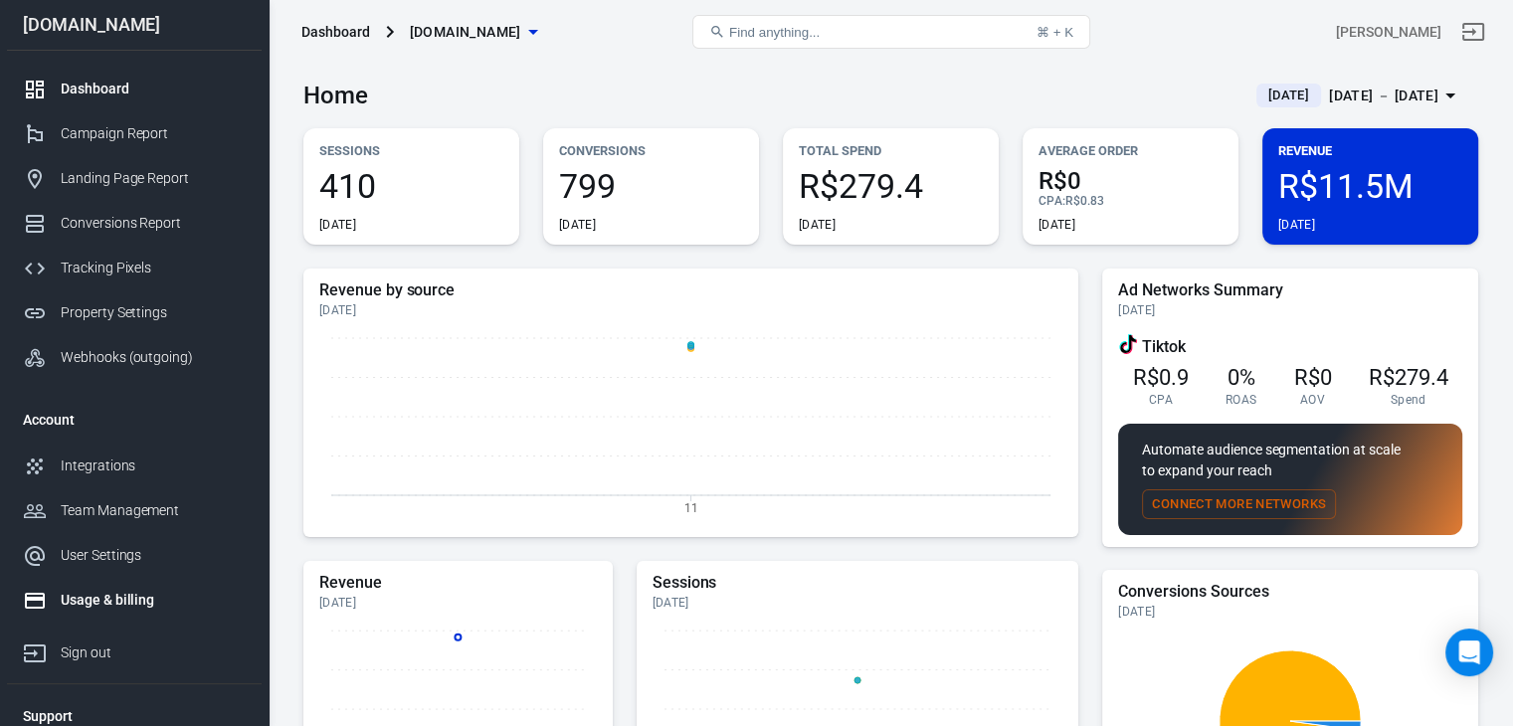
click at [139, 594] on div "Usage & billing" at bounding box center [153, 600] width 185 height 21
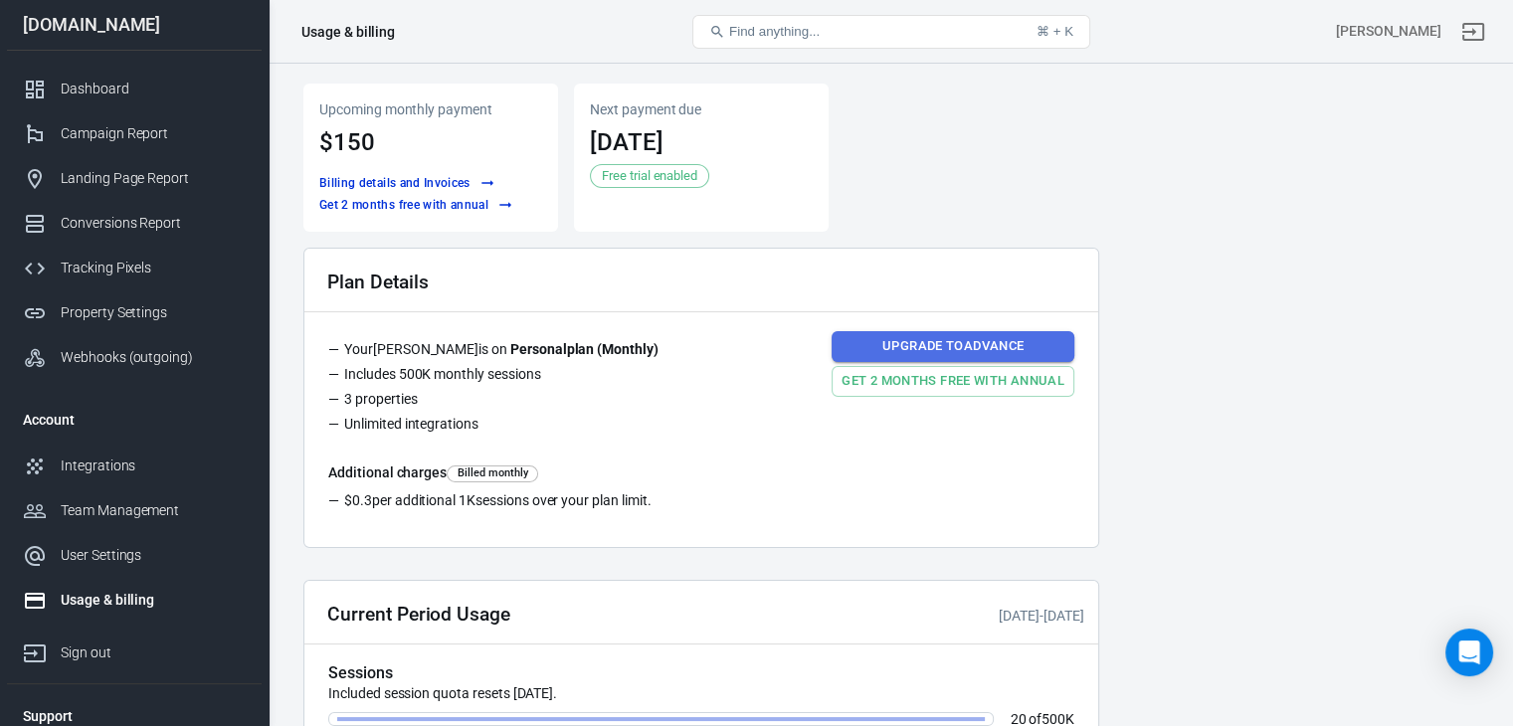
click at [875, 350] on link "Upgrade to Advance" at bounding box center [953, 346] width 243 height 31
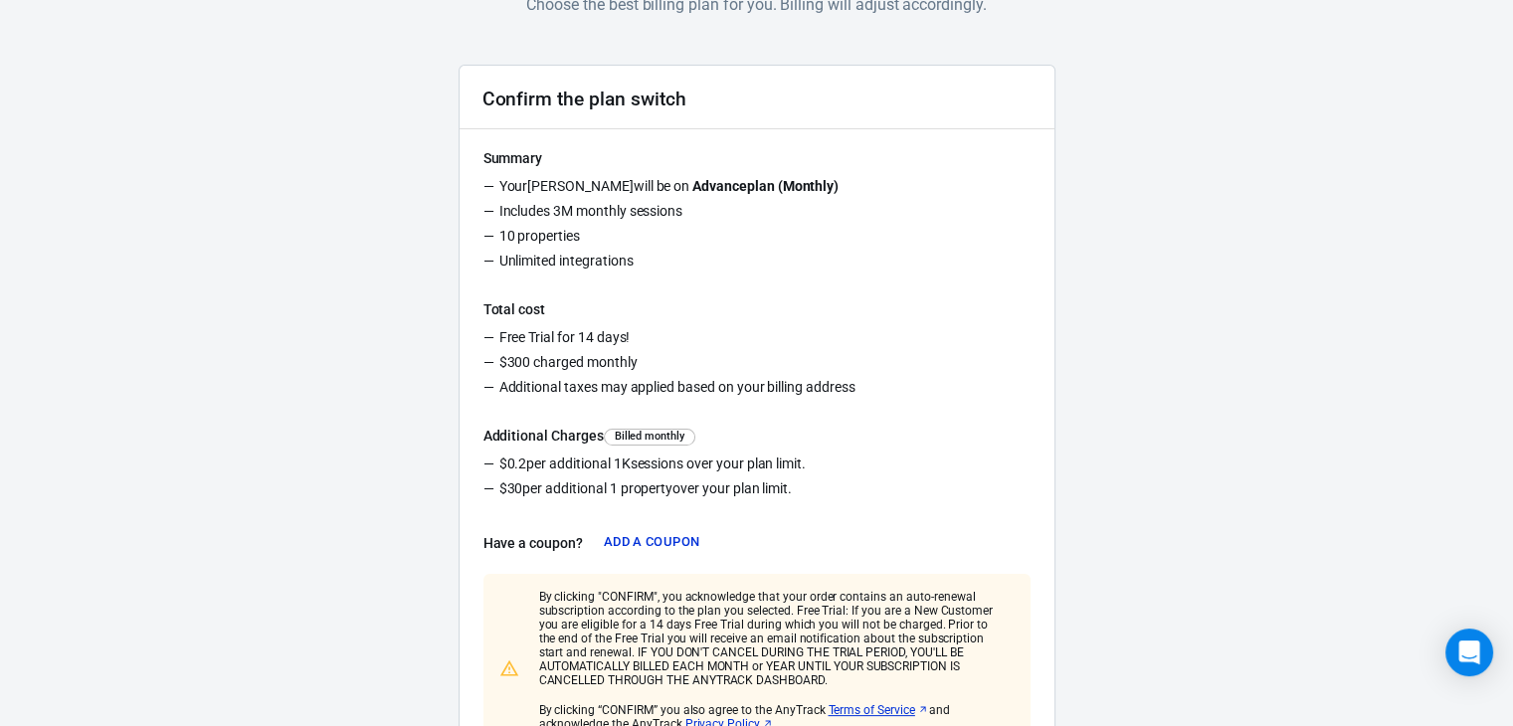
scroll to position [398, 0]
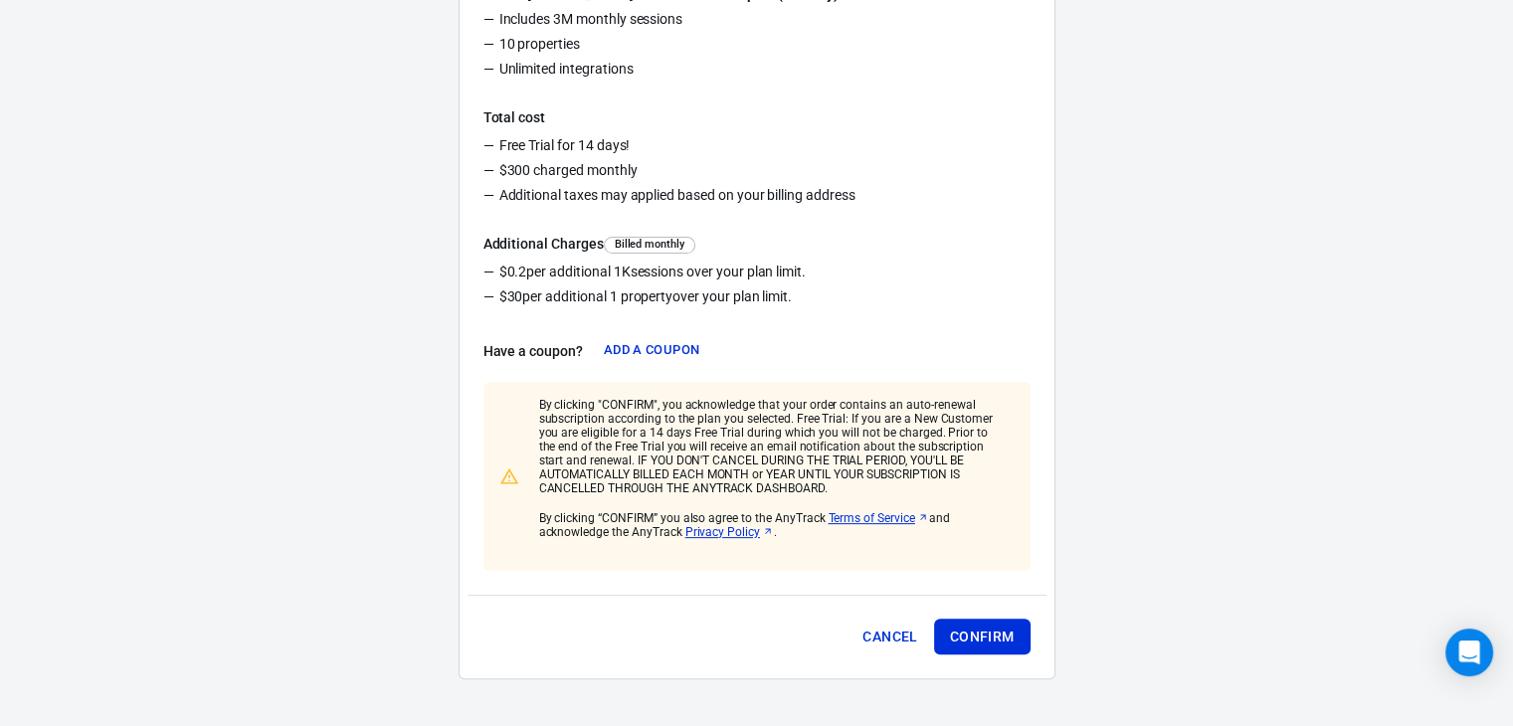
click at [1005, 615] on div "Cancel Confirm" at bounding box center [757, 633] width 579 height 76
click at [999, 631] on button "Confirm" at bounding box center [982, 637] width 96 height 37
drag, startPoint x: 1495, startPoint y: 451, endPoint x: 1527, endPoint y: 444, distance: 32.6
click at [1512, 444] on html "AnyTrack Switch Plan Choose the best billing plan for you. Billing will adjust …" at bounding box center [756, 164] width 1513 height 1125
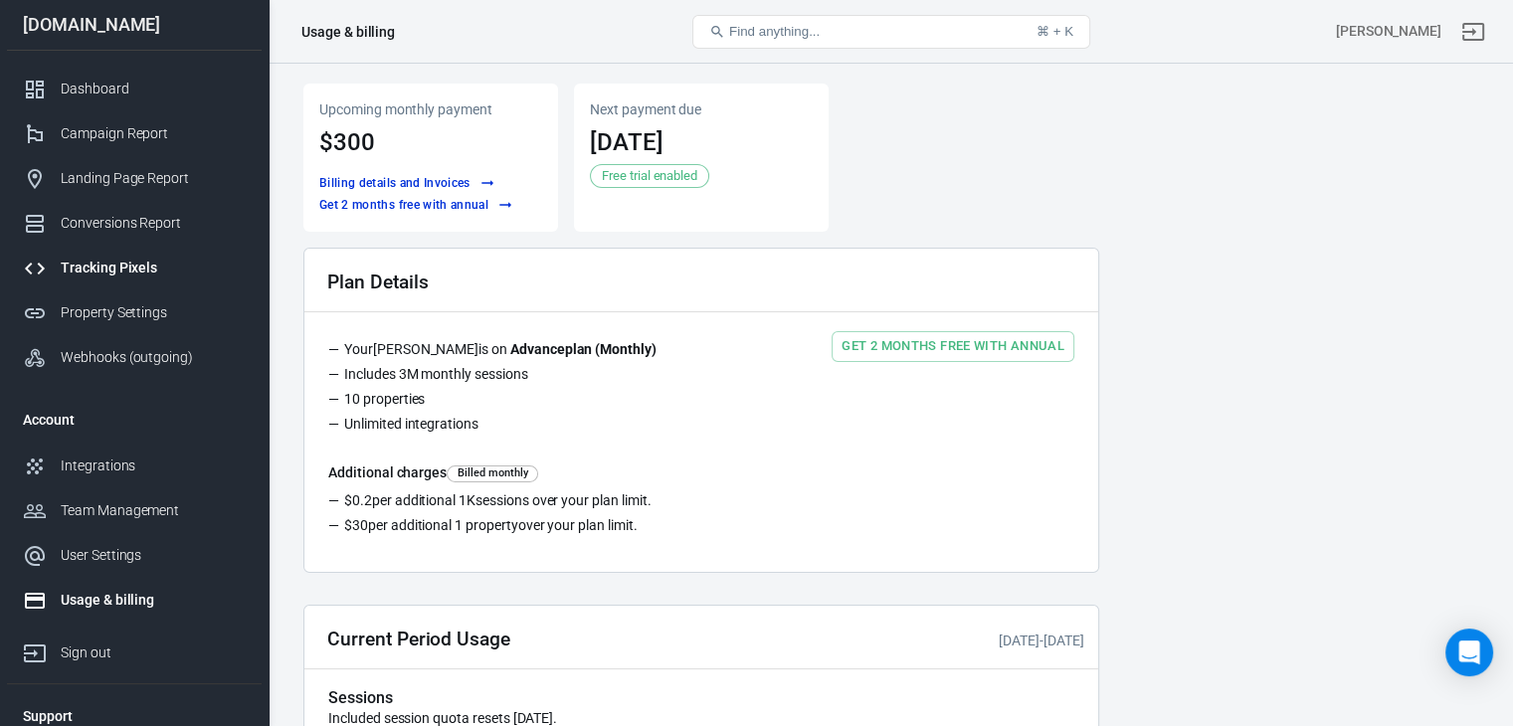
click at [147, 252] on link "Tracking Pixels" at bounding box center [134, 268] width 255 height 45
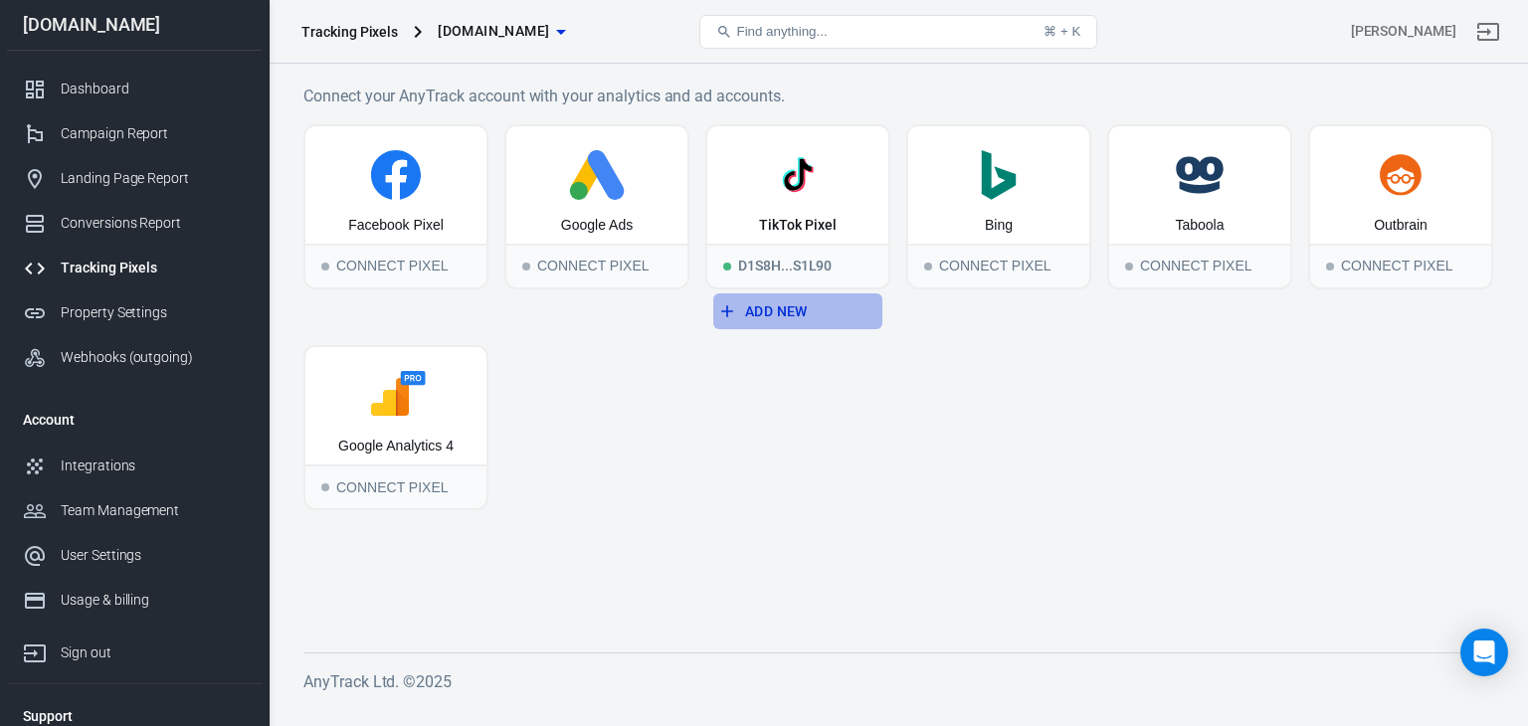
click at [763, 297] on button "Add New" at bounding box center [797, 311] width 169 height 37
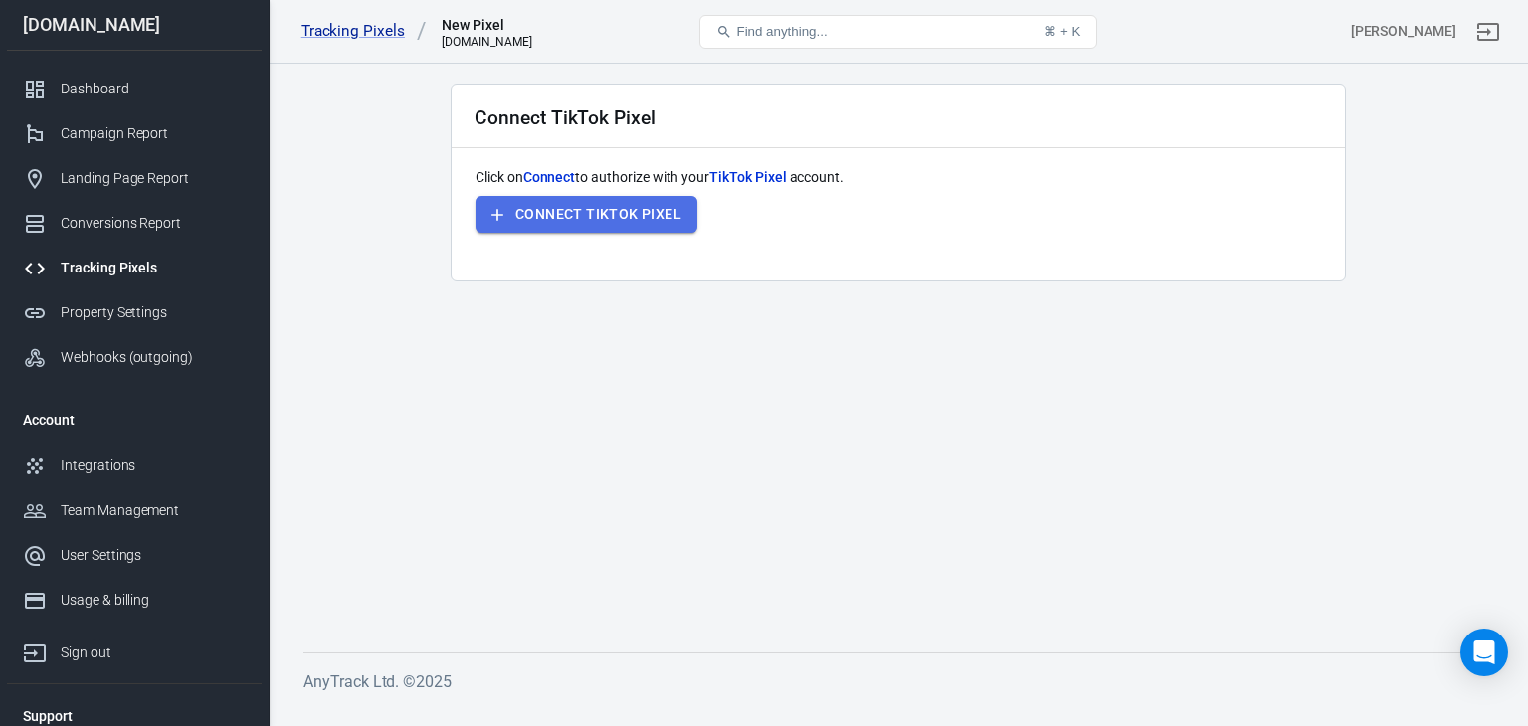
click at [637, 215] on button "Connect TikTok Pixel" at bounding box center [586, 214] width 222 height 37
click at [834, 532] on main "Connect TikTok Pixel Click on Connect to authorize with your TikTok Pixel accou…" at bounding box center [898, 352] width 1190 height 537
click at [795, 411] on main "Connect TikTok Pixel Click on Connect to authorize with your TikTok Pixel accou…" at bounding box center [898, 352] width 1190 height 537
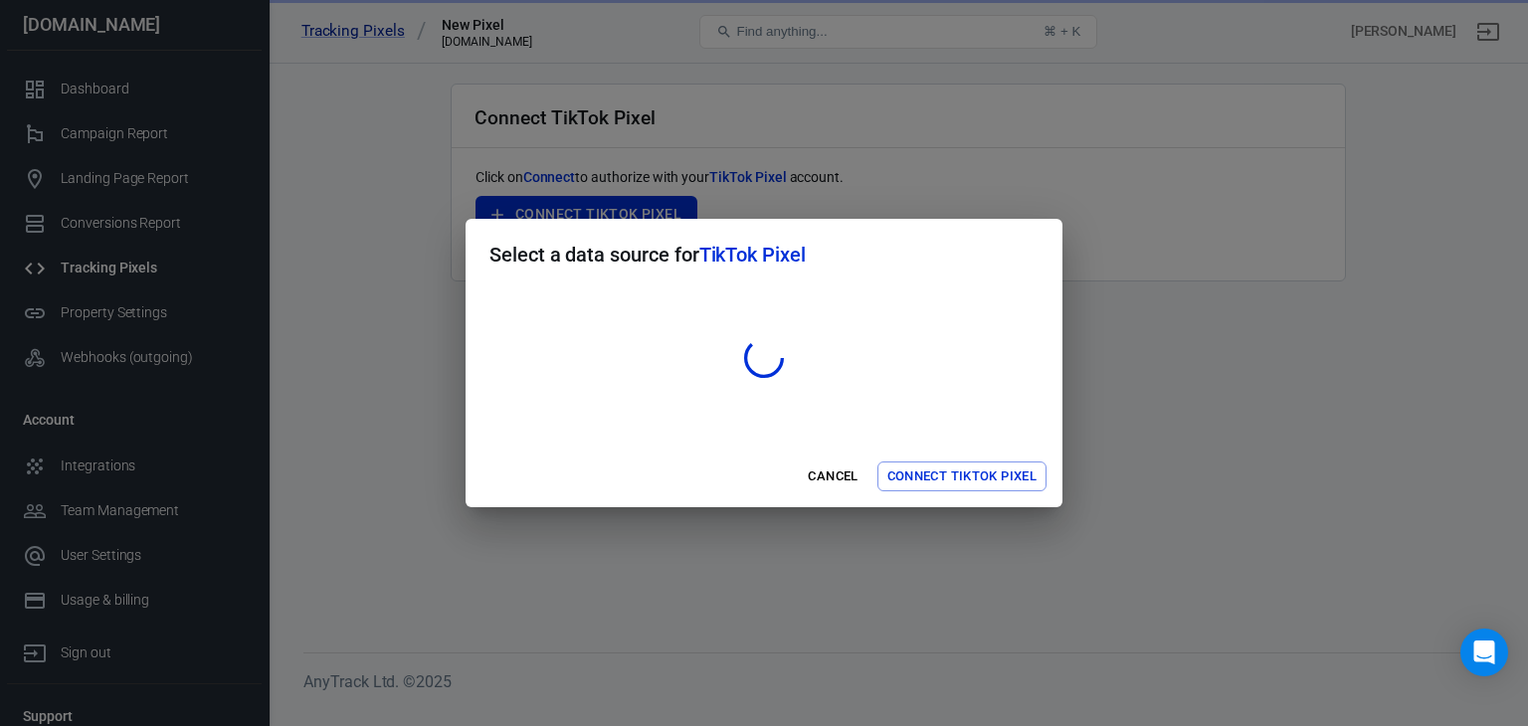
click at [808, 268] on h2 "Select a data source for TikTok Pixel" at bounding box center [764, 255] width 597 height 72
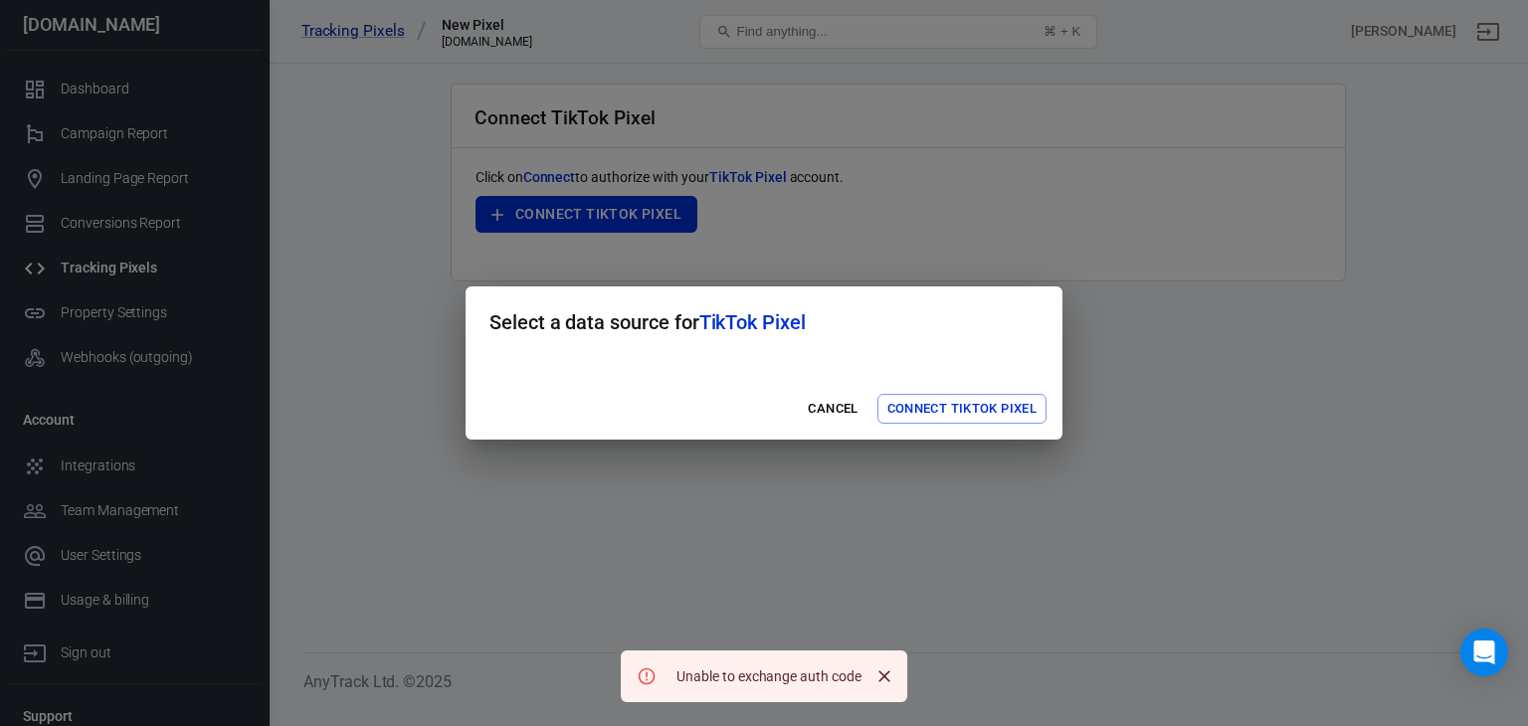
click at [891, 336] on h2 "Select a data source for TikTok Pixel" at bounding box center [764, 322] width 597 height 72
click at [951, 323] on h2 "Select a data source for TikTok Pixel" at bounding box center [764, 322] width 597 height 72
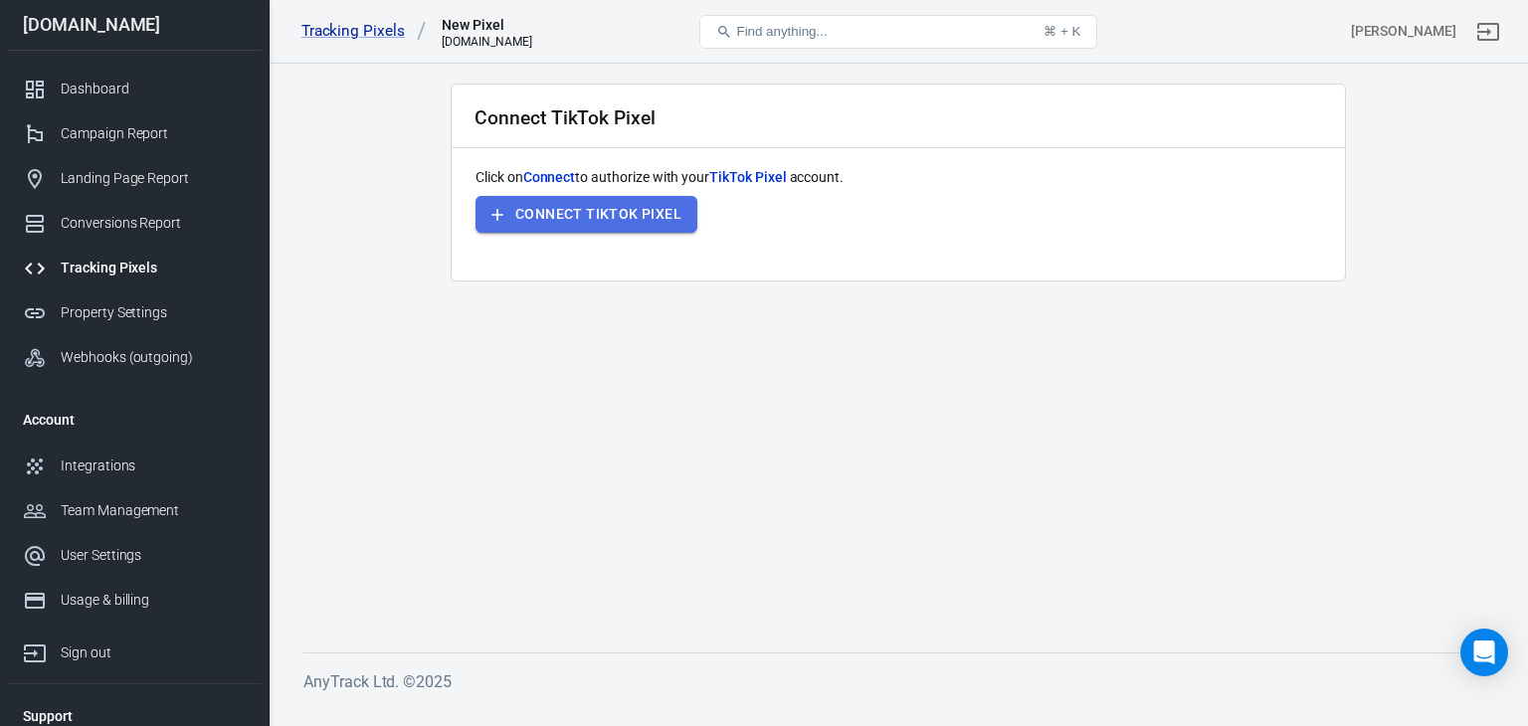
click at [620, 223] on button "Connect TikTok Pixel" at bounding box center [586, 214] width 222 height 37
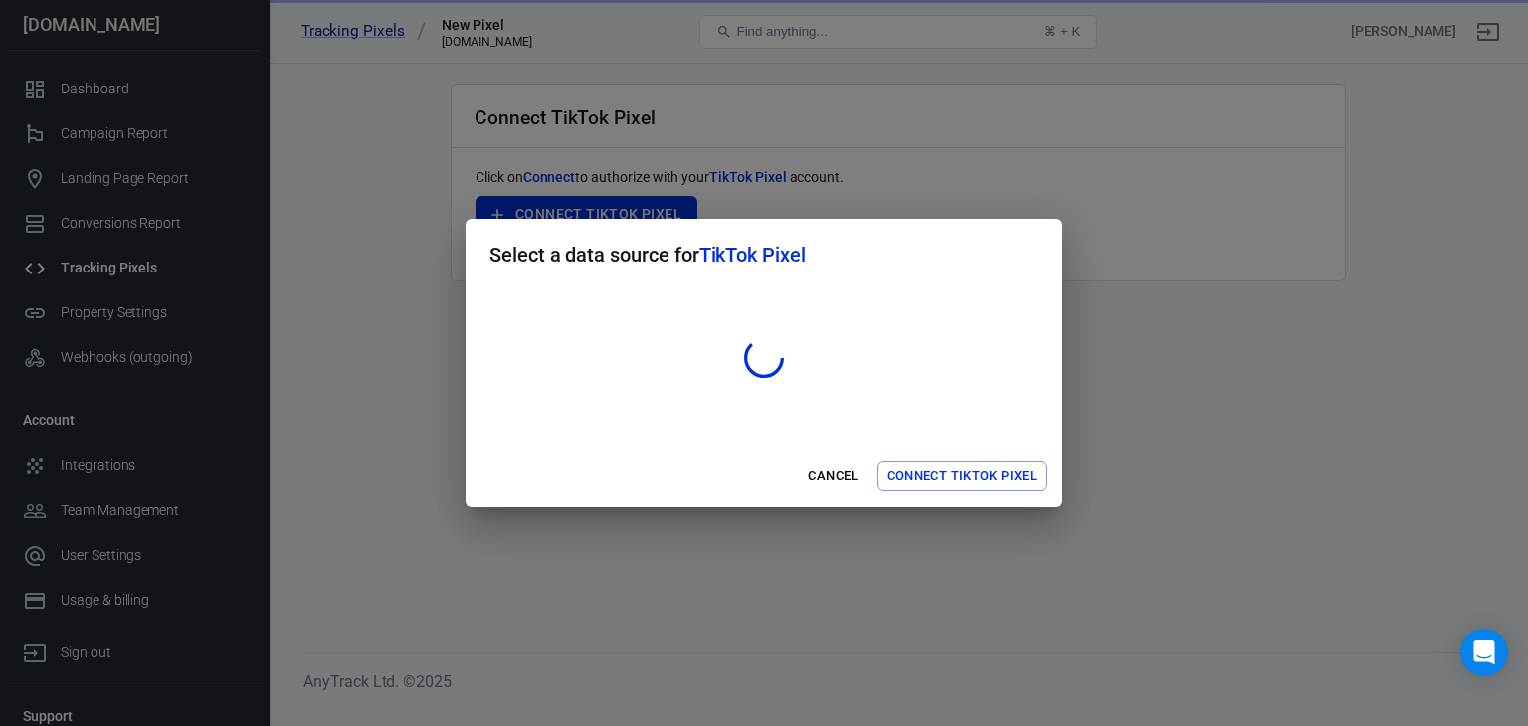
click at [692, 393] on div at bounding box center [763, 357] width 549 height 135
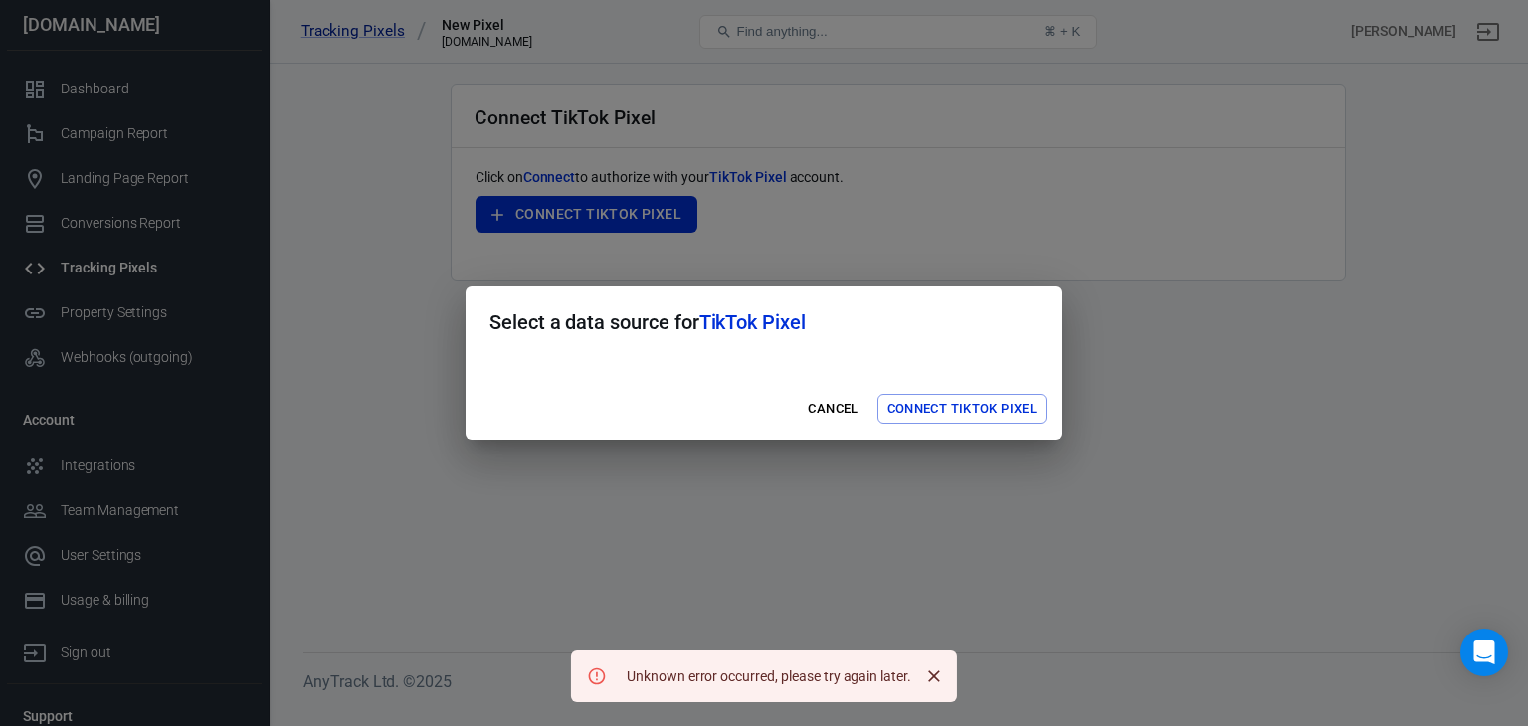
click at [917, 290] on h2 "Select a data source for TikTok Pixel" at bounding box center [764, 322] width 597 height 72
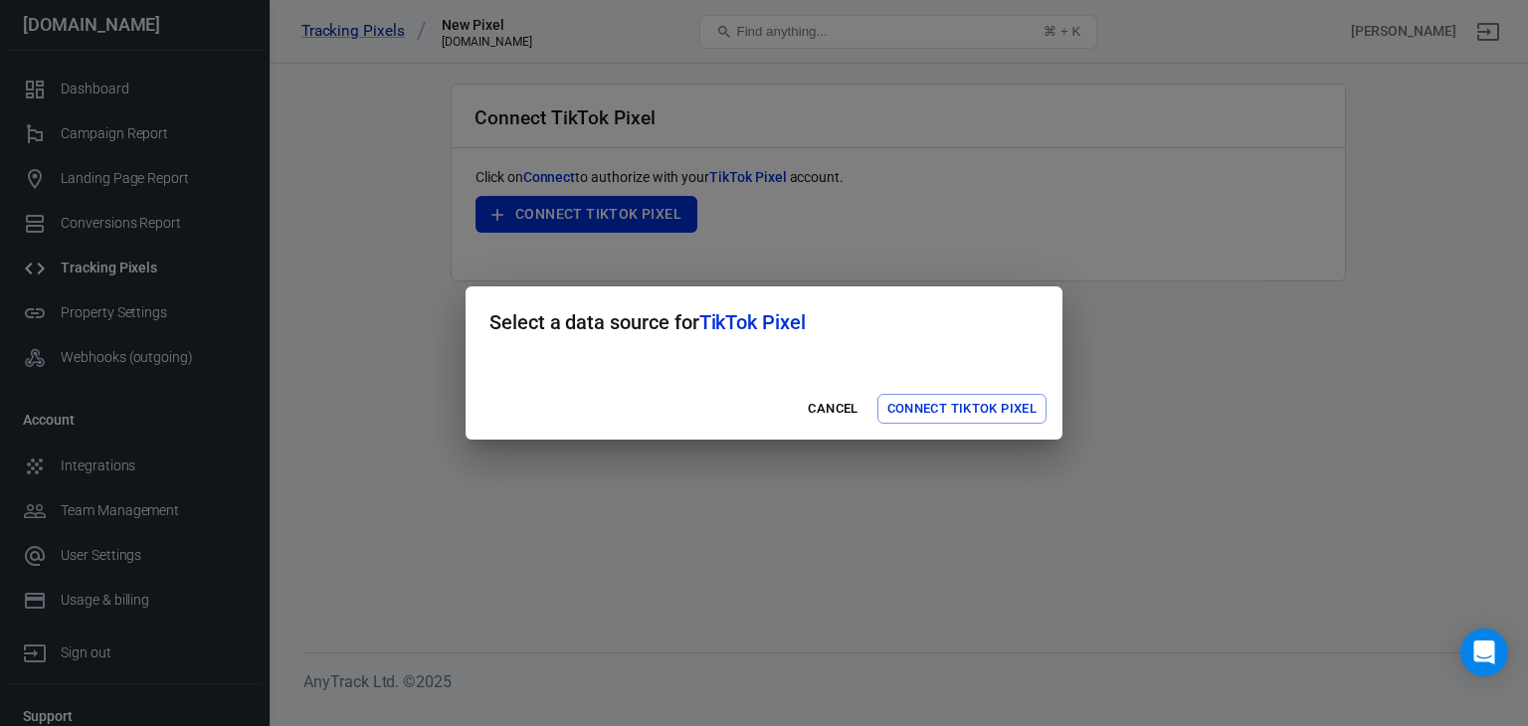
click at [917, 290] on h2 "Select a data source for TikTok Pixel" at bounding box center [764, 322] width 597 height 72
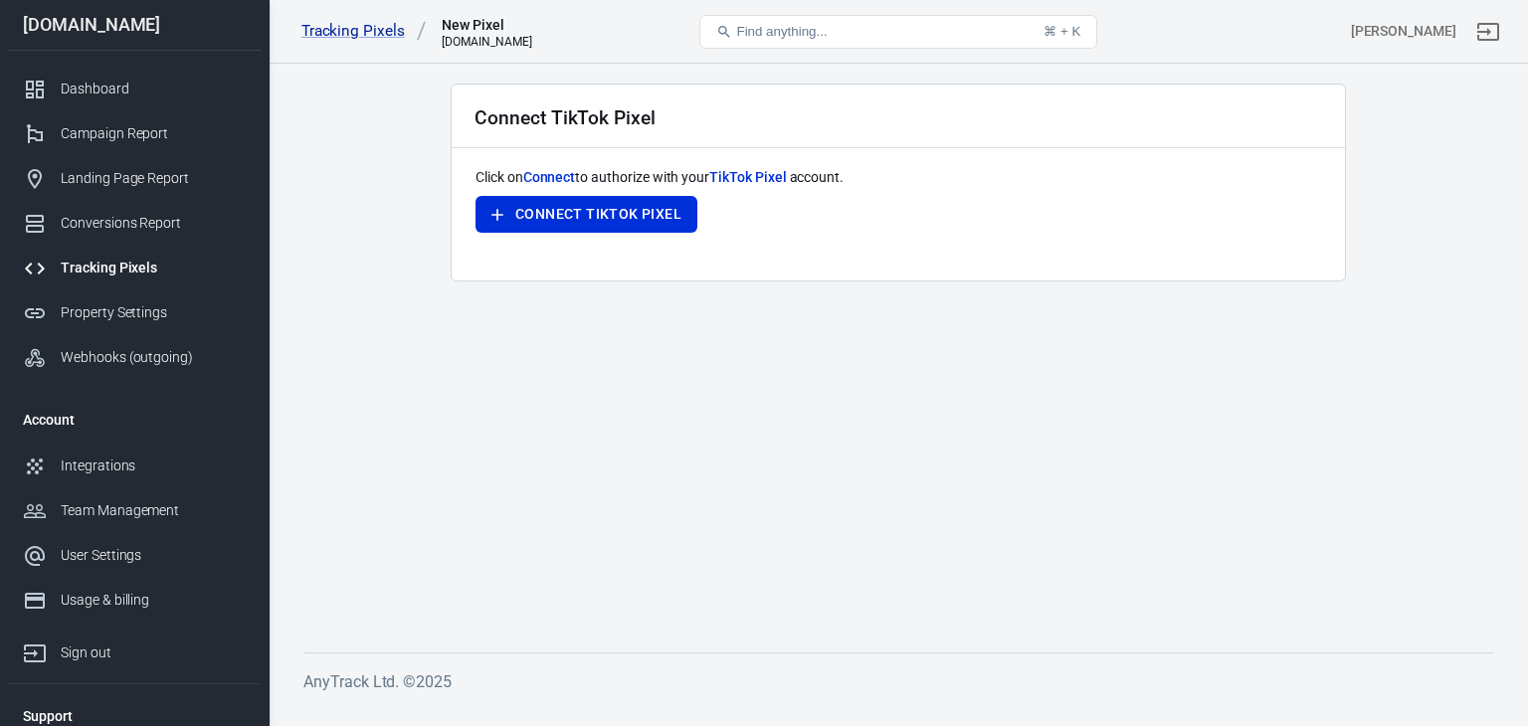
click at [338, 183] on main "Connect TikTok Pixel Click on Connect to authorize with your TikTok Pixel accou…" at bounding box center [898, 352] width 1190 height 537
click at [536, 217] on button "Connect TikTok Pixel" at bounding box center [586, 214] width 222 height 37
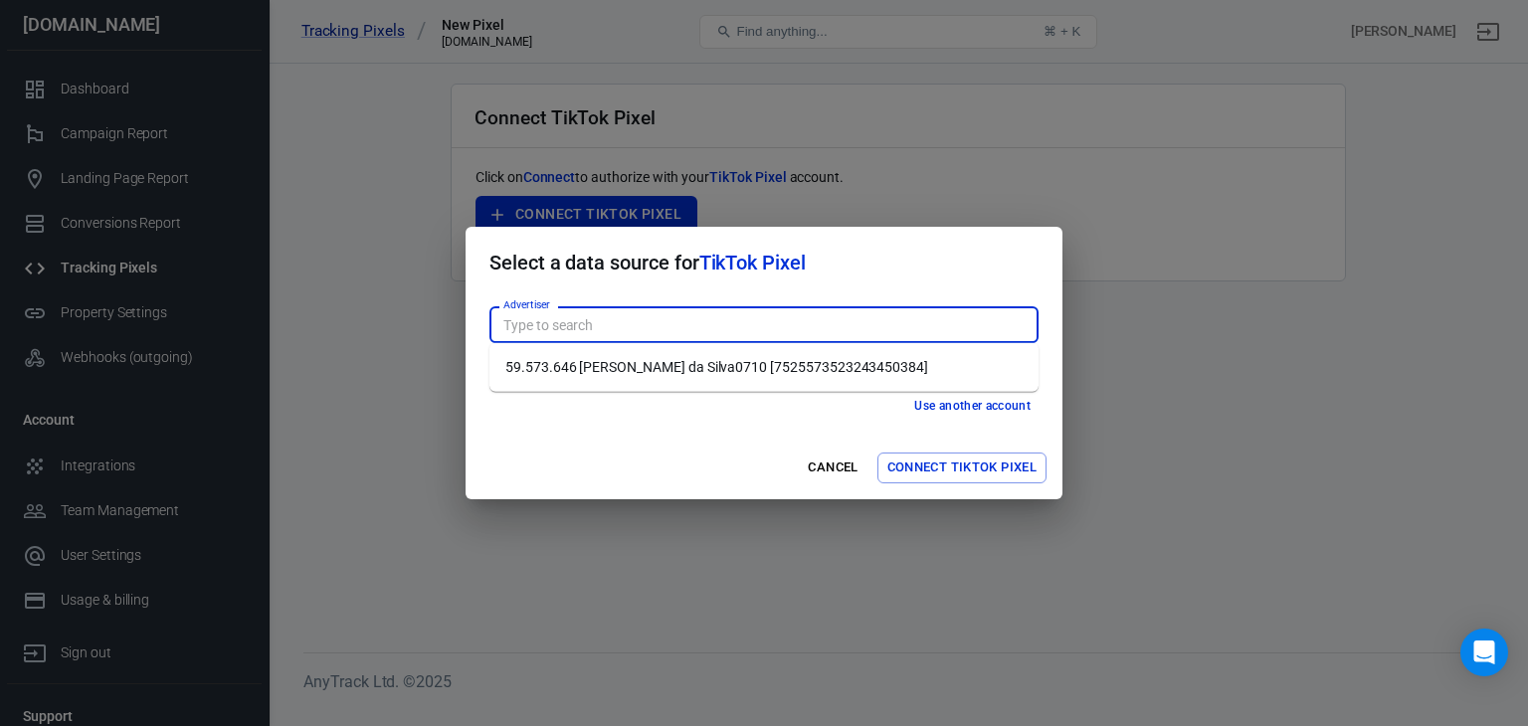
click at [532, 311] on div "Advertiser Advertiser" at bounding box center [763, 324] width 549 height 37
click at [570, 363] on li "59.573.646 [PERSON_NAME] da Silva0710 [7525573523243450384]" at bounding box center [763, 367] width 549 height 33
type input "59.573.646 [PERSON_NAME] da Silva0710 [7525573523243450384]"
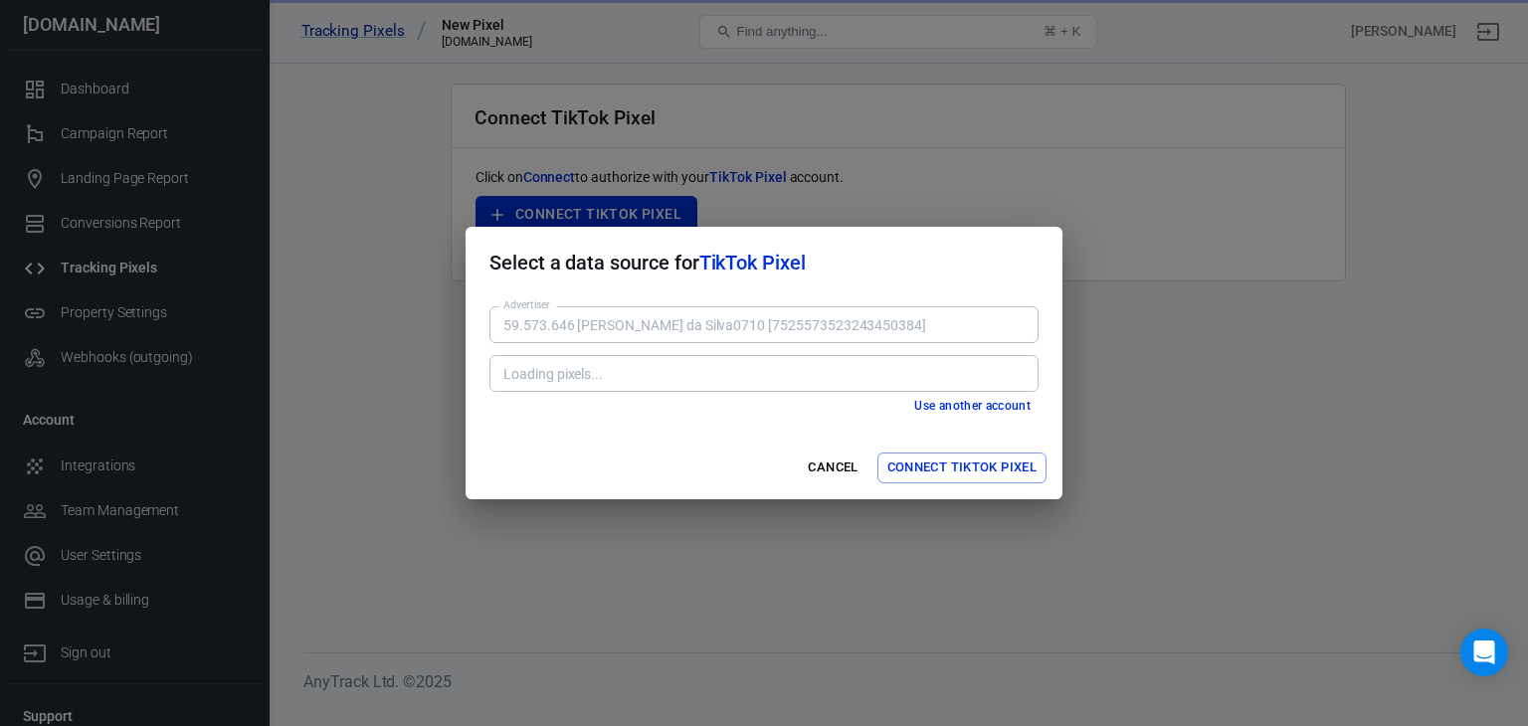
click at [730, 387] on div "Loading pixels..." at bounding box center [763, 373] width 549 height 37
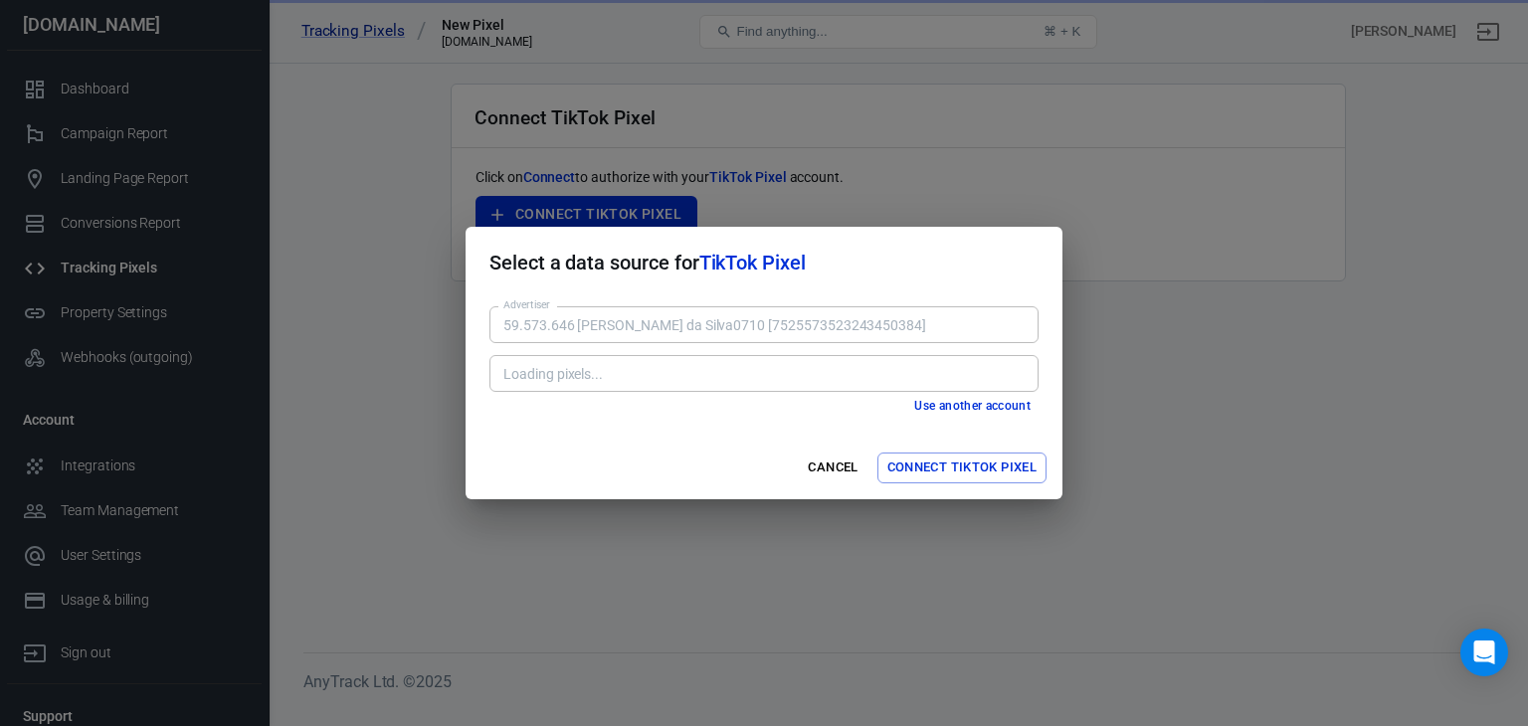
click at [730, 387] on div "Loading pixels..." at bounding box center [763, 373] width 549 height 37
click at [722, 358] on div "Loading pixels..." at bounding box center [763, 373] width 549 height 37
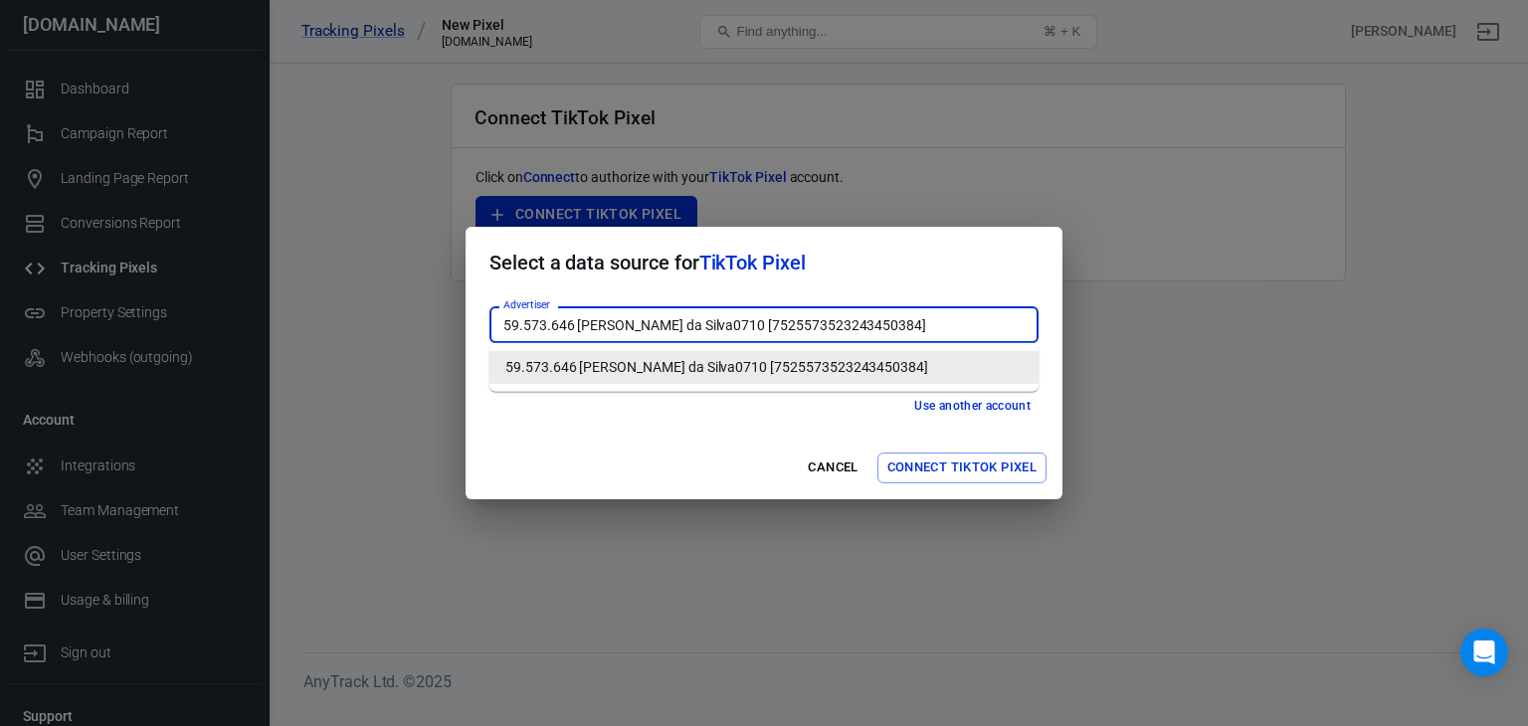
click at [970, 326] on input "59.573.646 [PERSON_NAME] da Silva0710 [7525573523243450384]" at bounding box center [762, 324] width 534 height 25
click at [879, 367] on li "59.573.646 [PERSON_NAME] da Silva0710 [7525573523243450384]" at bounding box center [763, 367] width 549 height 33
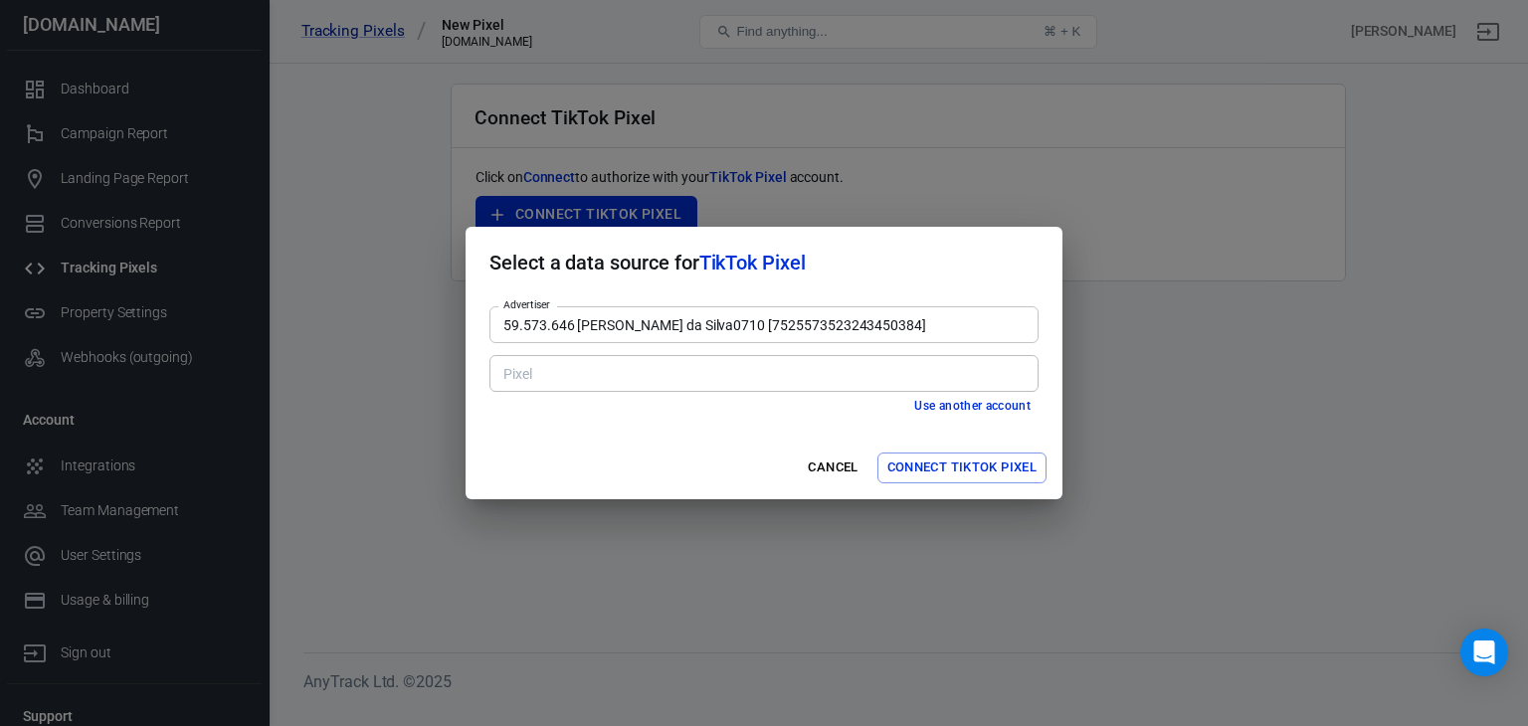
click at [797, 407] on div "Use another account" at bounding box center [763, 406] width 549 height 21
drag, startPoint x: 797, startPoint y: 407, endPoint x: 967, endPoint y: 447, distance: 174.7
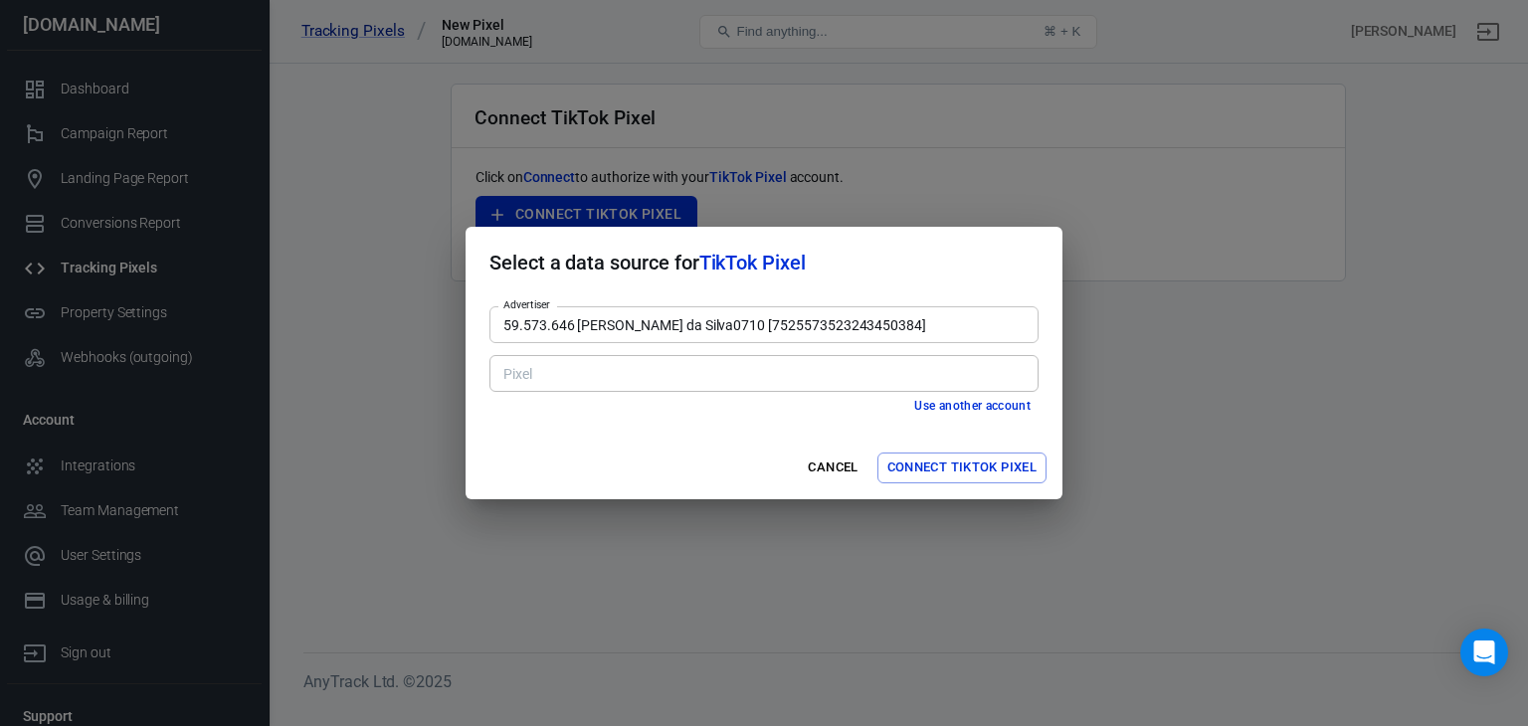
click at [967, 447] on form "Select a data source for TikTok Pixel Advertiser 59.573.646 Jose Fernando Marti…" at bounding box center [764, 363] width 597 height 273
click at [956, 456] on button "Connect TikTok Pixel" at bounding box center [961, 468] width 169 height 31
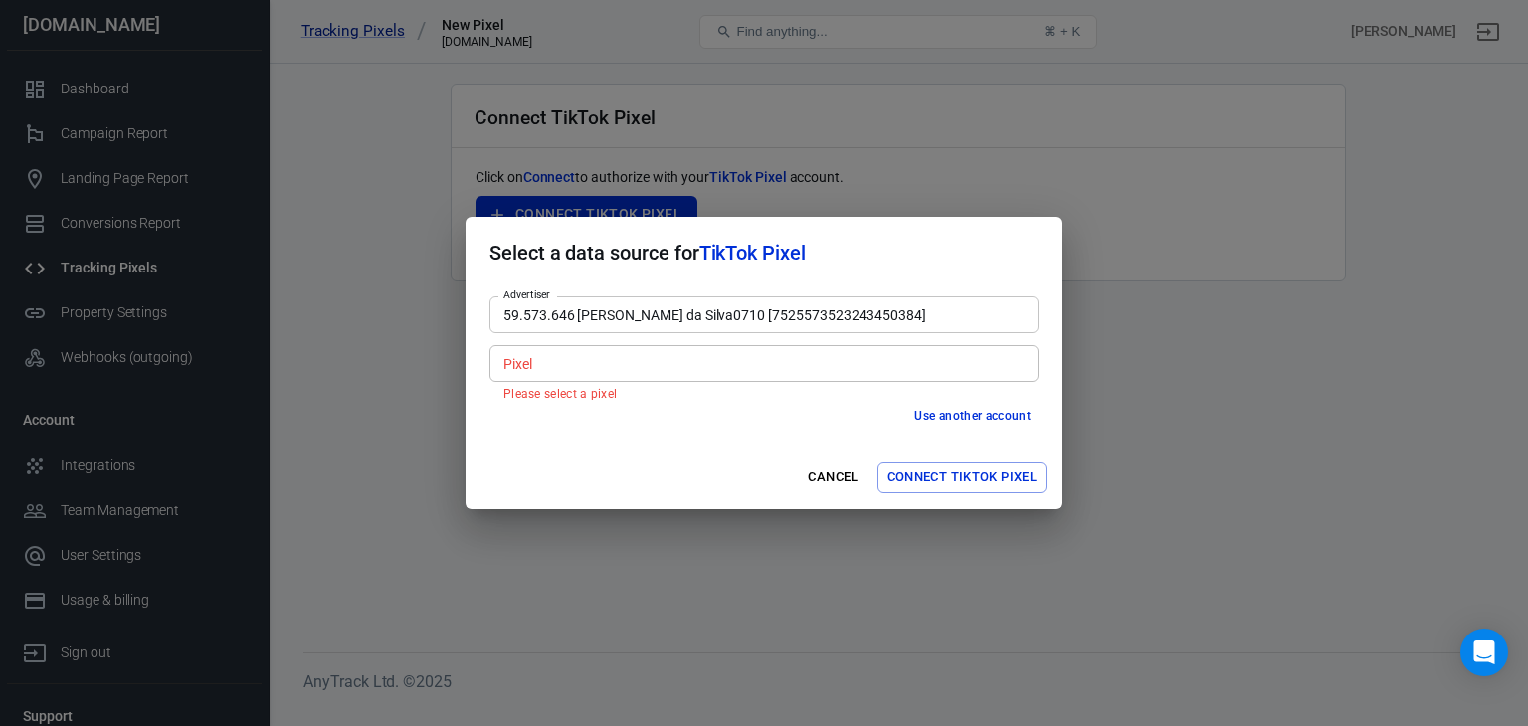
click at [704, 421] on div "Use another account" at bounding box center [763, 416] width 549 height 21
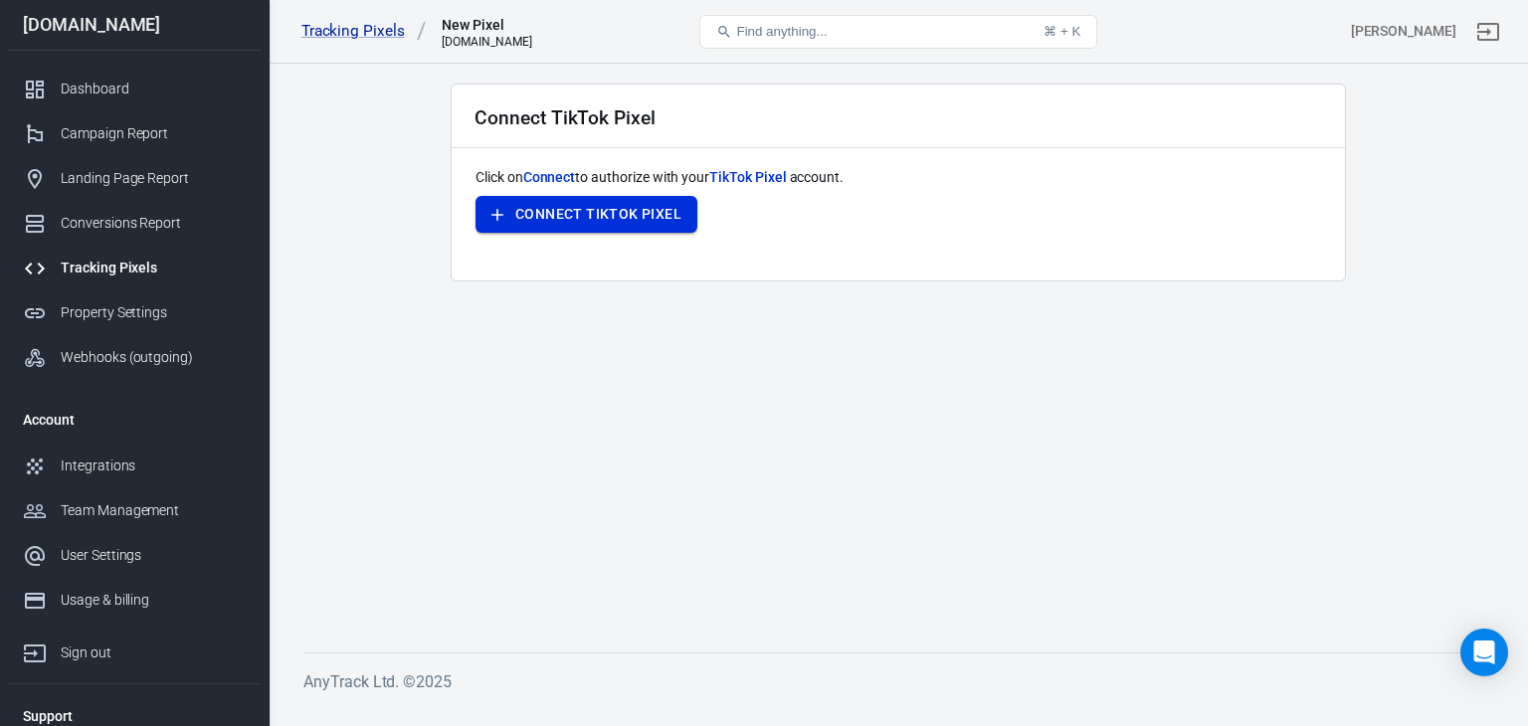
click at [571, 213] on button "Connect TikTok Pixel" at bounding box center [586, 214] width 222 height 37
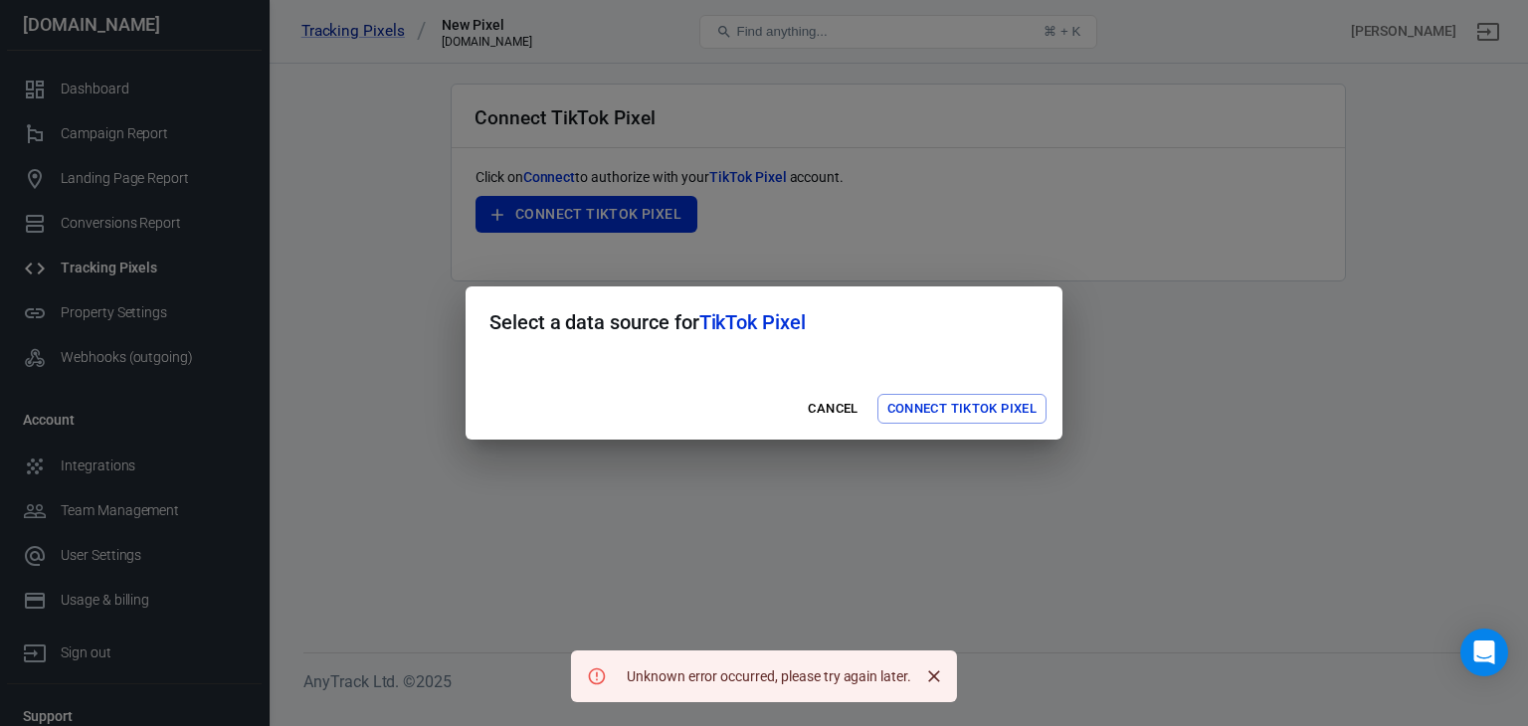
click at [941, 350] on h2 "Select a data source for TikTok Pixel" at bounding box center [764, 322] width 597 height 72
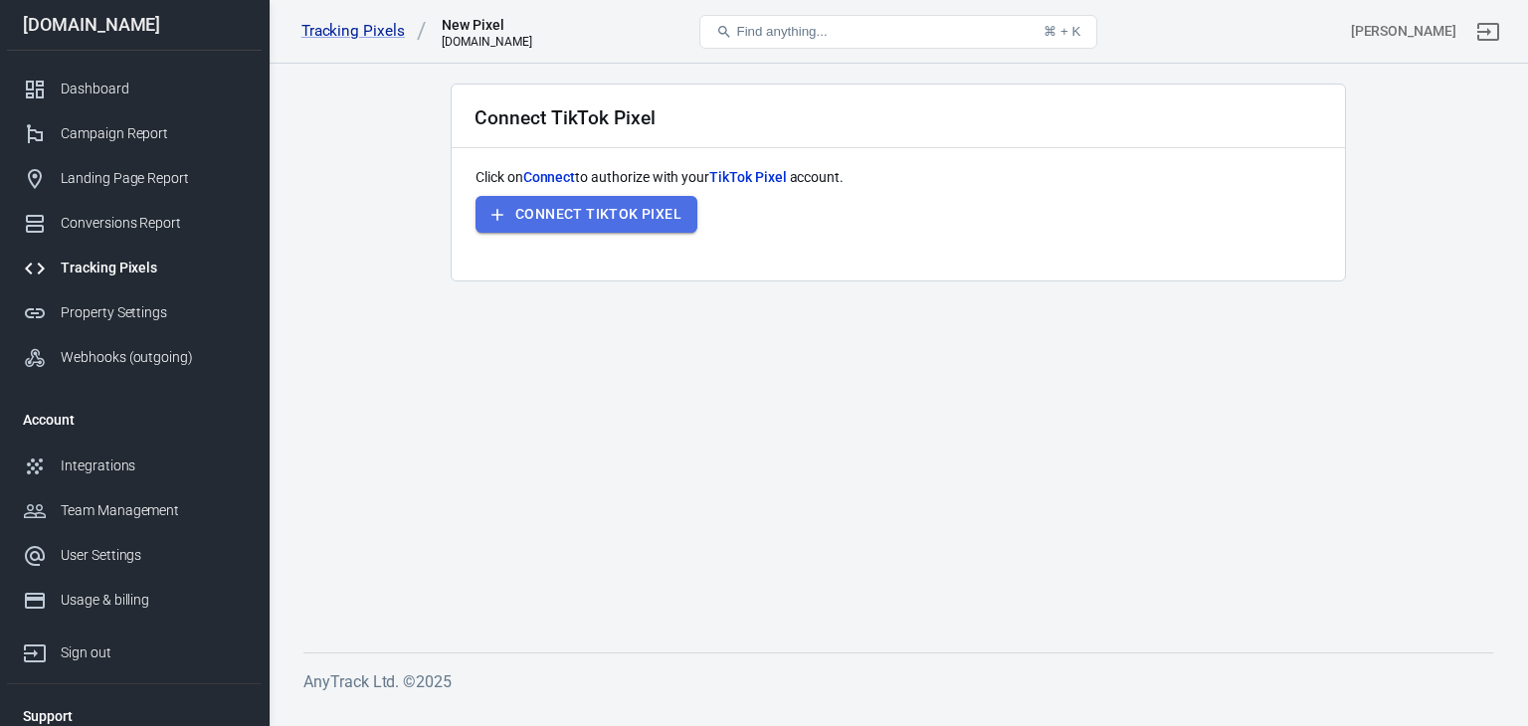
drag, startPoint x: 0, startPoint y: 0, endPoint x: 637, endPoint y: 204, distance: 668.5
click at [637, 204] on button "Connect TikTok Pixel" at bounding box center [586, 214] width 222 height 37
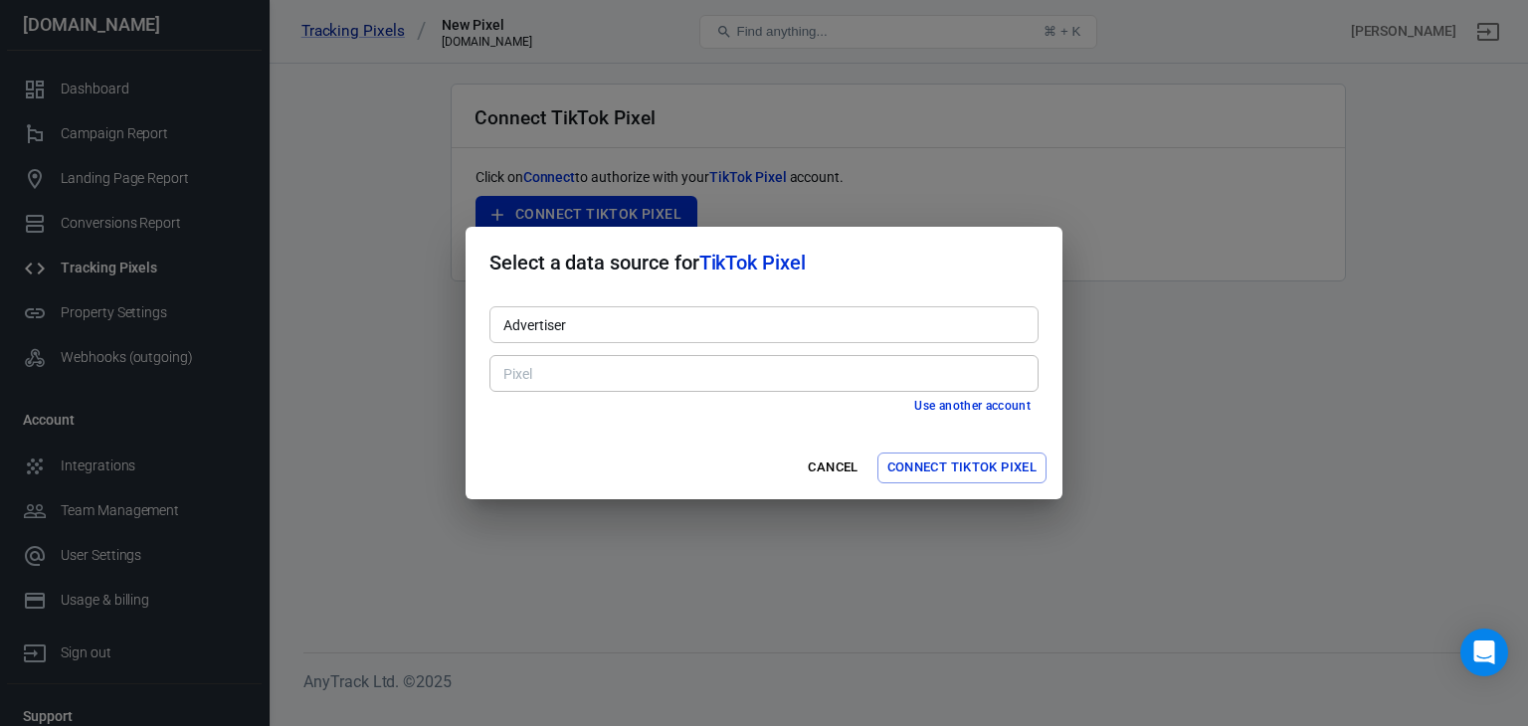
click at [804, 328] on input "Advertiser" at bounding box center [762, 324] width 534 height 25
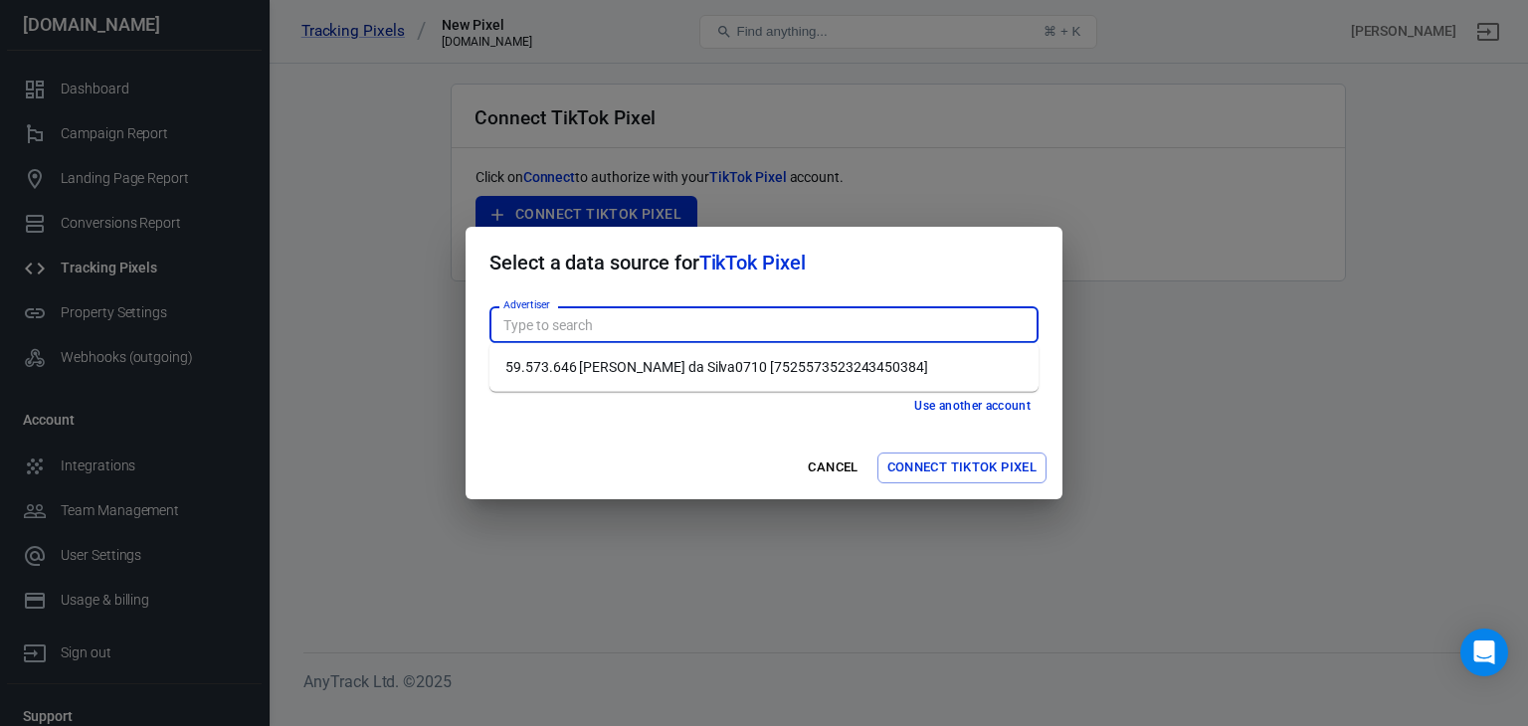
click at [756, 365] on li "59.573.646 [PERSON_NAME] da Silva0710 [7525573523243450384]" at bounding box center [763, 367] width 549 height 33
type input "59.573.646 [PERSON_NAME] da Silva0710 [7525573523243450384]"
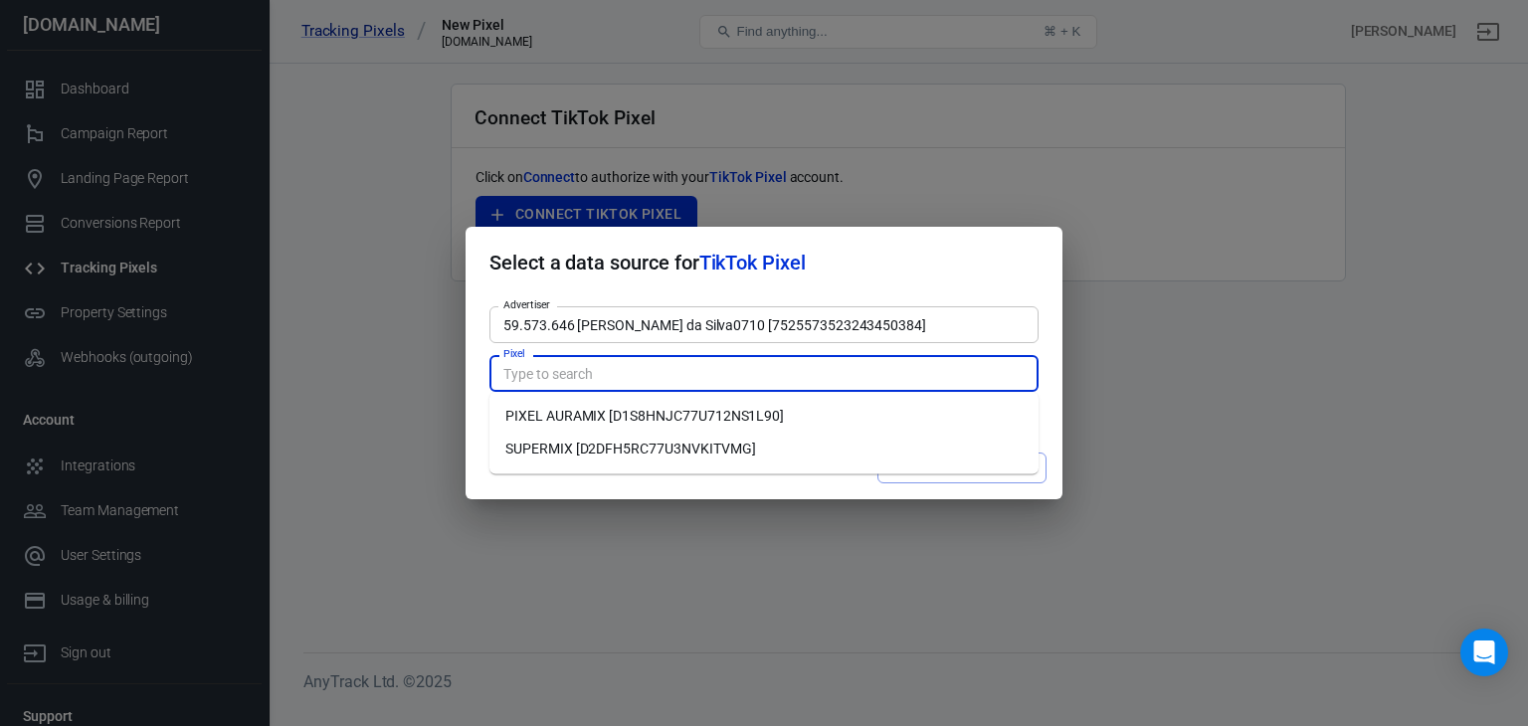
click at [745, 371] on input "Pixel" at bounding box center [762, 373] width 534 height 25
click at [671, 457] on li "SUPERMIX [D2DFH5RC77U3NVKITVMG]" at bounding box center [763, 449] width 549 height 33
type input "SUPERMIX [D2DFH5RC77U3NVKITVMG]"
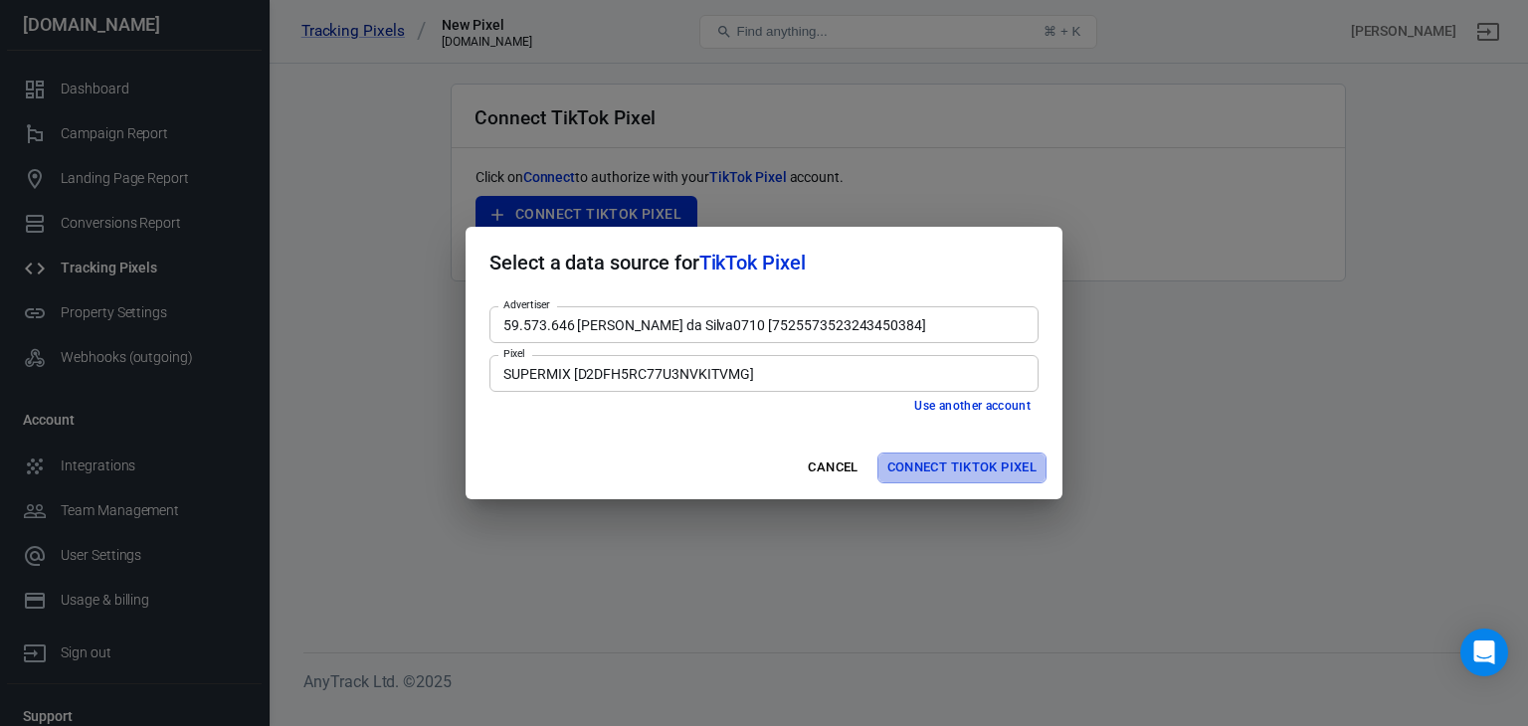
click at [935, 455] on button "Connect TikTok Pixel" at bounding box center [961, 468] width 169 height 31
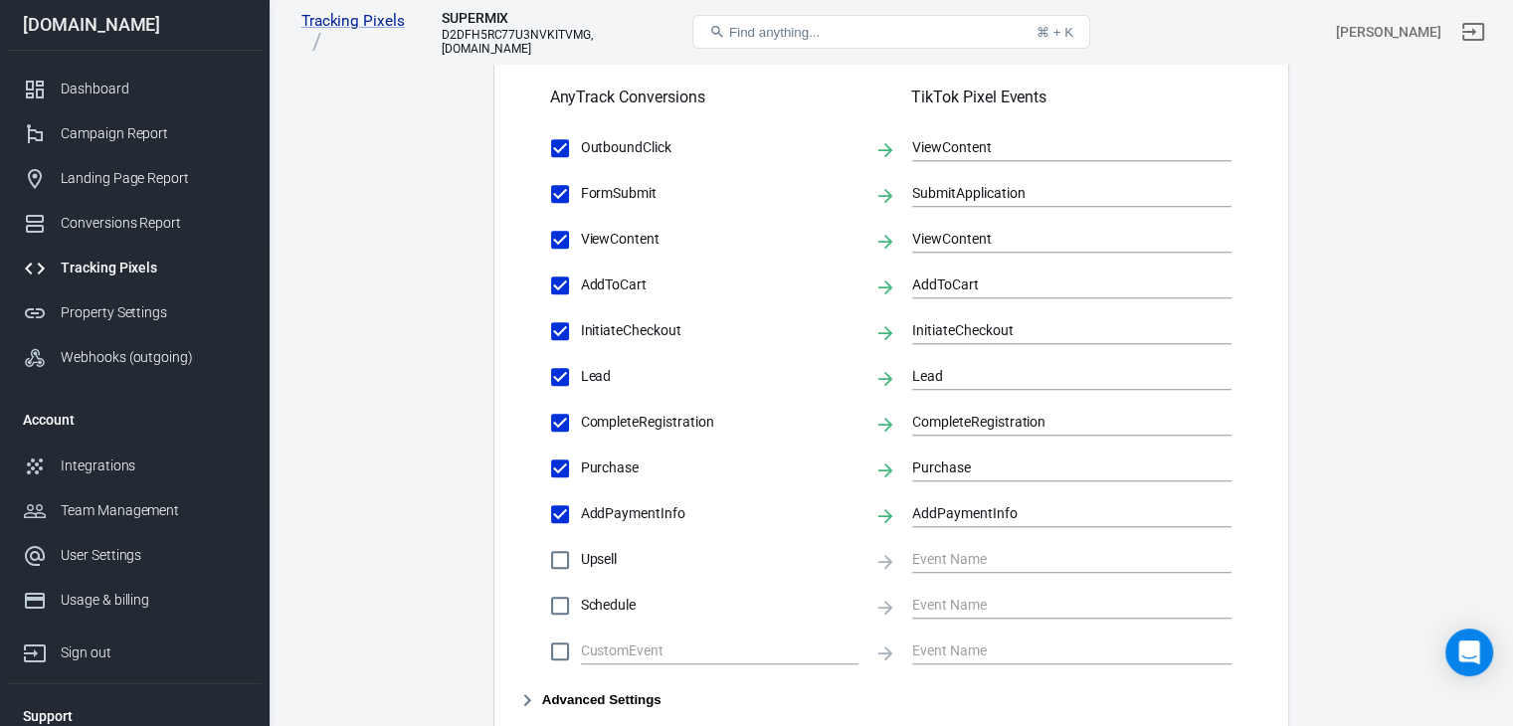
scroll to position [1010, 0]
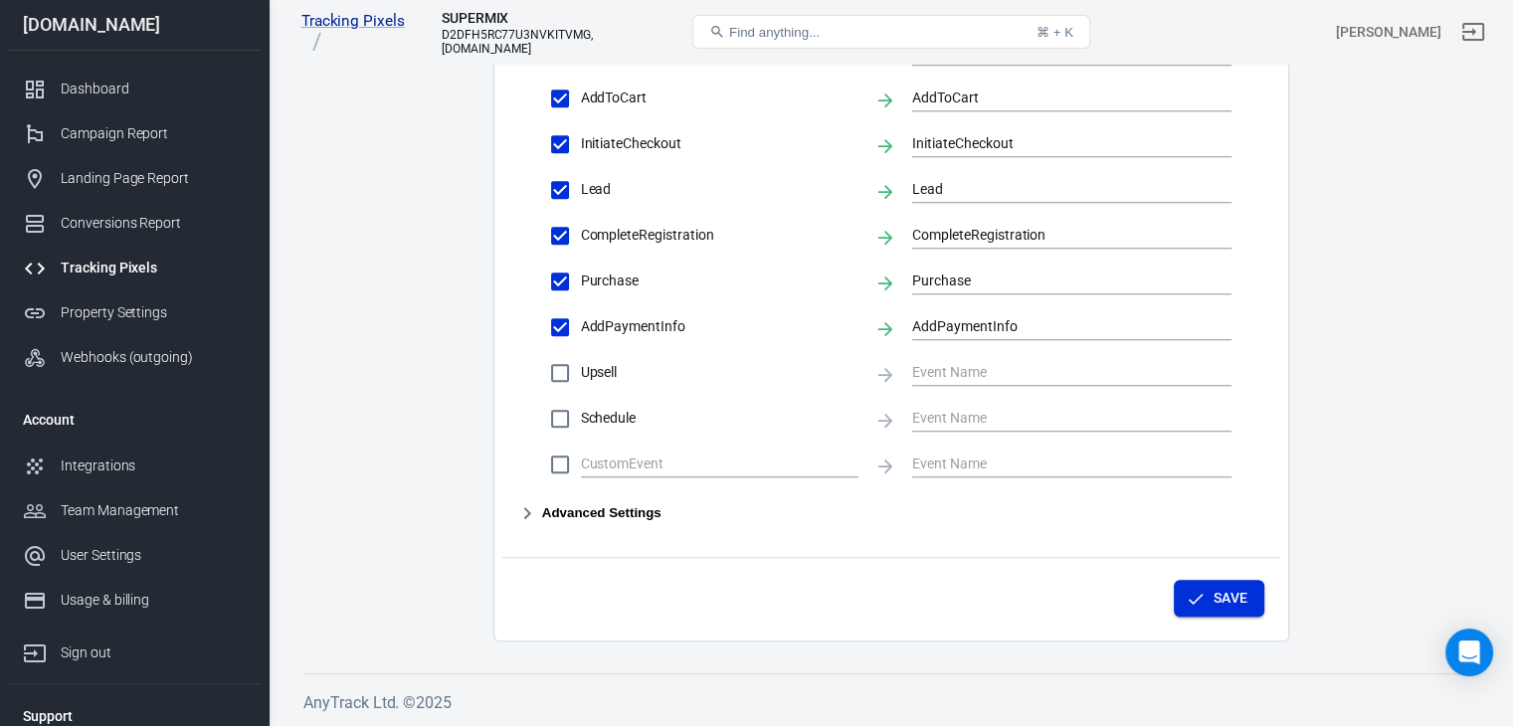
click at [1238, 590] on button "Save" at bounding box center [1219, 598] width 91 height 37
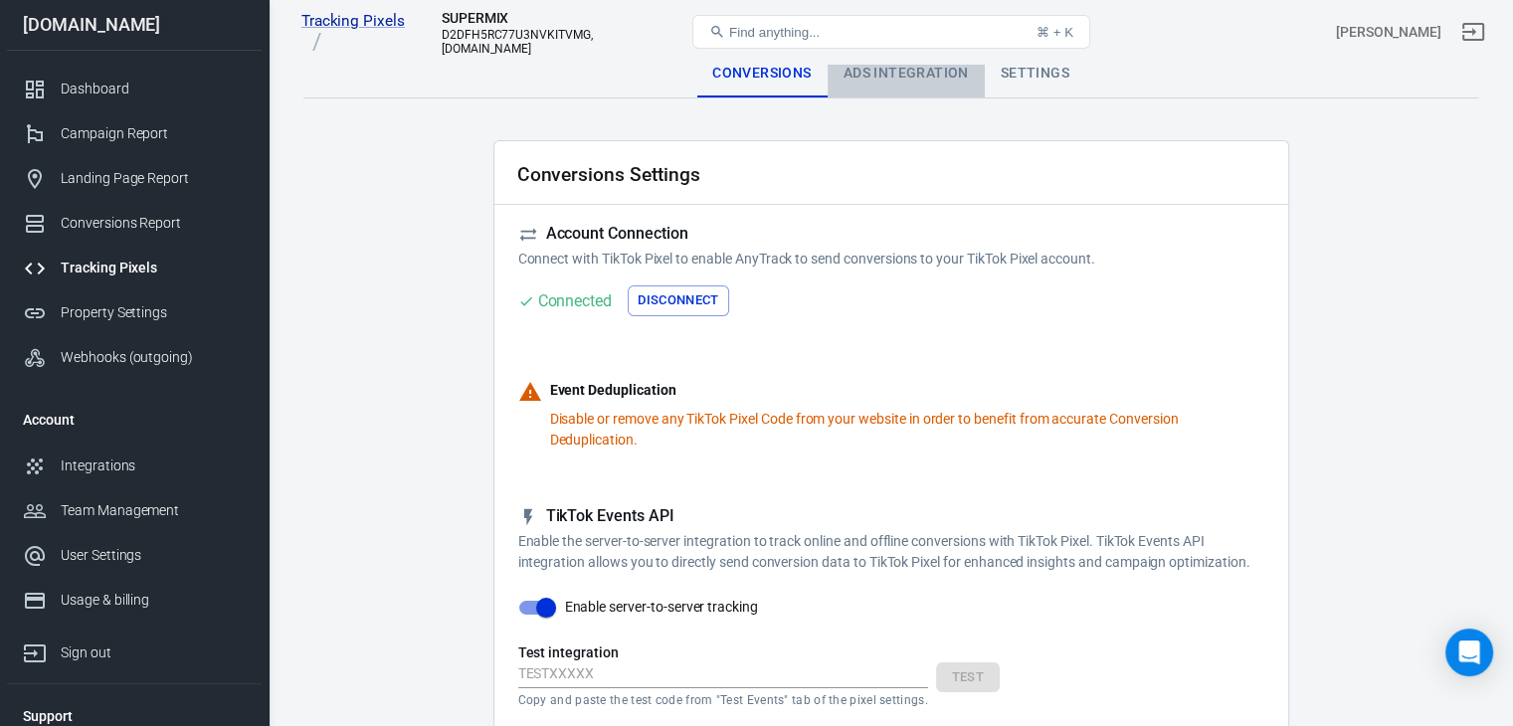
click at [955, 67] on div "Ads Integration" at bounding box center [906, 74] width 157 height 48
